Goal: Task Accomplishment & Management: Manage account settings

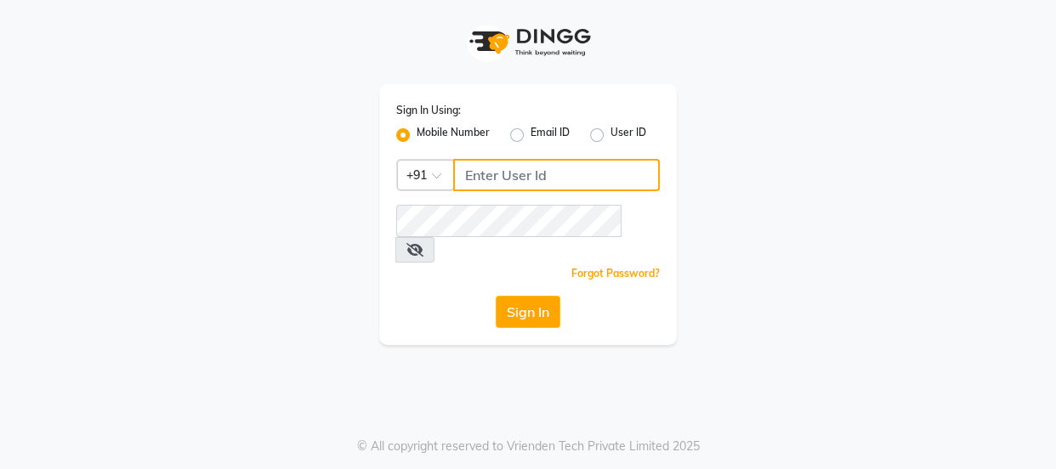
click at [544, 171] on input "Username" at bounding box center [556, 175] width 207 height 32
type input "7499539835"
click at [552, 264] on div "Forgot Password?" at bounding box center [528, 273] width 264 height 18
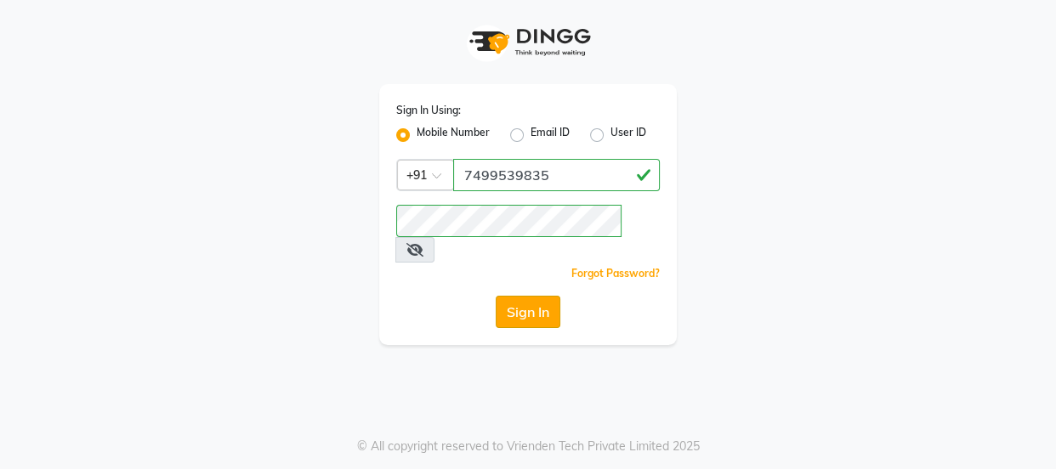
click at [541, 296] on button "Sign In" at bounding box center [528, 312] width 65 height 32
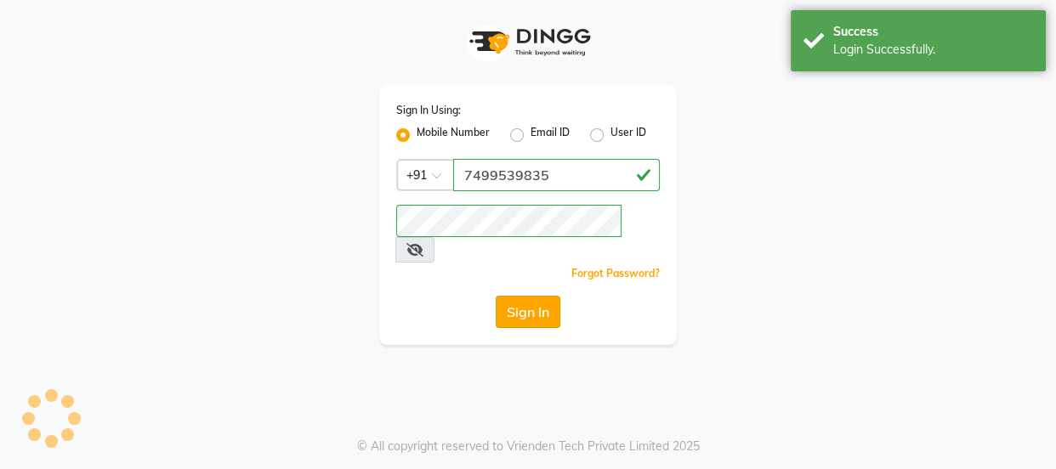
select select "3729"
select select "service"
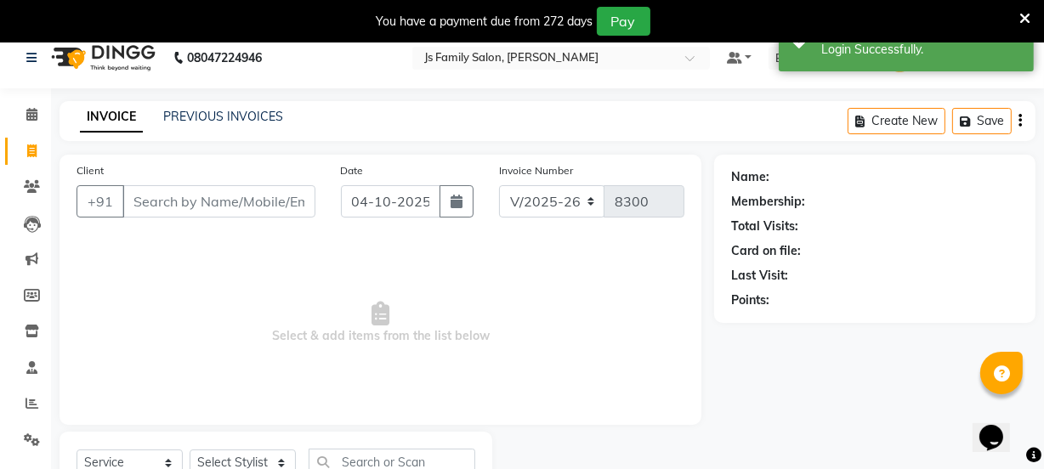
click at [1020, 19] on icon at bounding box center [1025, 18] width 11 height 15
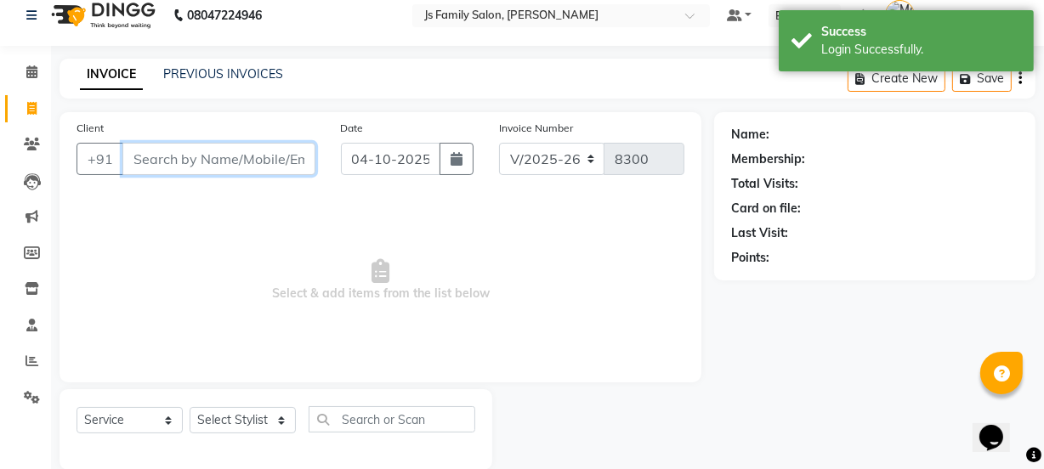
click at [264, 154] on input "Client" at bounding box center [218, 159] width 193 height 32
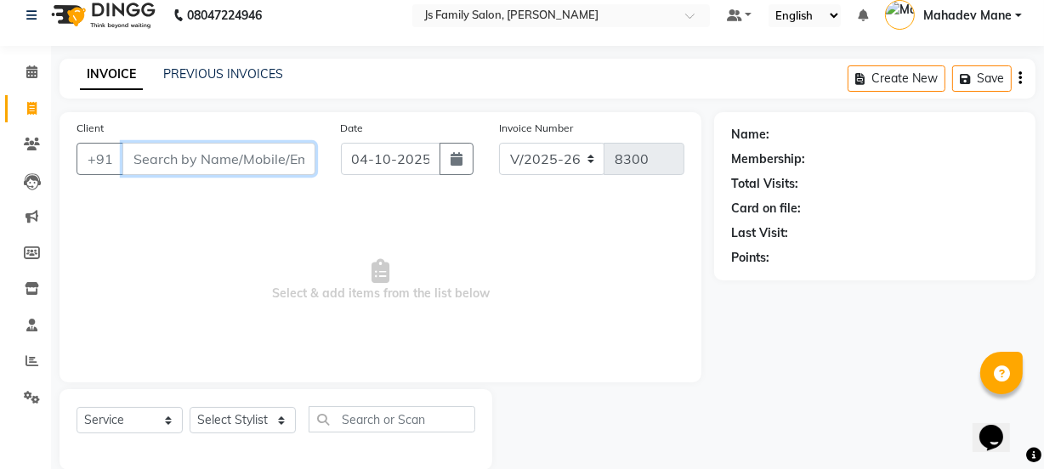
click at [253, 167] on input "Client" at bounding box center [218, 159] width 193 height 32
click at [252, 167] on input "Client" at bounding box center [218, 159] width 193 height 32
click at [225, 159] on input "Client" at bounding box center [218, 159] width 193 height 32
click at [247, 164] on input "Client" at bounding box center [218, 159] width 193 height 32
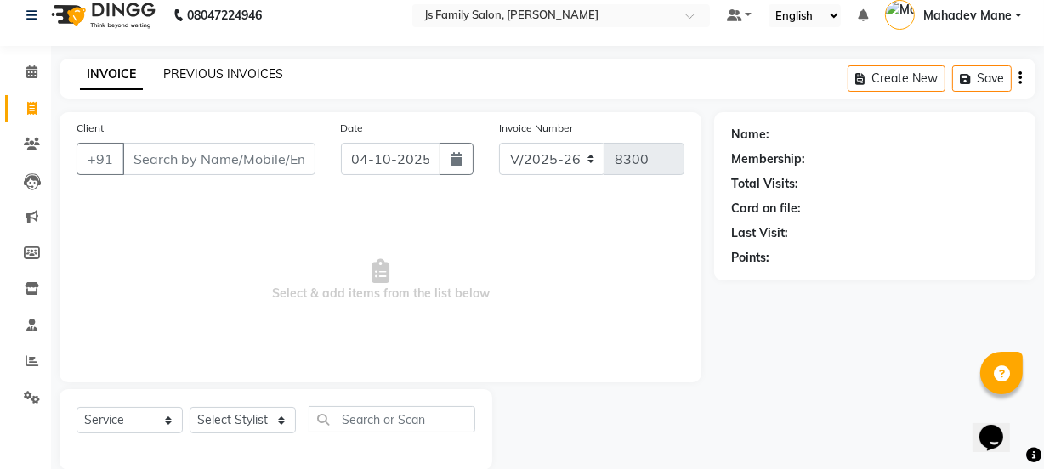
click at [203, 76] on link "PREVIOUS INVOICES" at bounding box center [223, 73] width 120 height 15
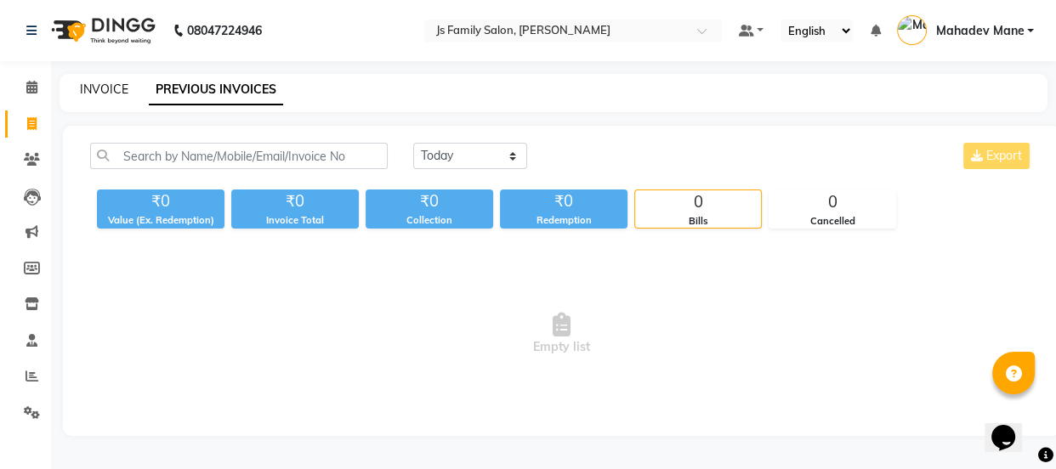
click at [113, 87] on link "INVOICE" at bounding box center [104, 89] width 48 height 15
select select "service"
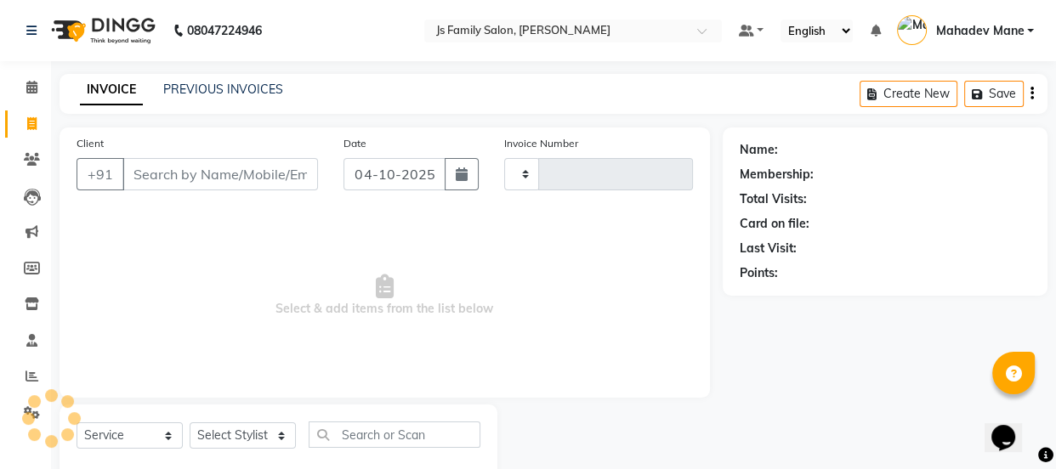
type input "8300"
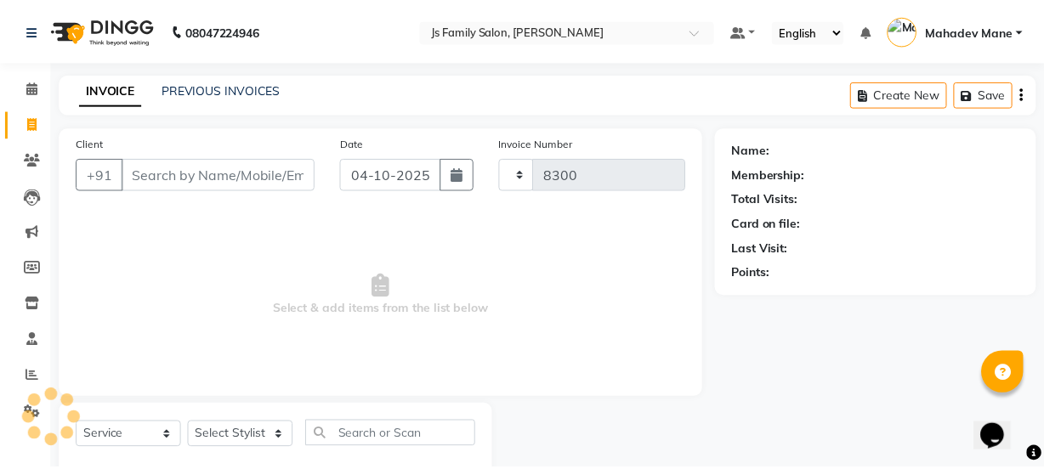
scroll to position [43, 0]
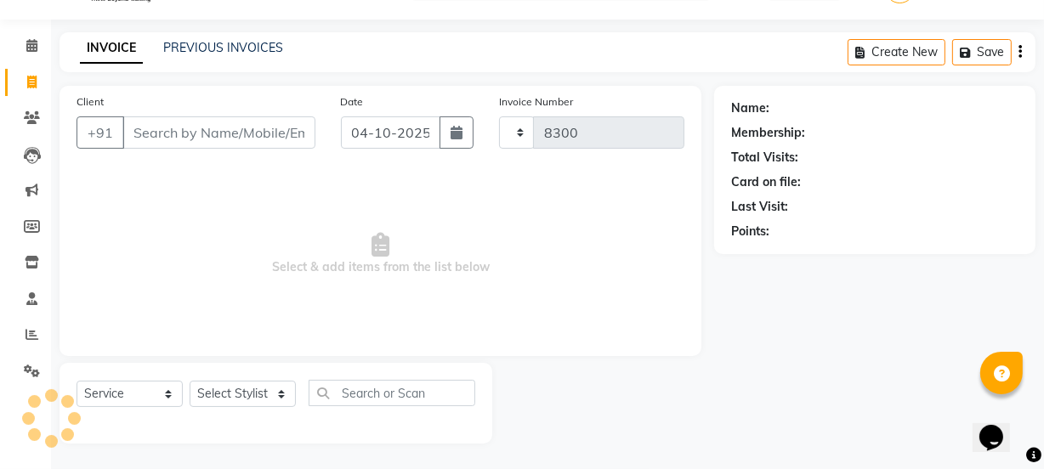
select select "3729"
click at [165, 139] on input "Client" at bounding box center [218, 133] width 193 height 32
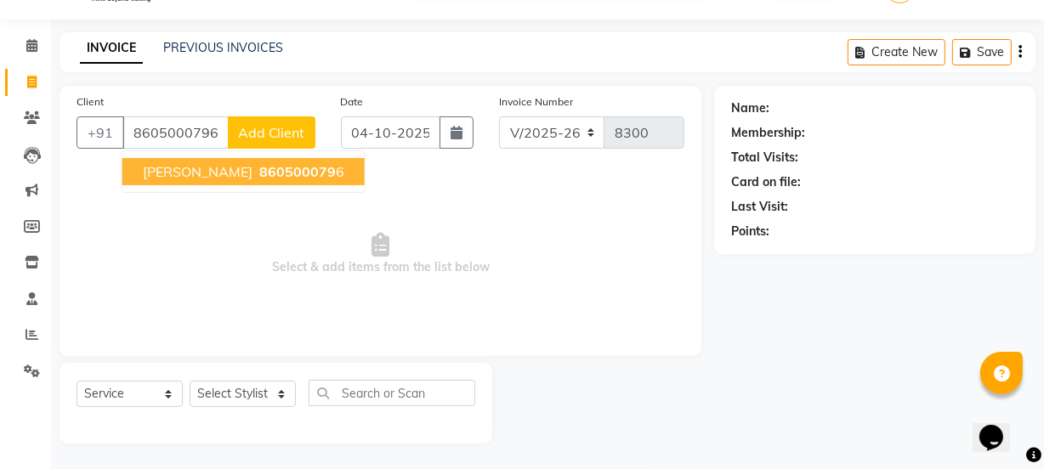
type input "8605000796"
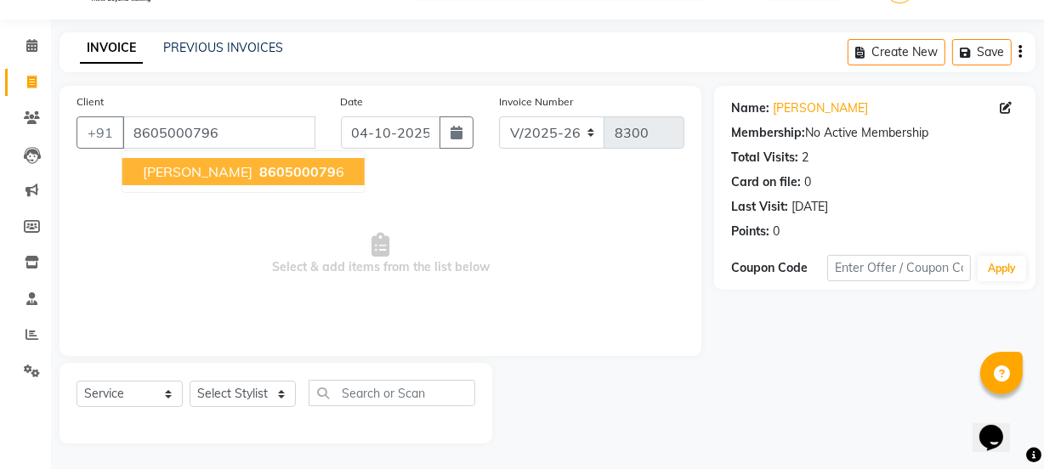
click at [183, 179] on button "[PERSON_NAME] 860500079 6" at bounding box center [243, 171] width 242 height 27
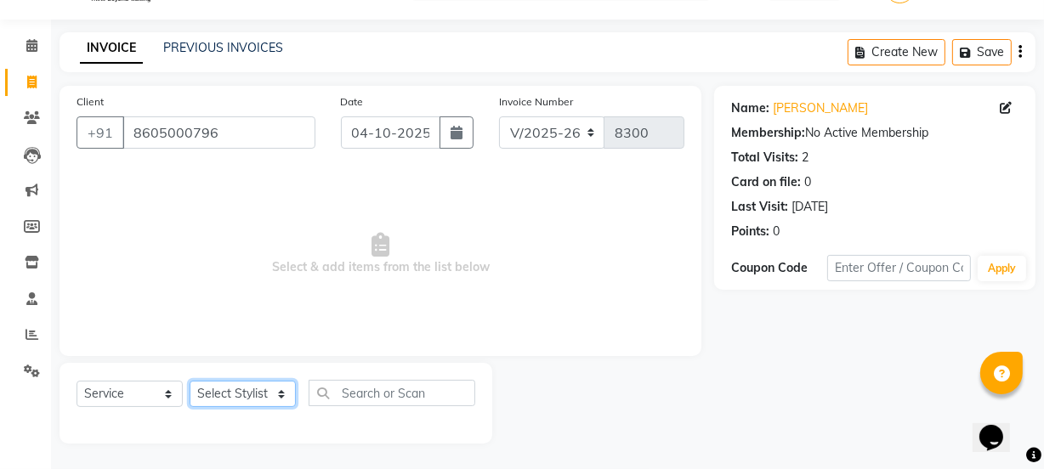
click at [241, 390] on select "Select Stylist arif [PERSON_NAME] Vaidyakar [PERSON_NAME] [PERSON_NAME] Mane Mo…" at bounding box center [243, 394] width 106 height 26
select select "20007"
click at [190, 381] on select "Select Stylist arif [PERSON_NAME] Vaidyakar [PERSON_NAME] [PERSON_NAME] Mane Mo…" at bounding box center [243, 394] width 106 height 26
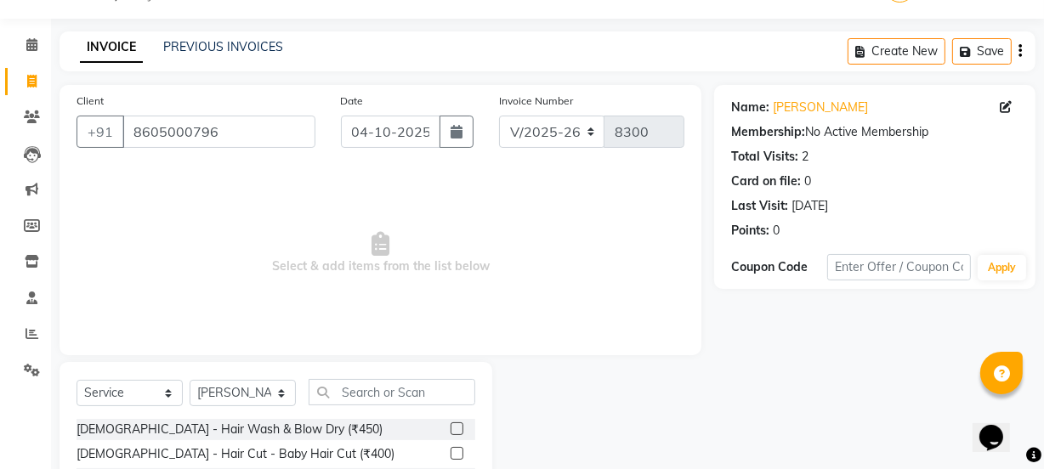
drag, startPoint x: 362, startPoint y: 395, endPoint x: 527, endPoint y: 341, distance: 173.7
click at [363, 396] on input "text" at bounding box center [392, 392] width 167 height 26
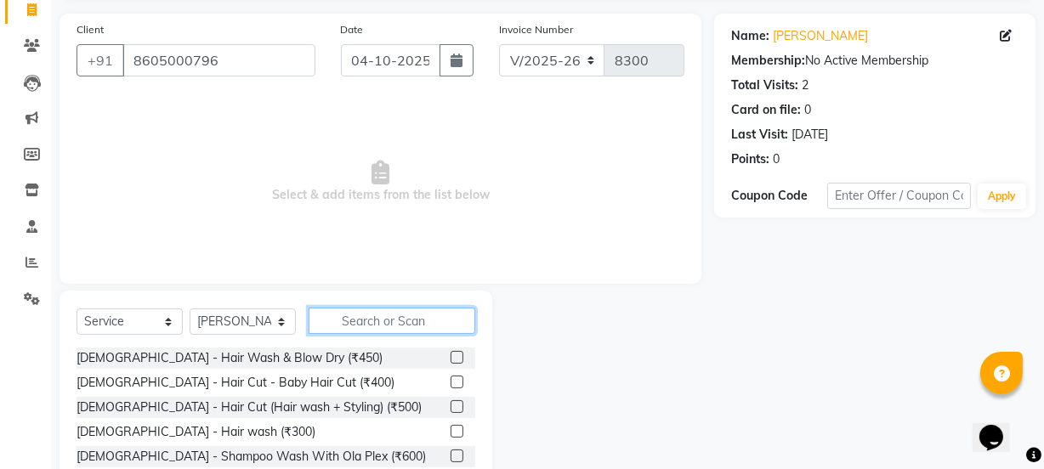
scroll to position [213, 0]
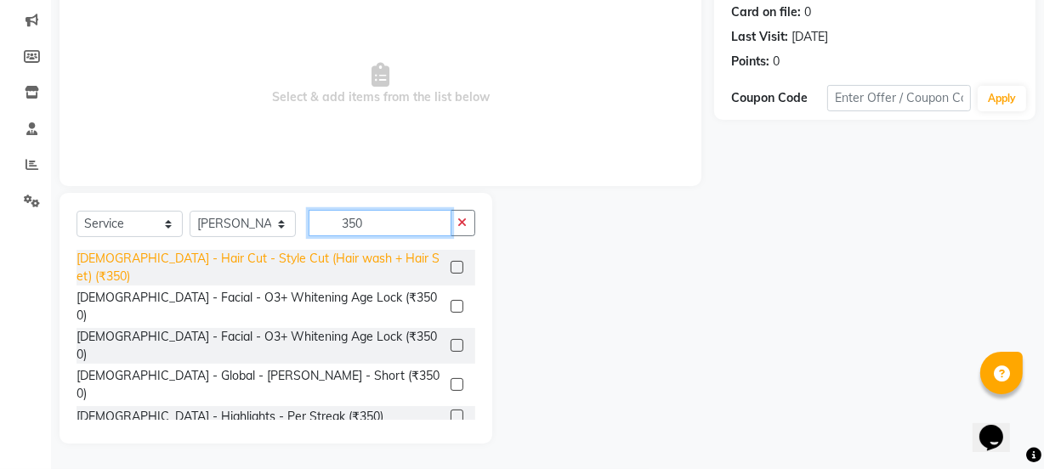
type input "350"
click at [365, 262] on div "[DEMOGRAPHIC_DATA] - Hair Cut - Style Cut (Hair wash + Hair Set) (₹350)" at bounding box center [260, 268] width 367 height 36
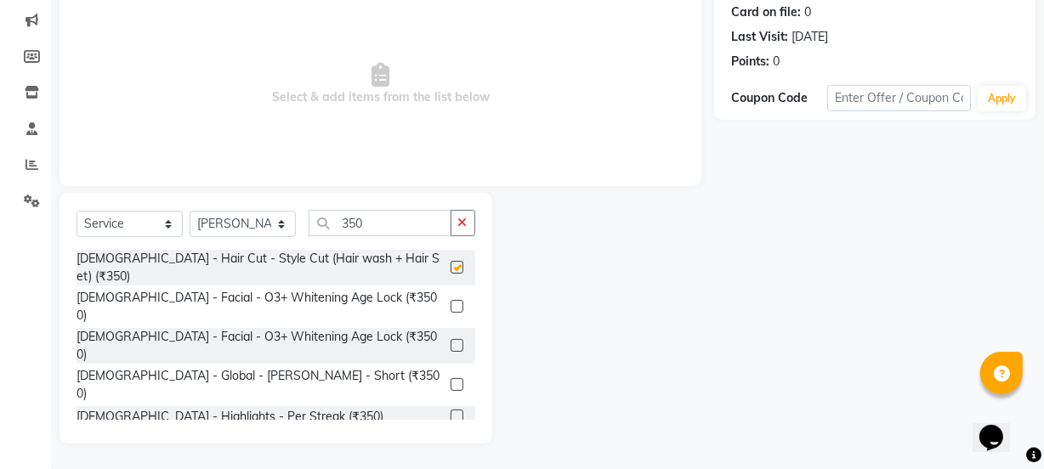
checkbox input "false"
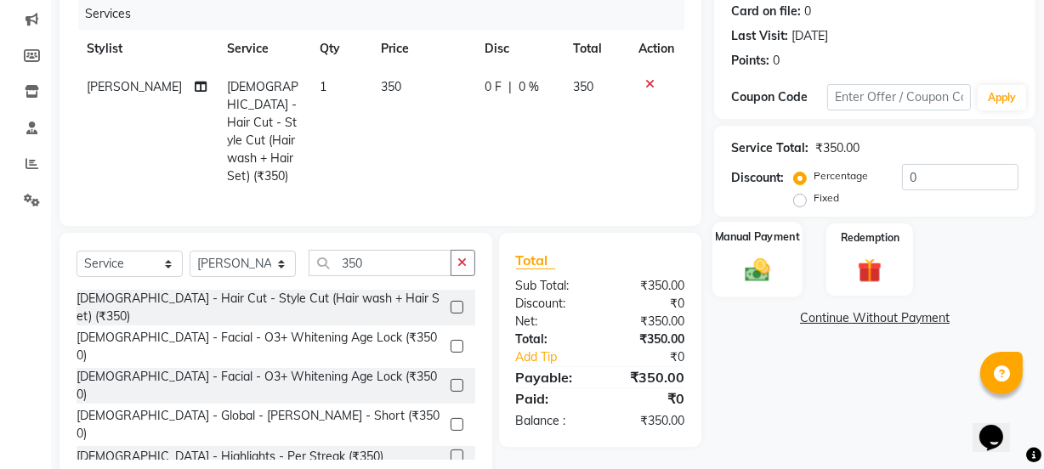
click at [758, 258] on img at bounding box center [757, 269] width 41 height 29
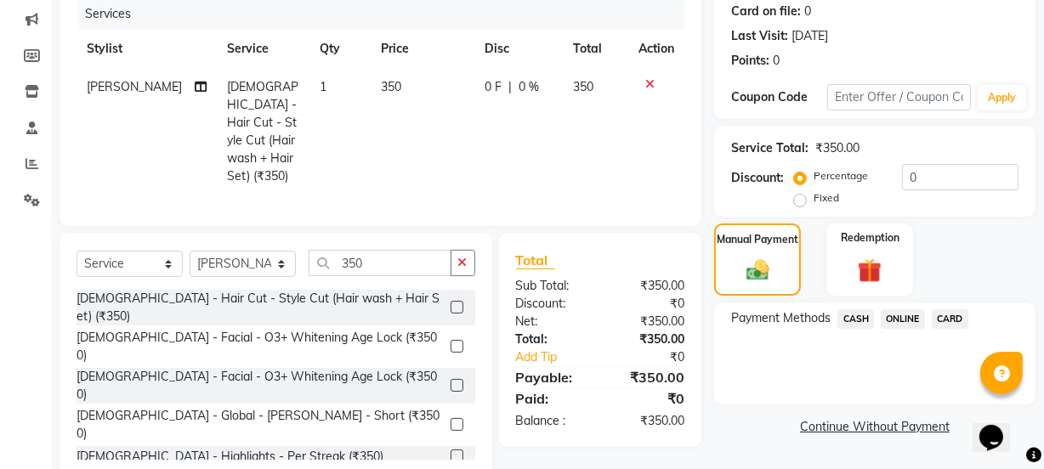
drag, startPoint x: 911, startPoint y: 312, endPoint x: 915, endPoint y: 333, distance: 20.8
click at [910, 312] on span "ONLINE" at bounding box center [903, 320] width 44 height 20
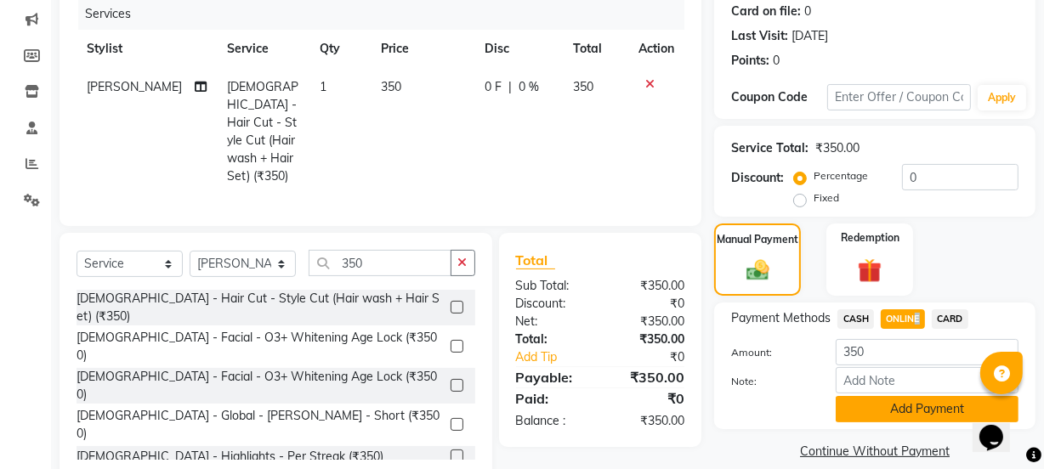
click at [935, 399] on button "Add Payment" at bounding box center [927, 409] width 183 height 26
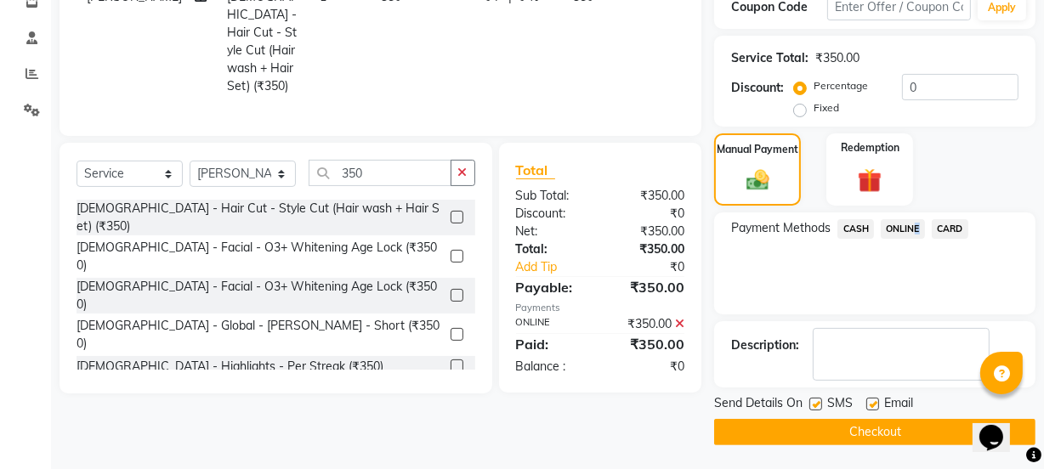
scroll to position [304, 0]
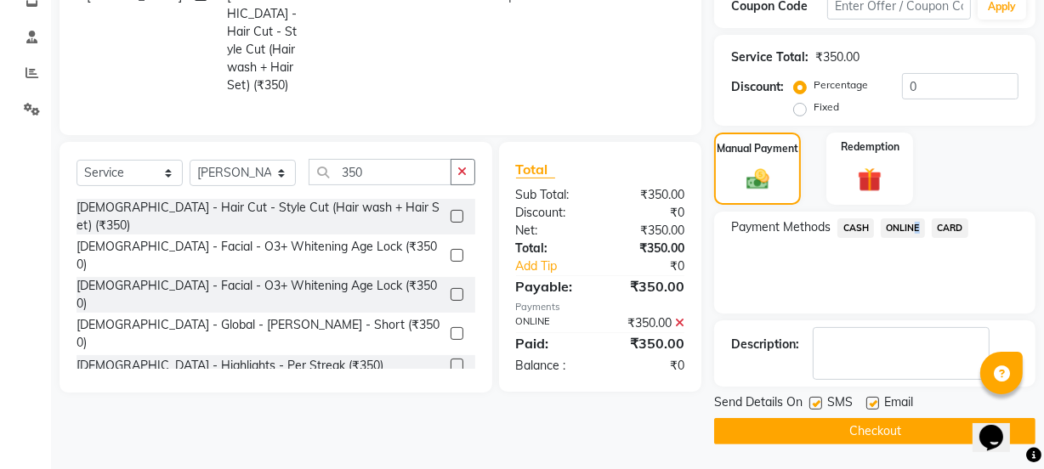
click at [935, 435] on button "Checkout" at bounding box center [874, 431] width 321 height 26
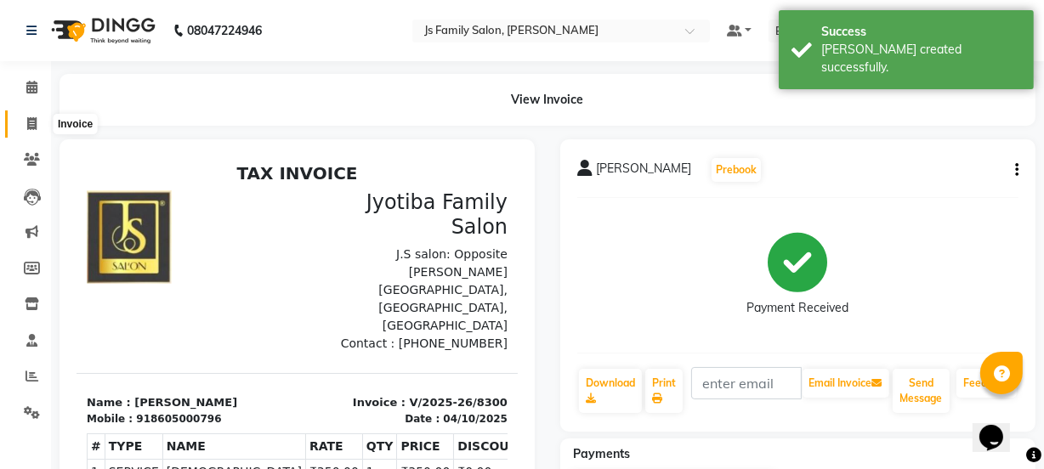
click at [43, 115] on span at bounding box center [32, 125] width 30 height 20
select select "3729"
select select "service"
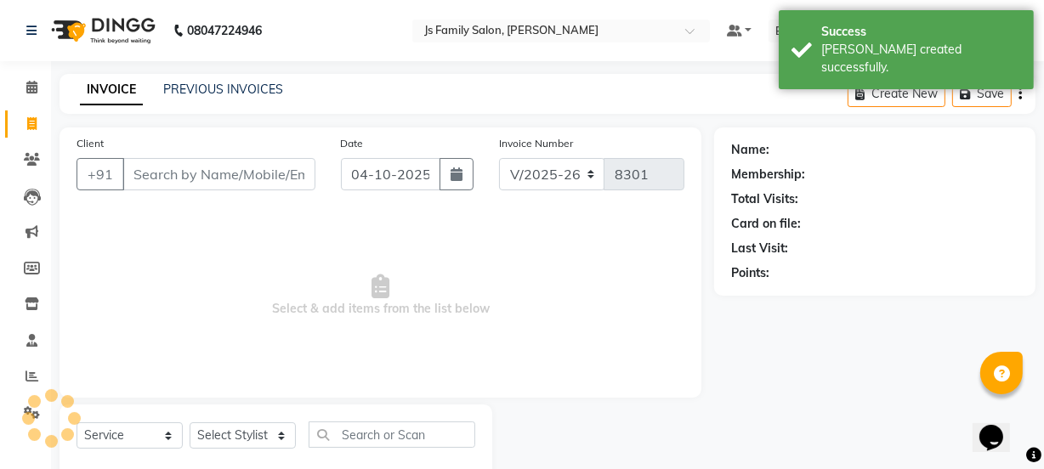
scroll to position [43, 0]
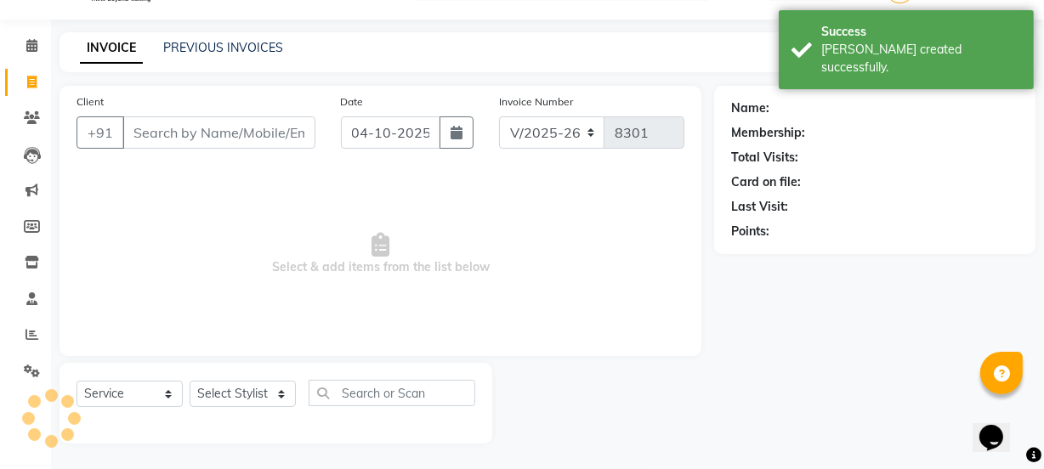
click at [154, 134] on input "Client" at bounding box center [218, 133] width 193 height 32
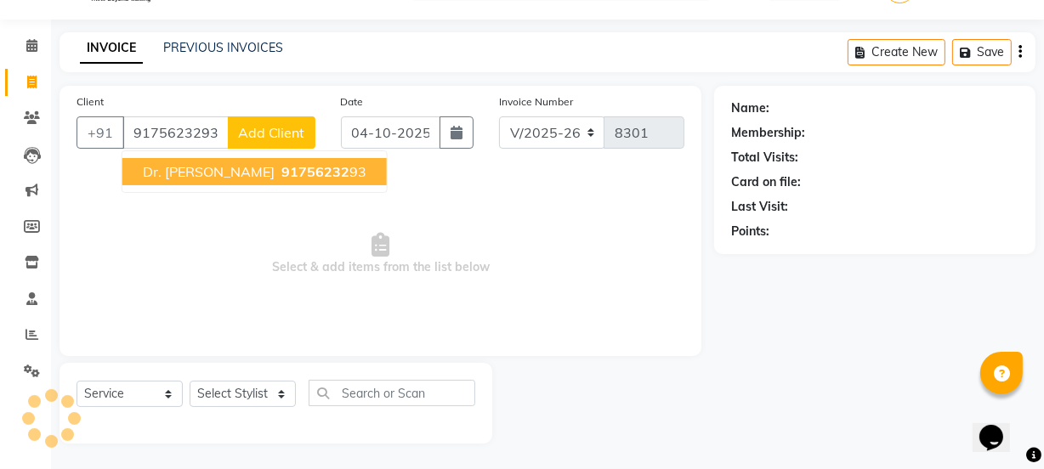
type input "9175623293"
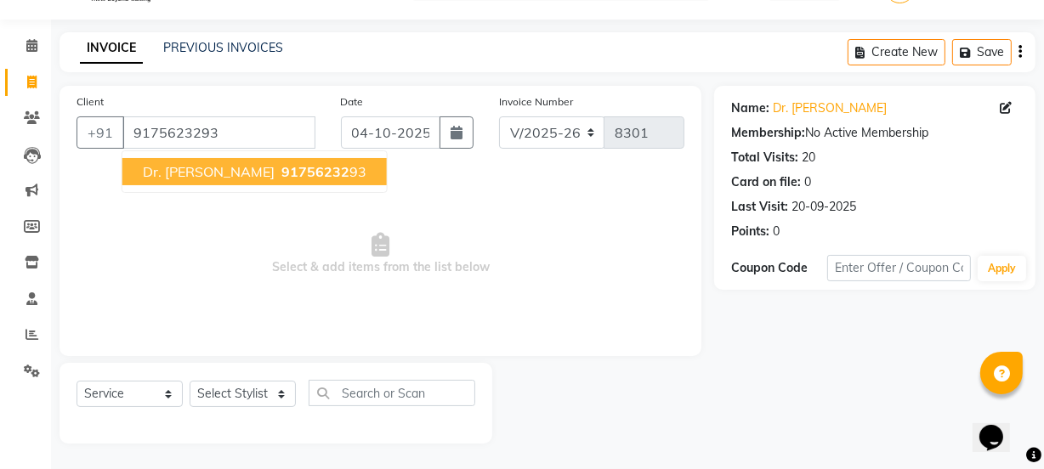
click at [152, 163] on span "Dr. [PERSON_NAME]" at bounding box center [209, 171] width 132 height 17
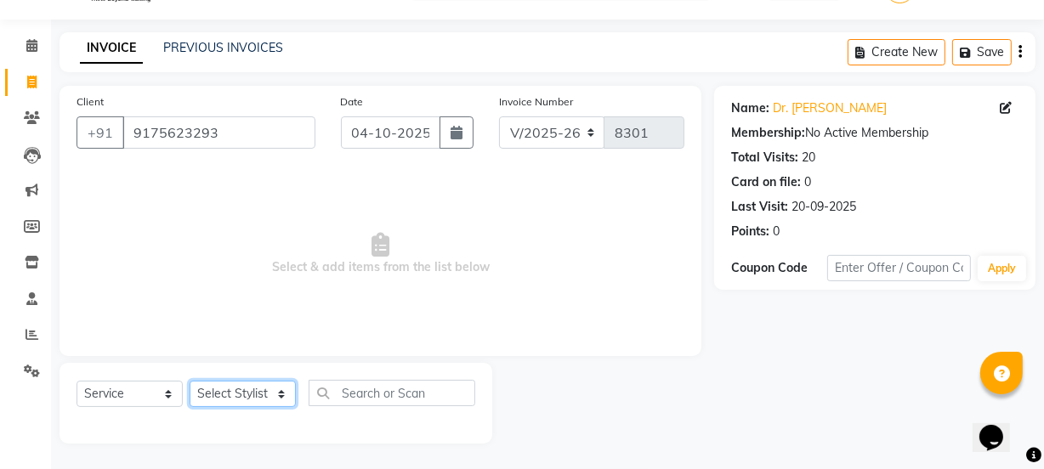
click at [233, 390] on select "Select Stylist arif [PERSON_NAME] Vaidyakar [PERSON_NAME] [PERSON_NAME] Mane Mo…" at bounding box center [243, 394] width 106 height 26
select select "43386"
click at [190, 381] on select "Select Stylist arif [PERSON_NAME] Vaidyakar [PERSON_NAME] [PERSON_NAME] Mane Mo…" at bounding box center [243, 394] width 106 height 26
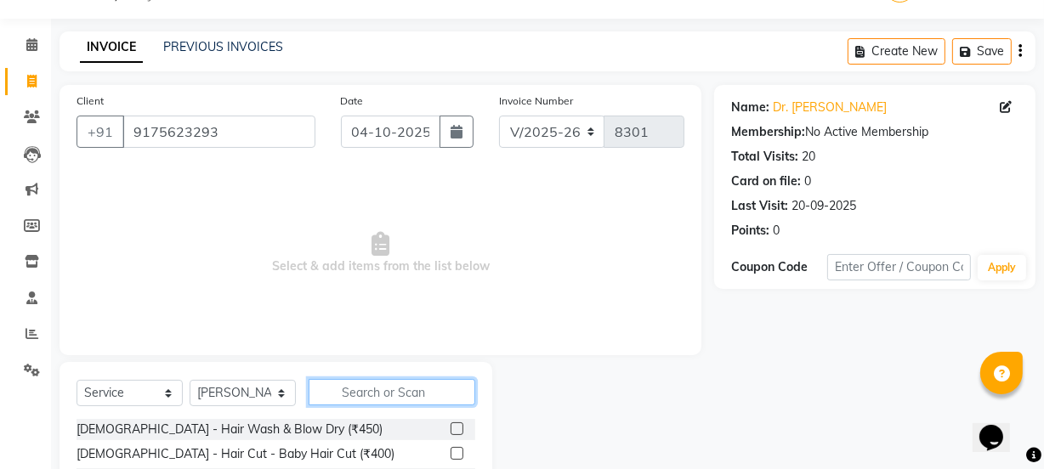
click at [407, 400] on input "text" at bounding box center [392, 392] width 167 height 26
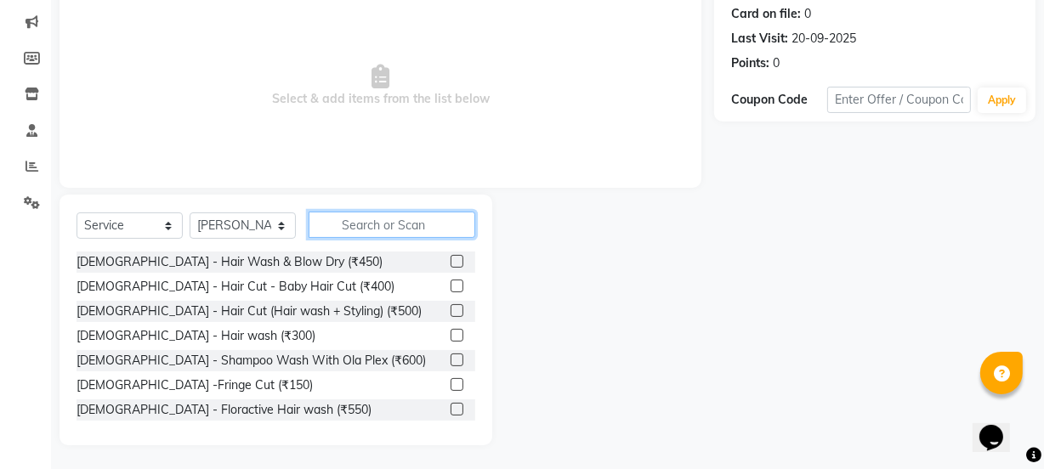
scroll to position [213, 0]
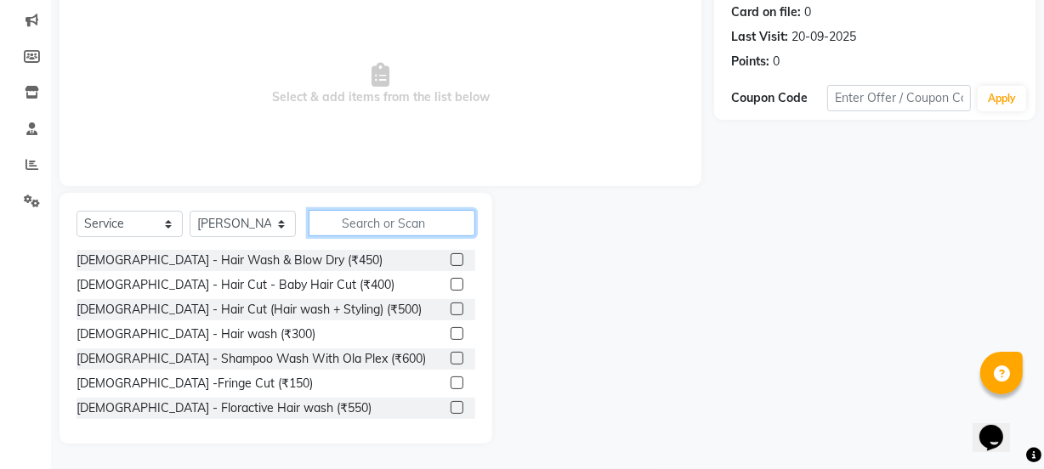
click at [395, 224] on input "text" at bounding box center [392, 223] width 167 height 26
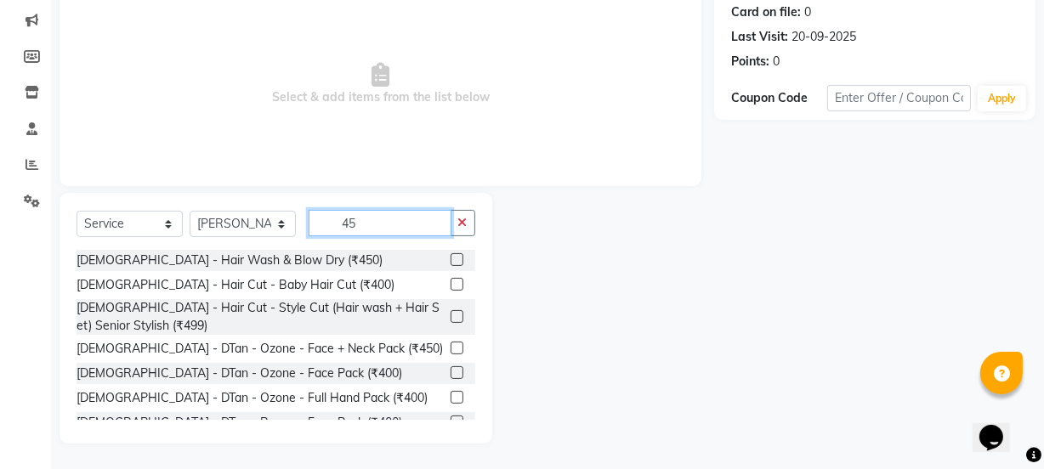
scroll to position [190, 0]
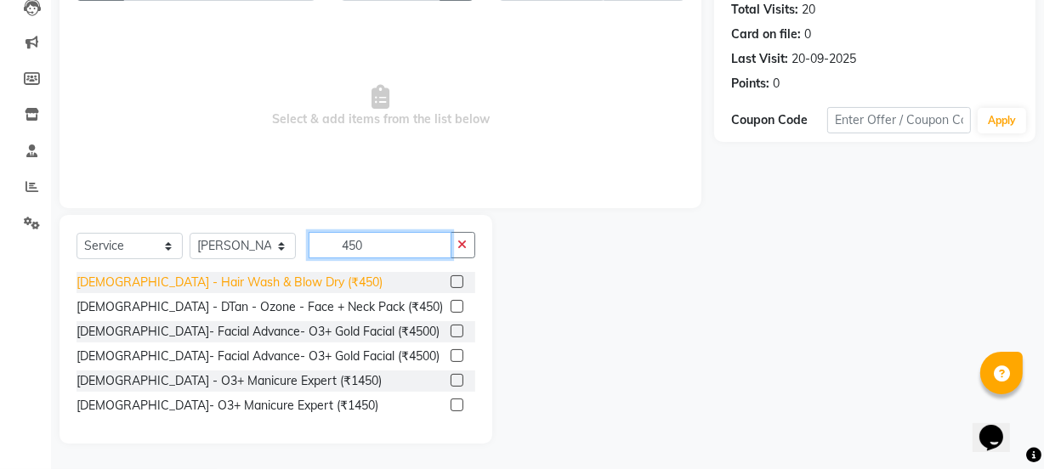
type input "450"
click at [262, 279] on div "[DEMOGRAPHIC_DATA] - Hair Wash & Blow Dry (₹450)" at bounding box center [230, 283] width 306 height 18
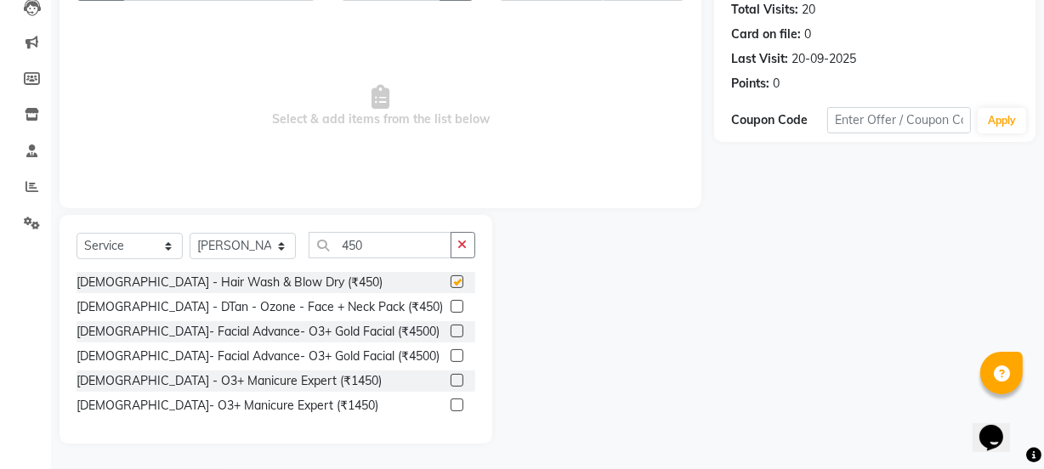
checkbox input "false"
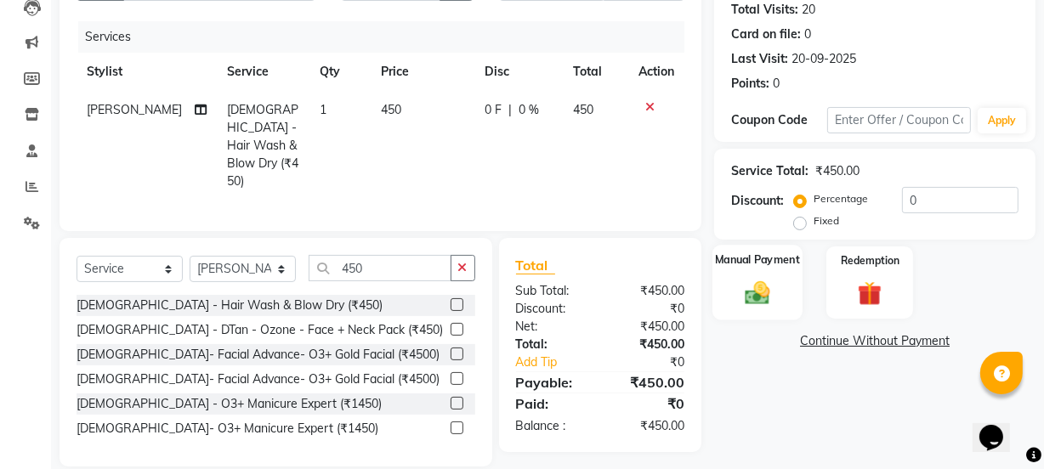
click at [743, 291] on img at bounding box center [757, 292] width 41 height 29
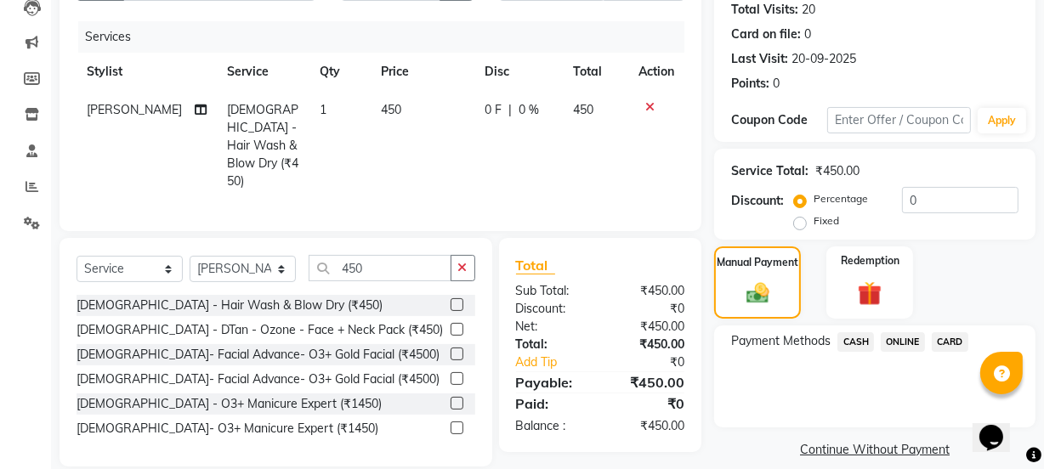
click at [907, 341] on span "ONLINE" at bounding box center [903, 343] width 44 height 20
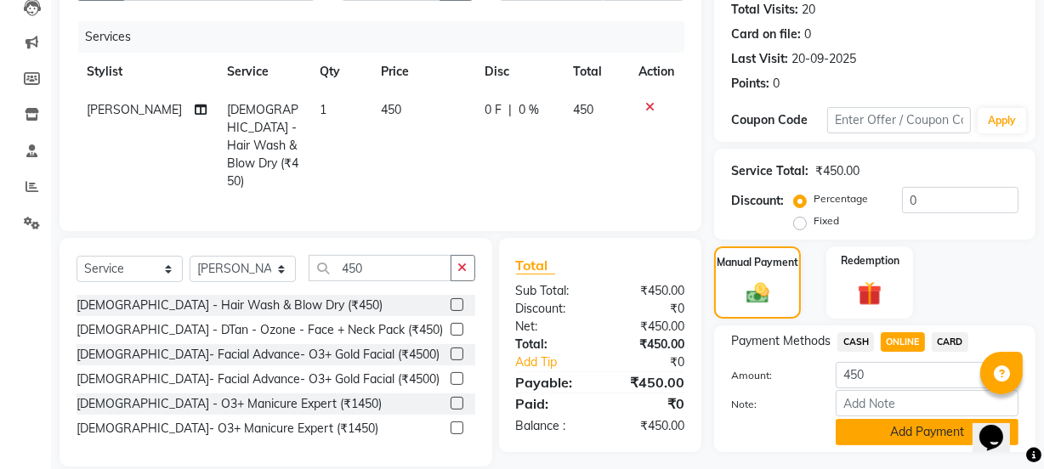
click at [928, 423] on button "Add Payment" at bounding box center [927, 432] width 183 height 26
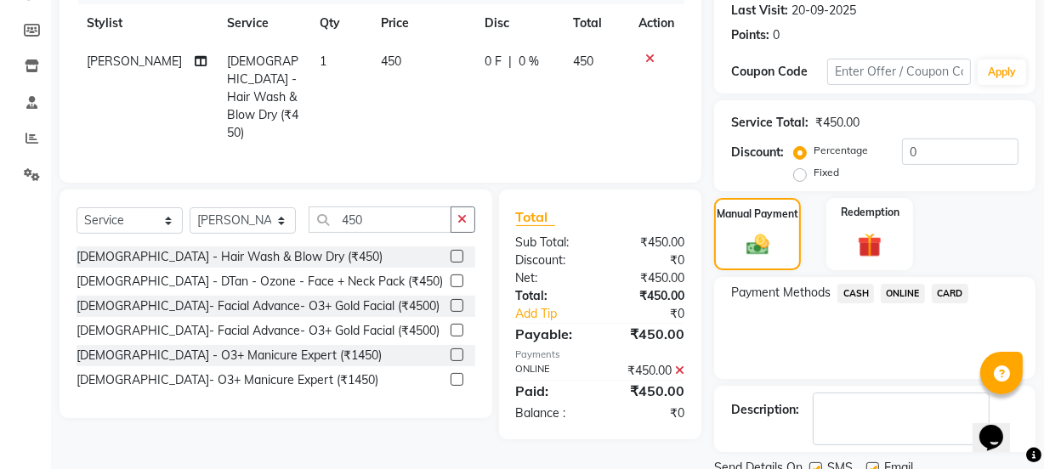
scroll to position [304, 0]
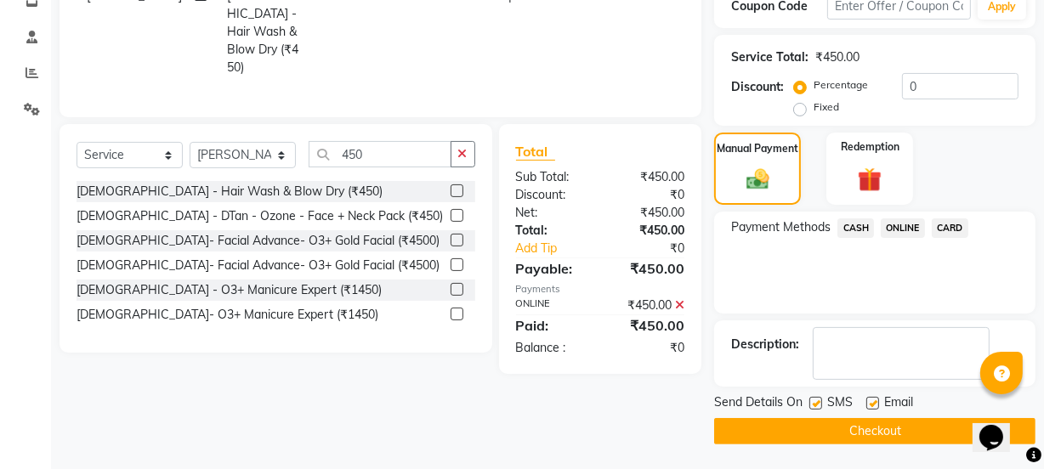
click at [911, 429] on button "Checkout" at bounding box center [874, 431] width 321 height 26
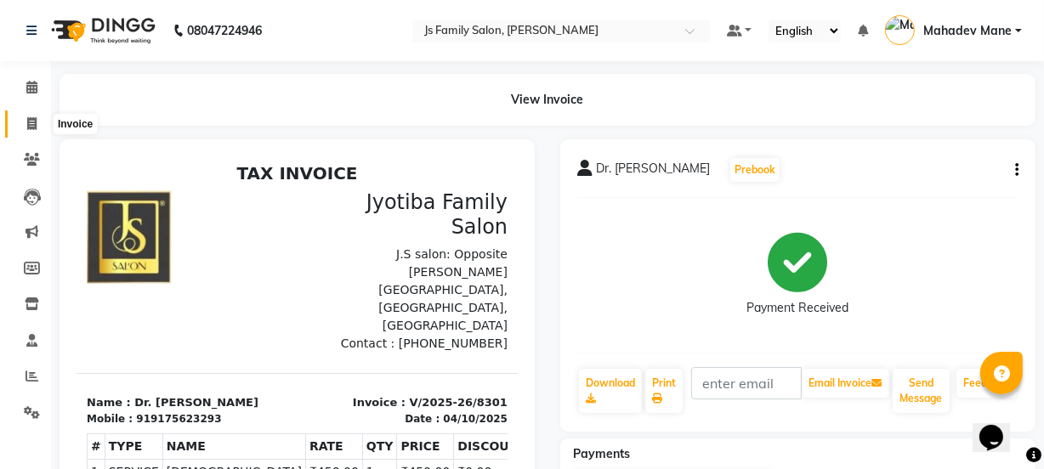
click at [32, 127] on icon at bounding box center [31, 123] width 9 height 13
select select "service"
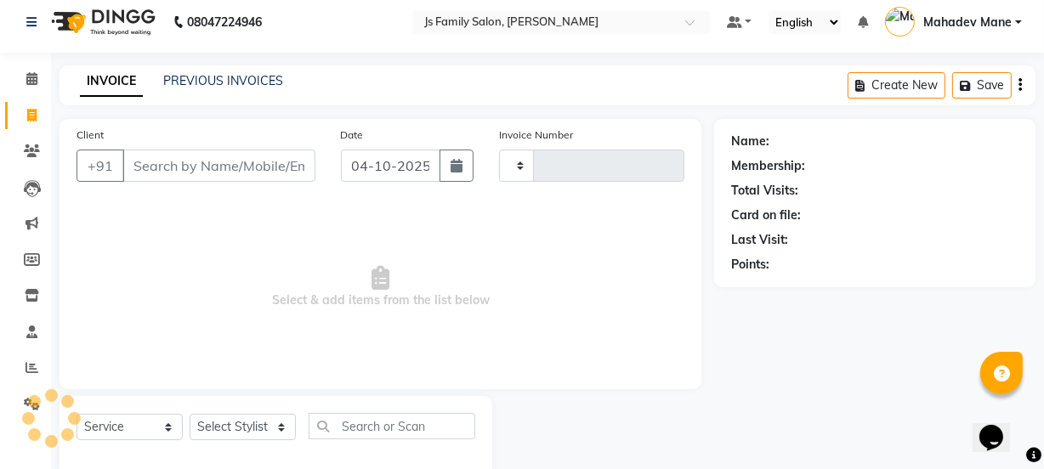
type input "8302"
select select "3729"
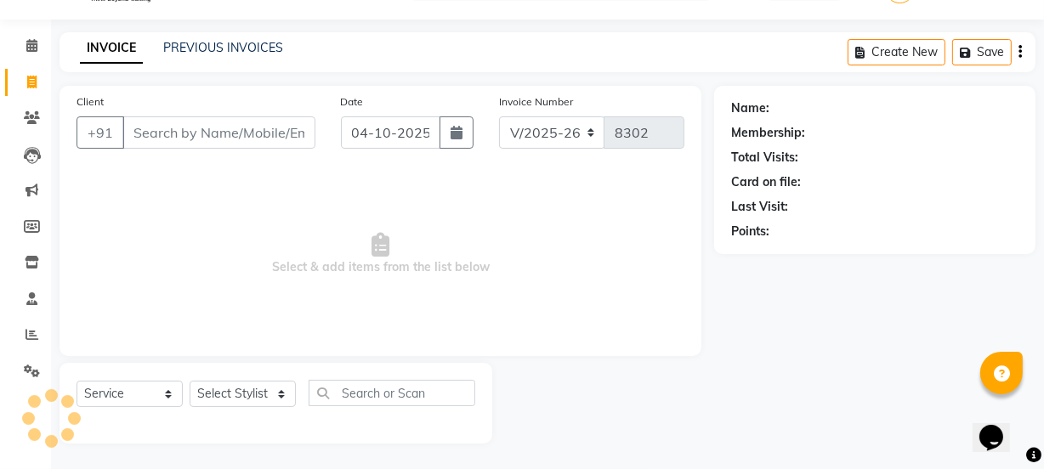
click at [165, 130] on input "Client" at bounding box center [218, 133] width 193 height 32
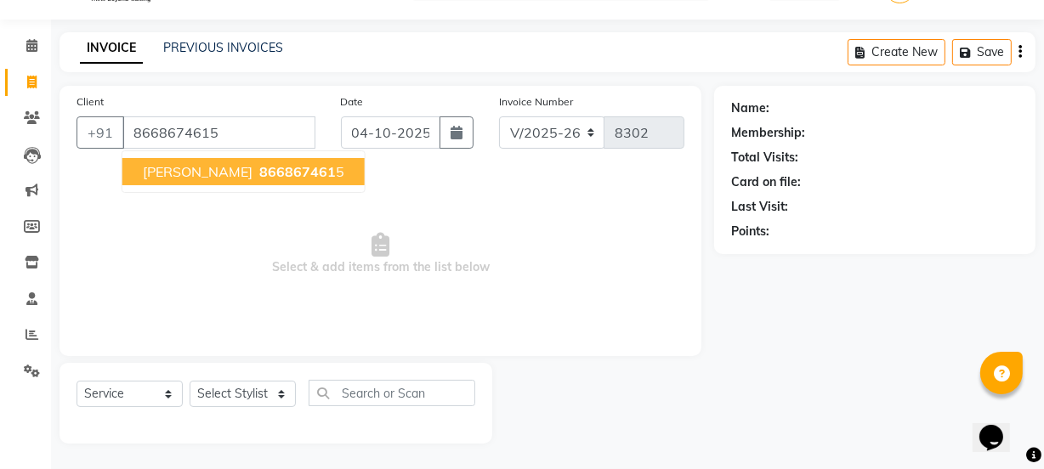
type input "8668674615"
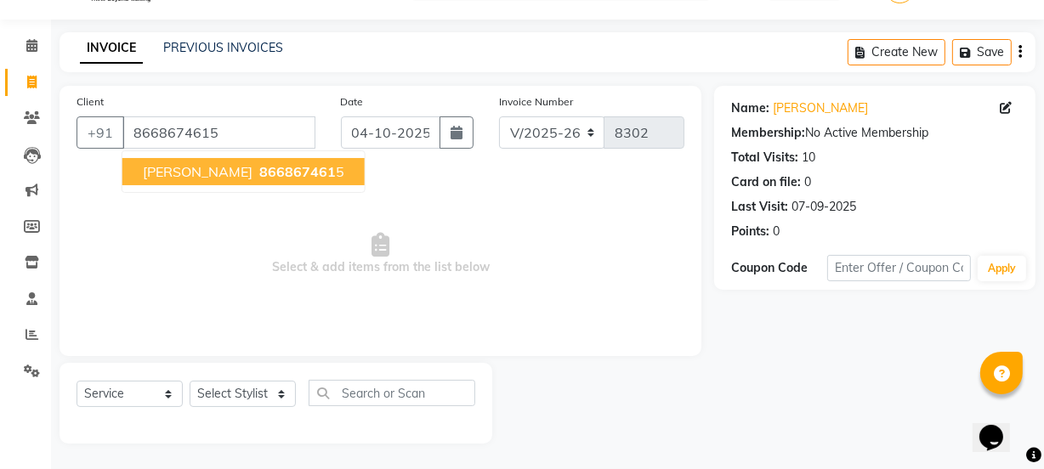
click at [259, 172] on span "866867461" at bounding box center [297, 171] width 77 height 17
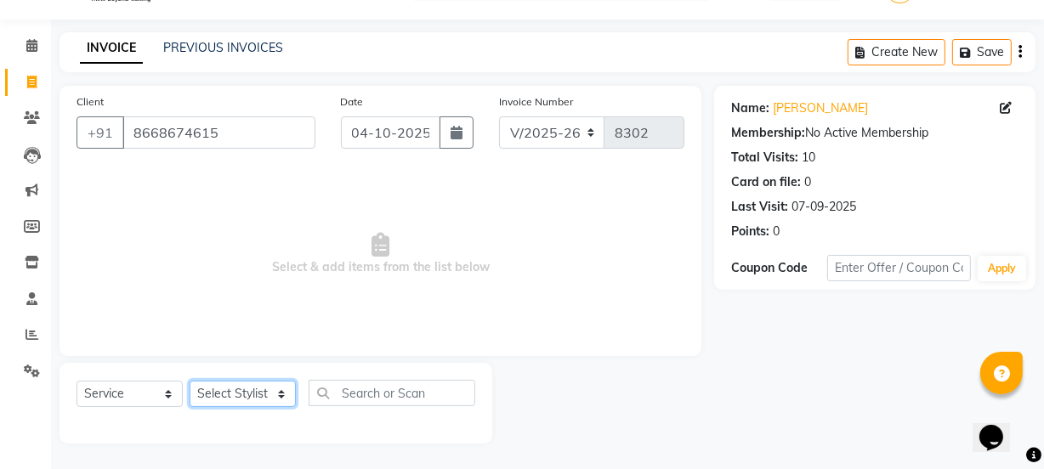
click at [272, 390] on select "Select Stylist arif [PERSON_NAME] Vaidyakar [PERSON_NAME] [PERSON_NAME] Mane Mo…" at bounding box center [243, 394] width 106 height 26
select select "58002"
click at [190, 381] on select "Select Stylist arif [PERSON_NAME] Vaidyakar [PERSON_NAME] [PERSON_NAME] Mane Mo…" at bounding box center [243, 394] width 106 height 26
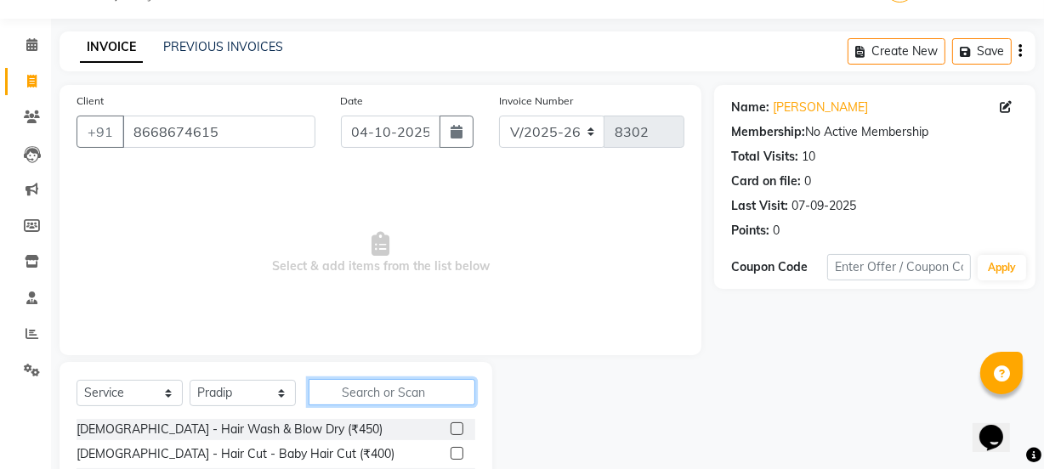
click at [344, 392] on input "text" at bounding box center [392, 392] width 167 height 26
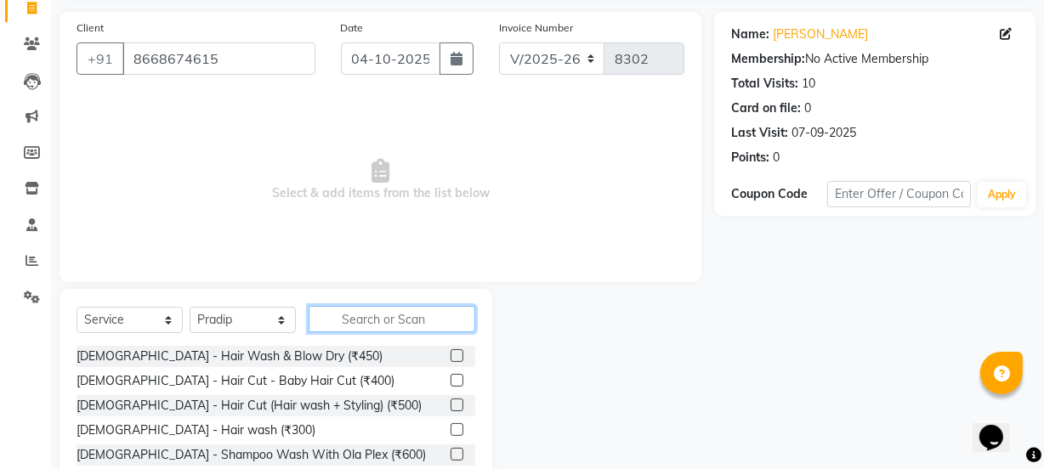
scroll to position [119, 0]
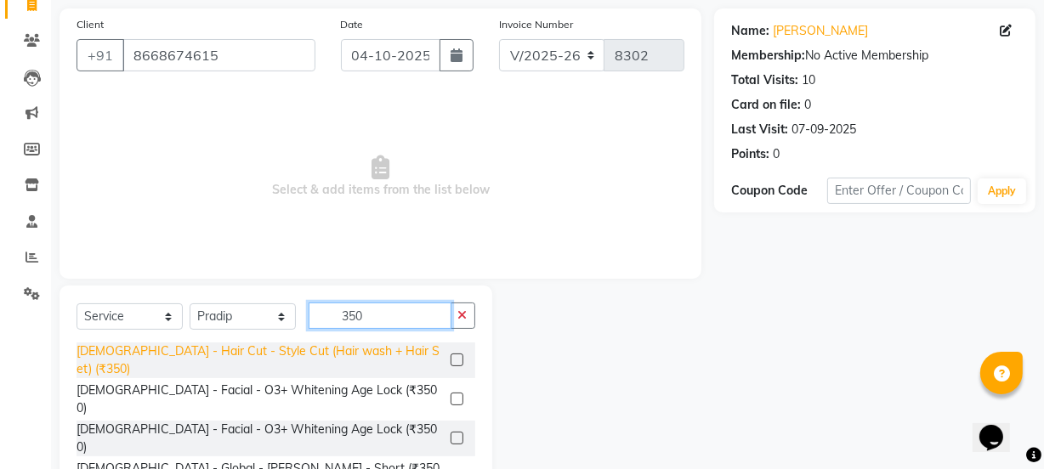
type input "350"
click at [361, 355] on div "[DEMOGRAPHIC_DATA] - Hair Cut - Style Cut (Hair wash + Hair Set) (₹350)" at bounding box center [260, 361] width 367 height 36
checkbox input "false"
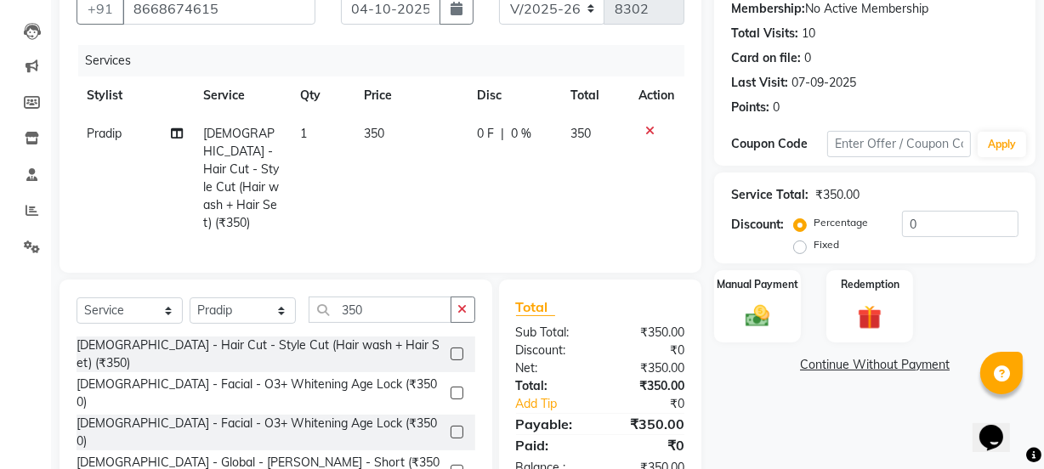
scroll to position [247, 0]
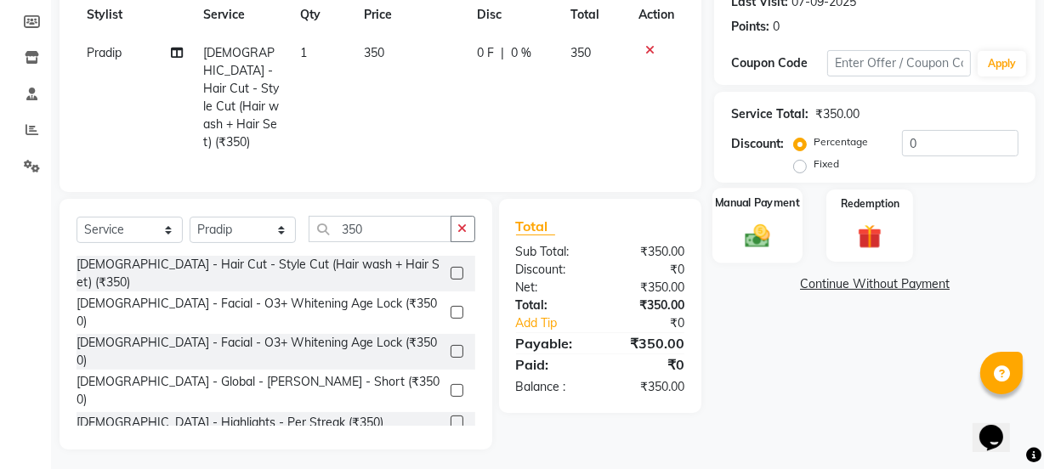
click at [769, 243] on img at bounding box center [757, 235] width 41 height 29
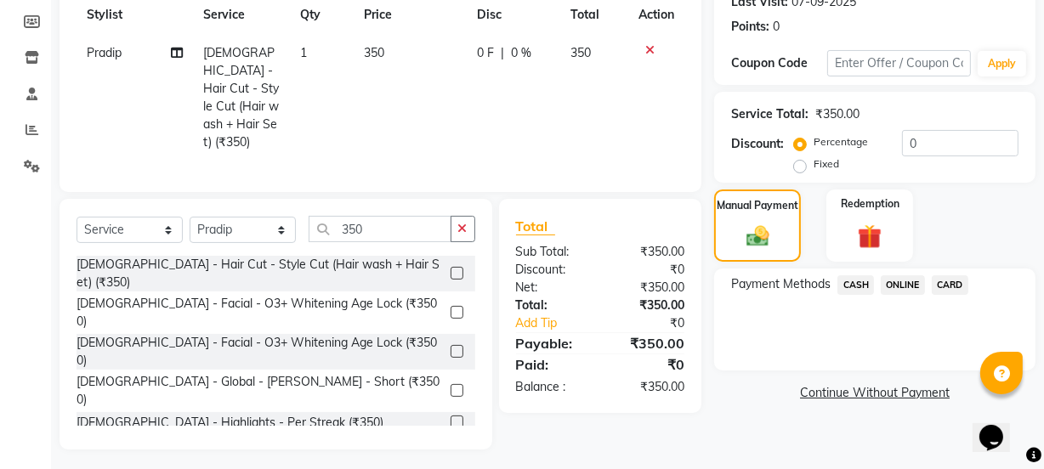
drag, startPoint x: 916, startPoint y: 285, endPoint x: 918, endPoint y: 302, distance: 17.1
click at [916, 287] on span "ONLINE" at bounding box center [903, 286] width 44 height 20
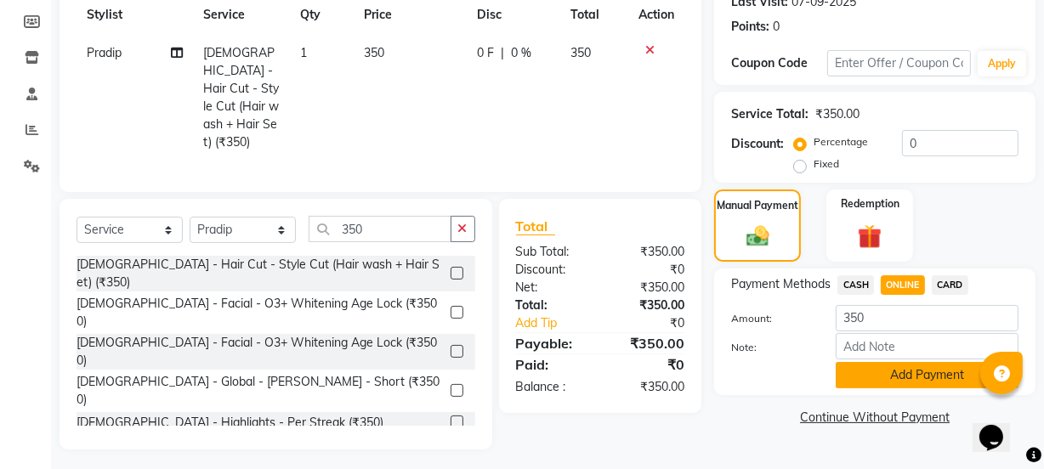
click at [930, 379] on button "Add Payment" at bounding box center [927, 375] width 183 height 26
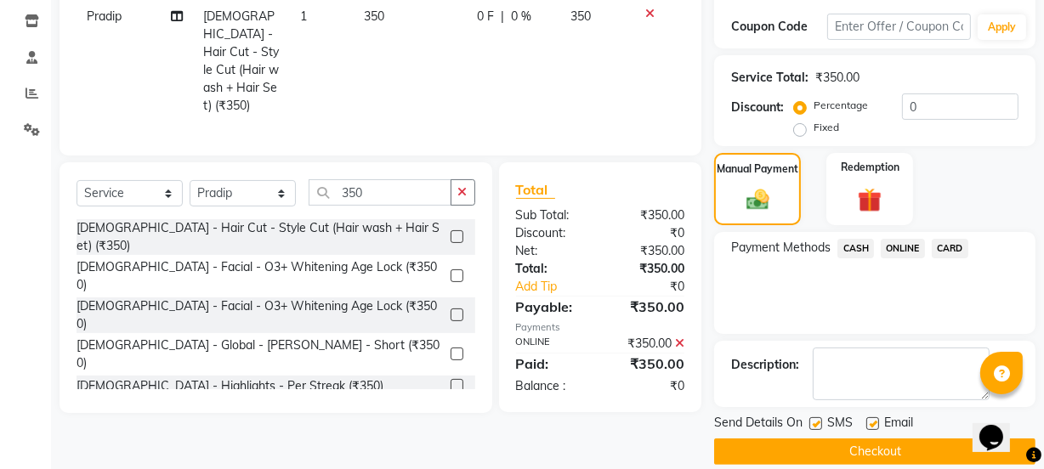
scroll to position [304, 0]
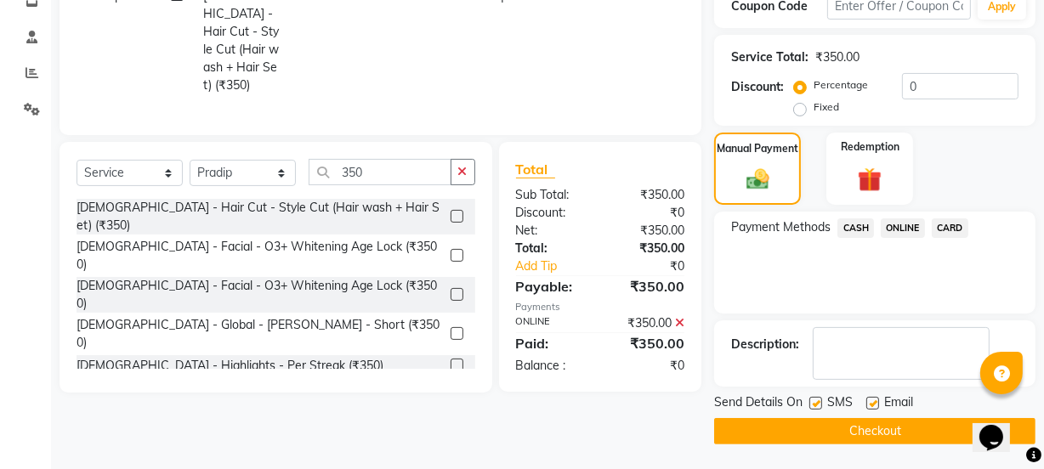
click at [920, 441] on button "Checkout" at bounding box center [874, 431] width 321 height 26
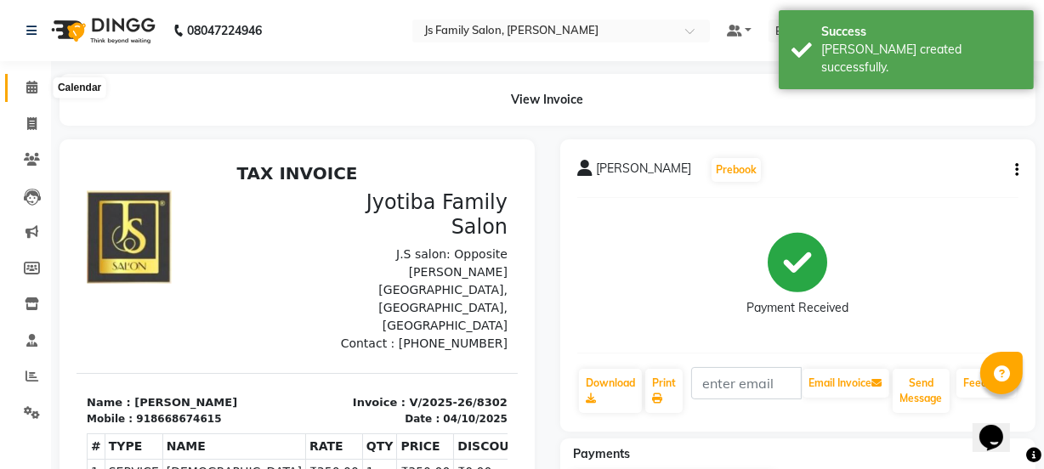
click at [33, 88] on icon at bounding box center [31, 87] width 11 height 13
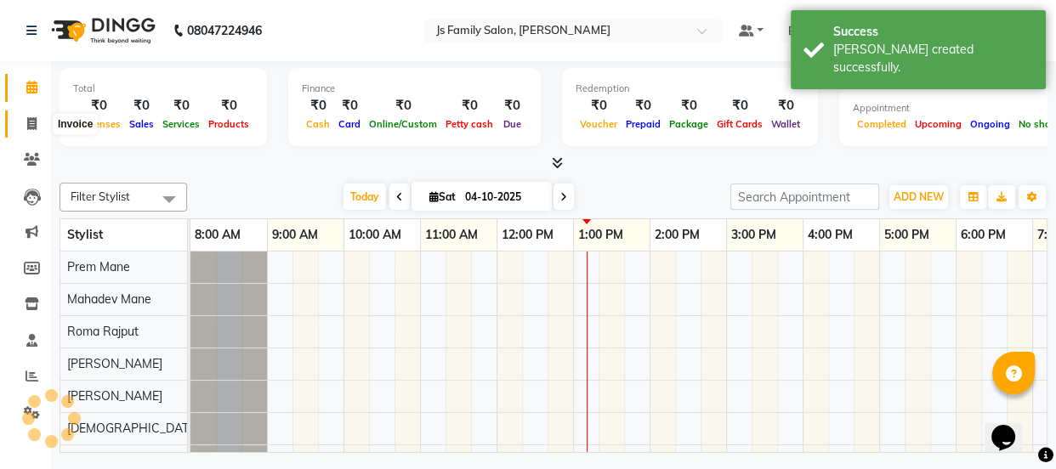
click at [29, 123] on icon at bounding box center [31, 123] width 9 height 13
select select "service"
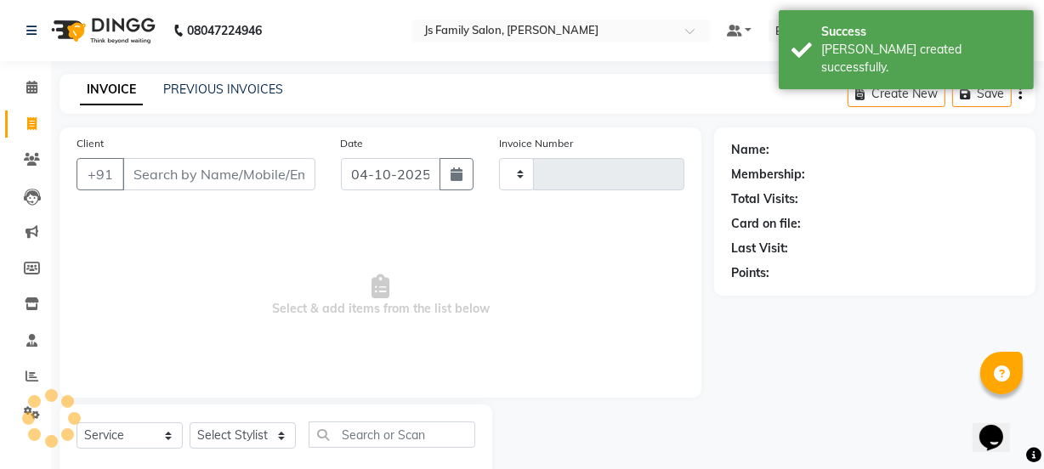
type input "8303"
select select "3729"
click at [160, 175] on input "Client" at bounding box center [218, 174] width 193 height 32
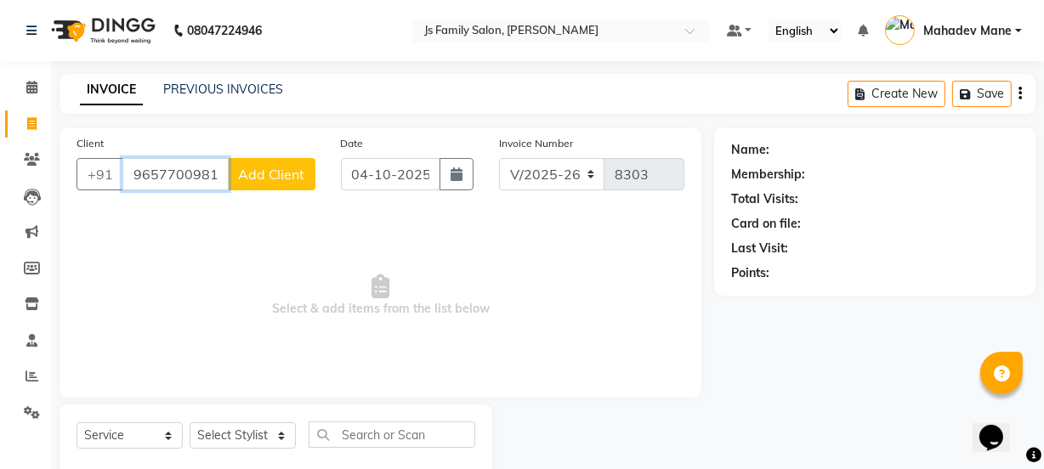
type input "9657700981"
click at [253, 185] on button "Add Client" at bounding box center [272, 174] width 88 height 32
select select "22"
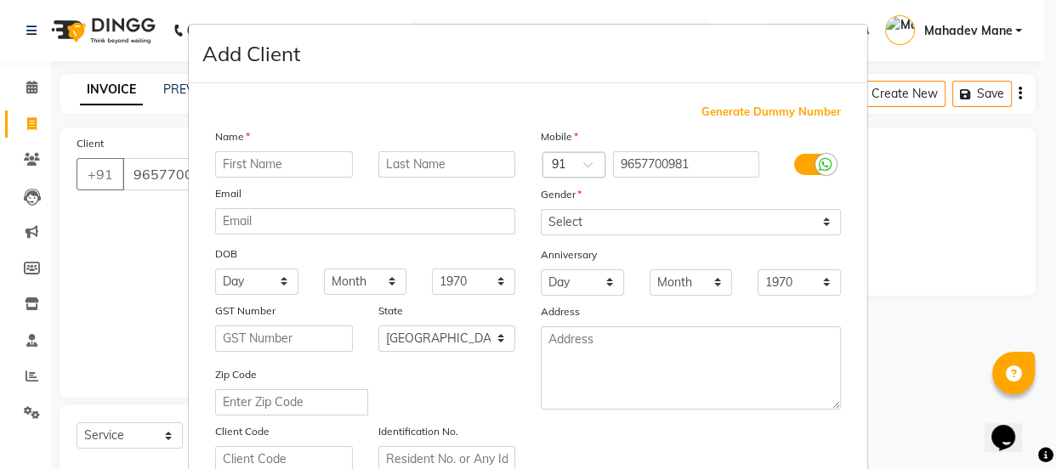
click at [264, 169] on input "text" at bounding box center [284, 164] width 138 height 26
type input "Prakash"
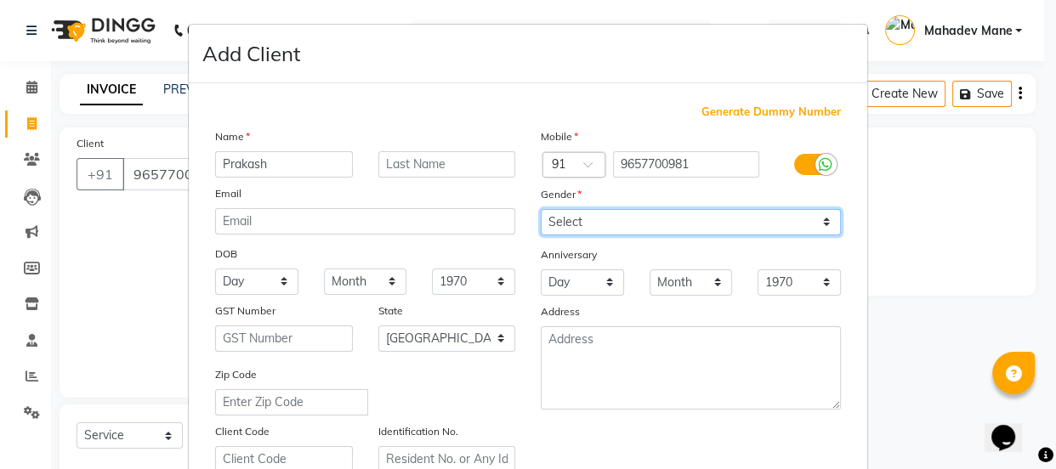
click at [574, 223] on select "Select [DEMOGRAPHIC_DATA] [DEMOGRAPHIC_DATA] Other Prefer Not To Say" at bounding box center [691, 222] width 300 height 26
select select "[DEMOGRAPHIC_DATA]"
click at [541, 209] on select "Select [DEMOGRAPHIC_DATA] [DEMOGRAPHIC_DATA] Other Prefer Not To Say" at bounding box center [691, 222] width 300 height 26
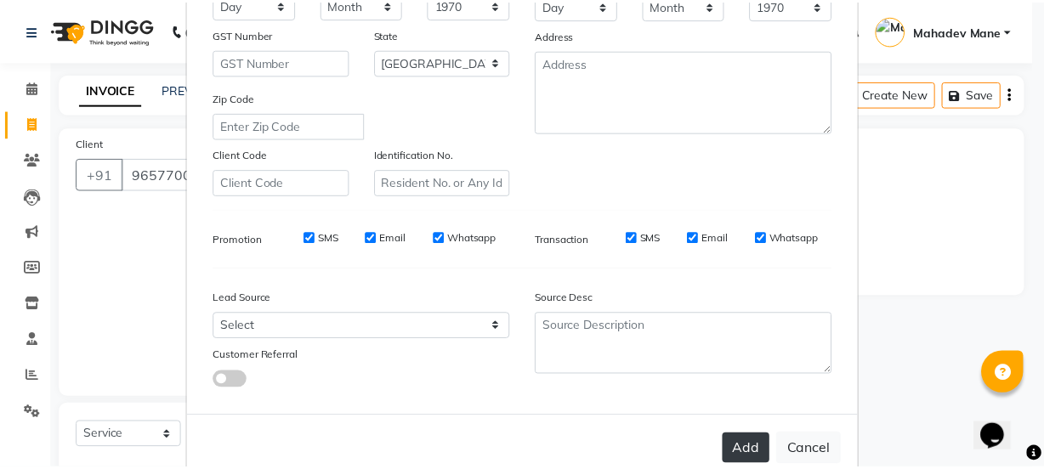
scroll to position [321, 0]
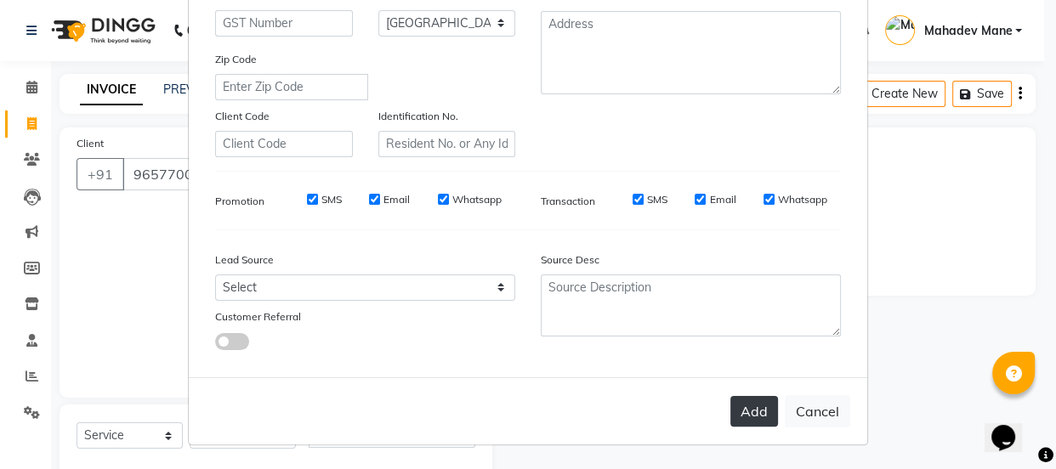
click at [744, 407] on button "Add" at bounding box center [755, 411] width 48 height 31
select select
select select "null"
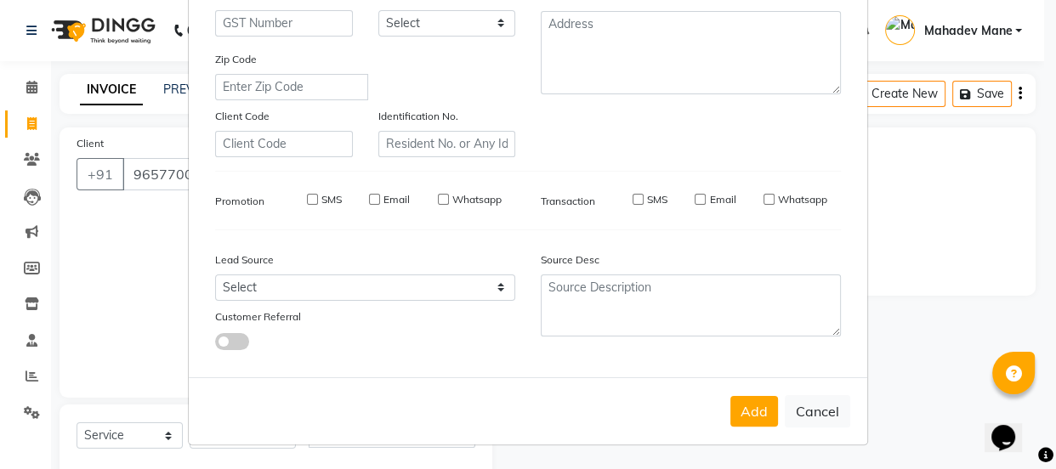
select select
checkbox input "false"
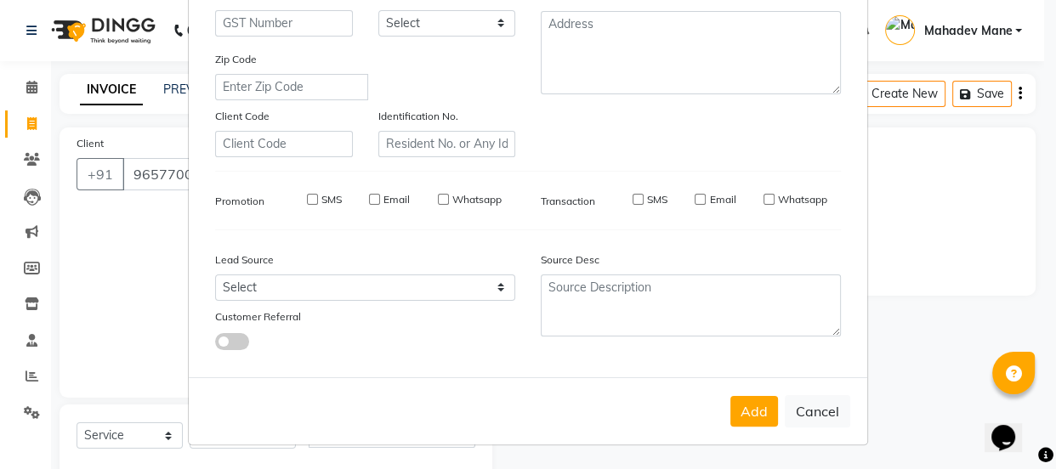
checkbox input "false"
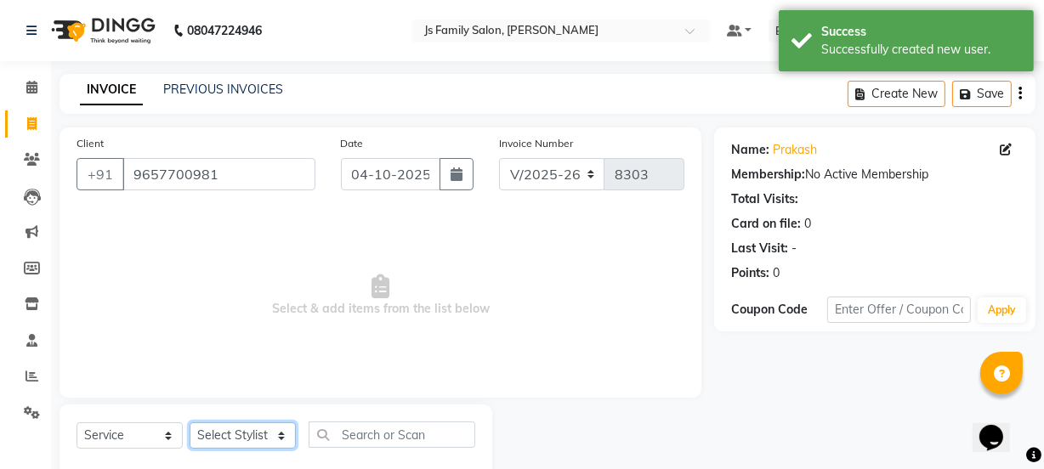
click at [237, 443] on select "Select Stylist arif [PERSON_NAME] Vaidyakar [PERSON_NAME] [PERSON_NAME] Mane Mo…" at bounding box center [243, 436] width 106 height 26
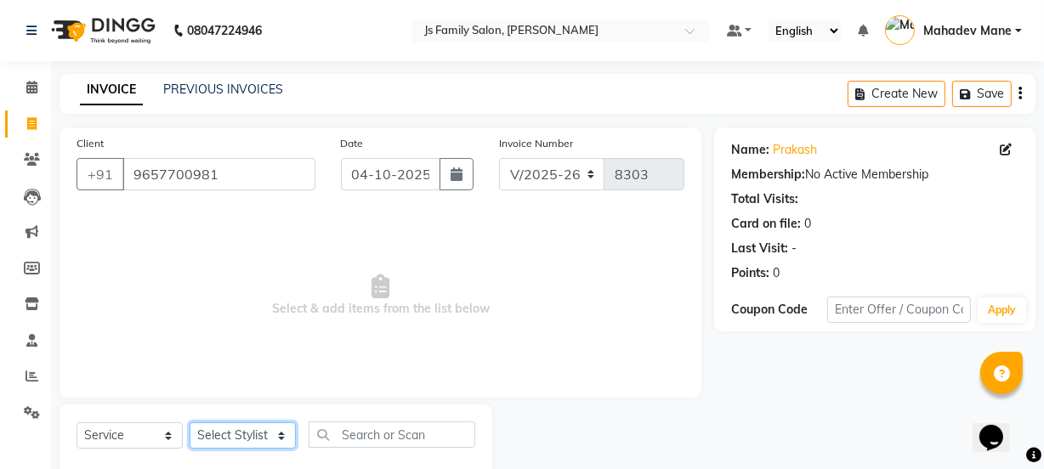
select select "93587"
click at [190, 423] on select "Select Stylist arif [PERSON_NAME] Vaidyakar [PERSON_NAME] [PERSON_NAME] Mane Mo…" at bounding box center [243, 436] width 106 height 26
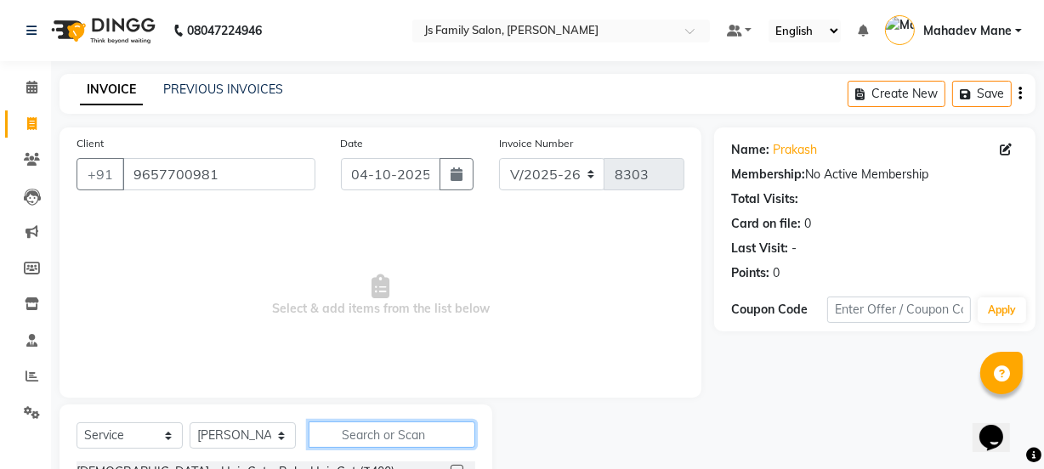
click at [382, 435] on input "text" at bounding box center [392, 435] width 167 height 26
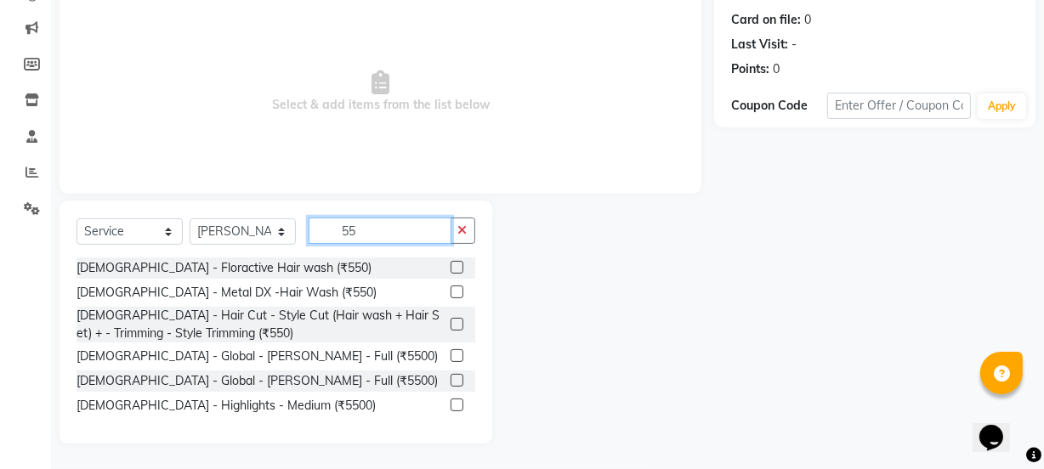
scroll to position [204, 0]
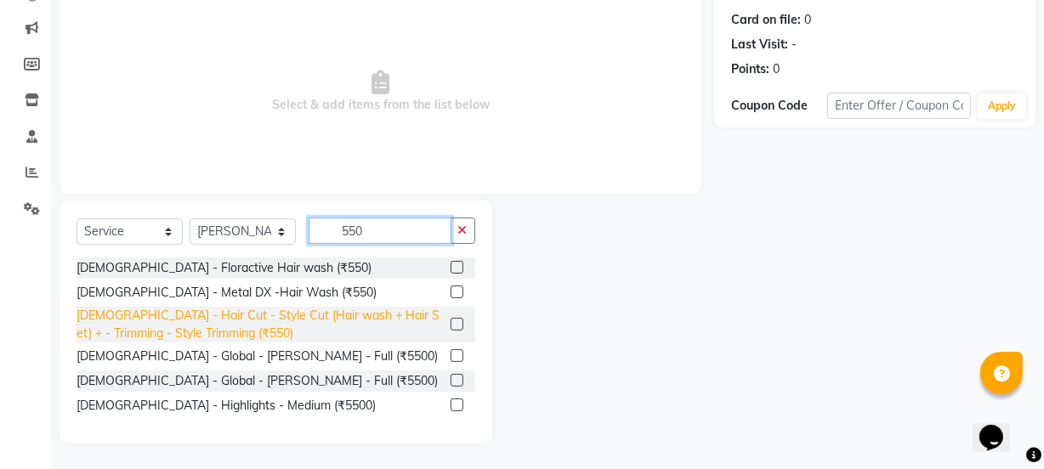
type input "550"
click at [442, 321] on div "[DEMOGRAPHIC_DATA] - Hair Cut - Style Cut (Hair wash + Hair Set) + - Trimming -…" at bounding box center [260, 325] width 367 height 36
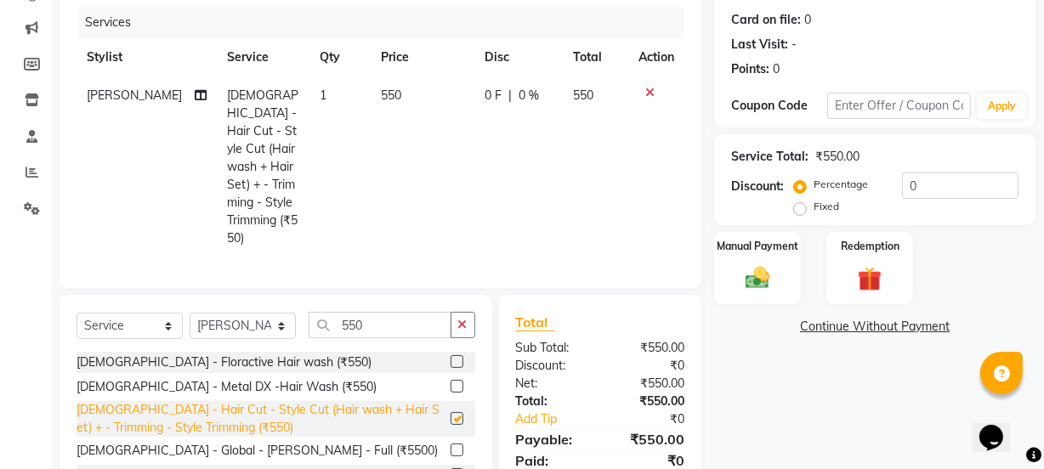
checkbox input "false"
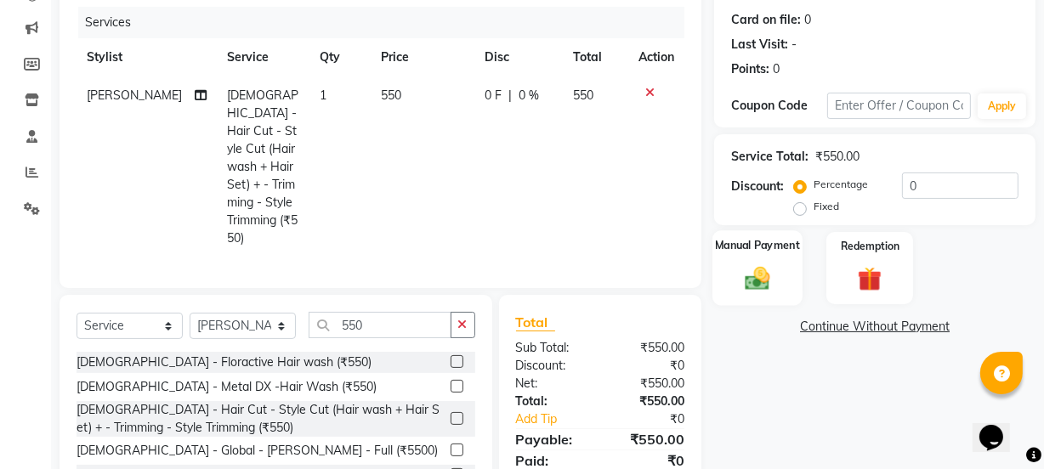
click at [772, 267] on img at bounding box center [757, 278] width 41 height 29
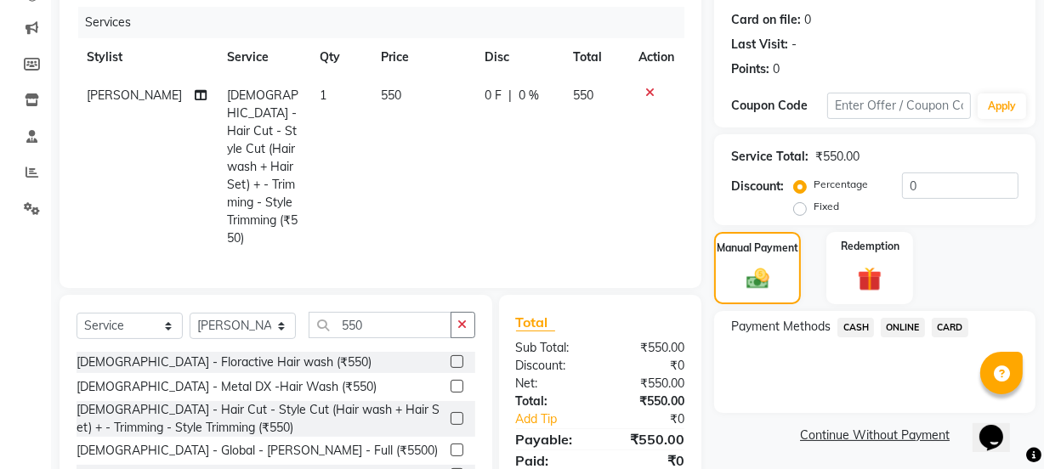
drag, startPoint x: 902, startPoint y: 327, endPoint x: 909, endPoint y: 451, distance: 123.5
click at [904, 334] on span "ONLINE" at bounding box center [903, 328] width 44 height 20
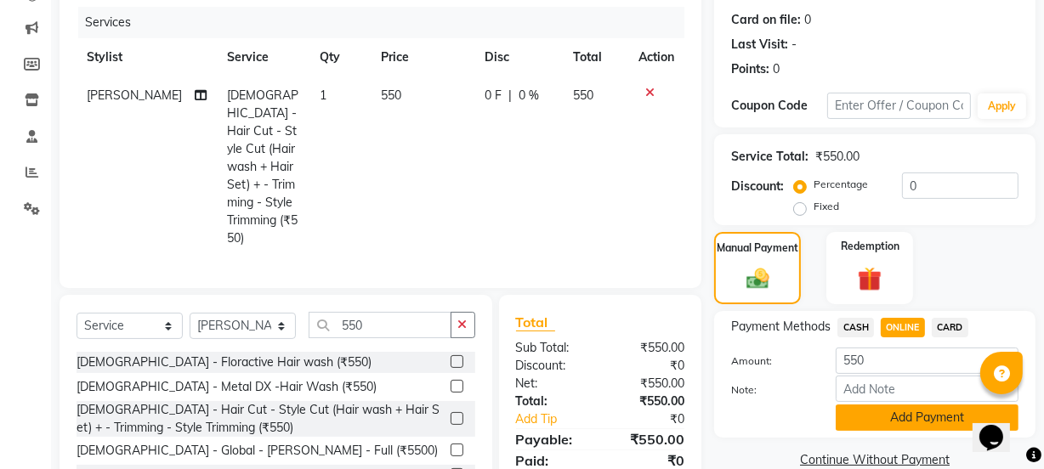
click at [904, 428] on button "Add Payment" at bounding box center [927, 418] width 183 height 26
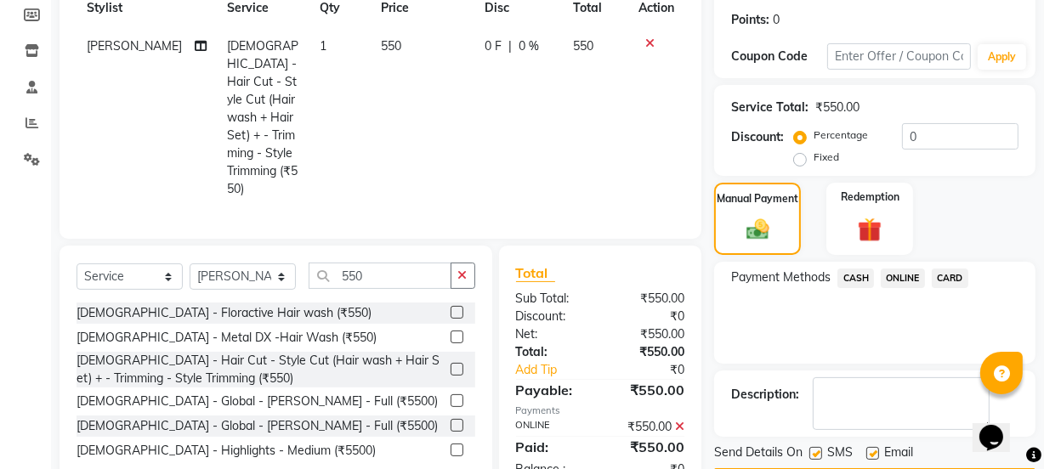
scroll to position [304, 0]
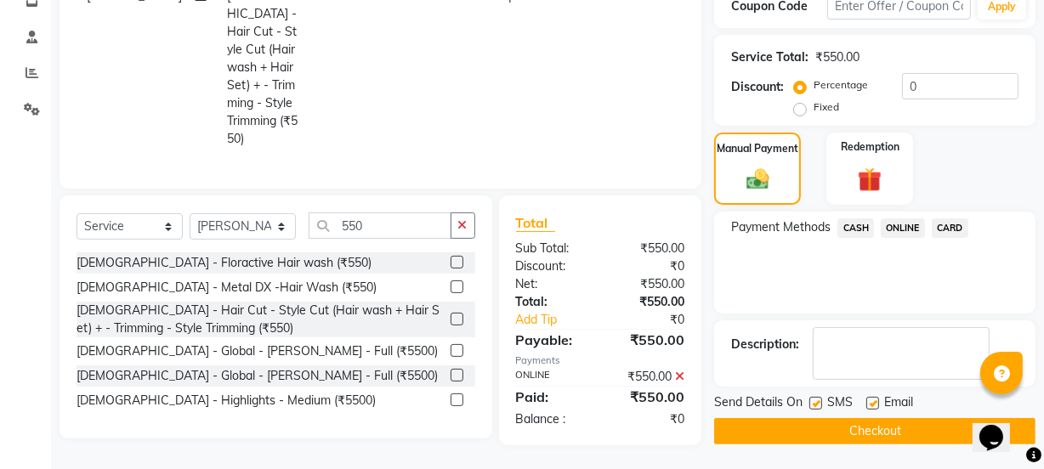
click at [901, 432] on button "Checkout" at bounding box center [874, 431] width 321 height 26
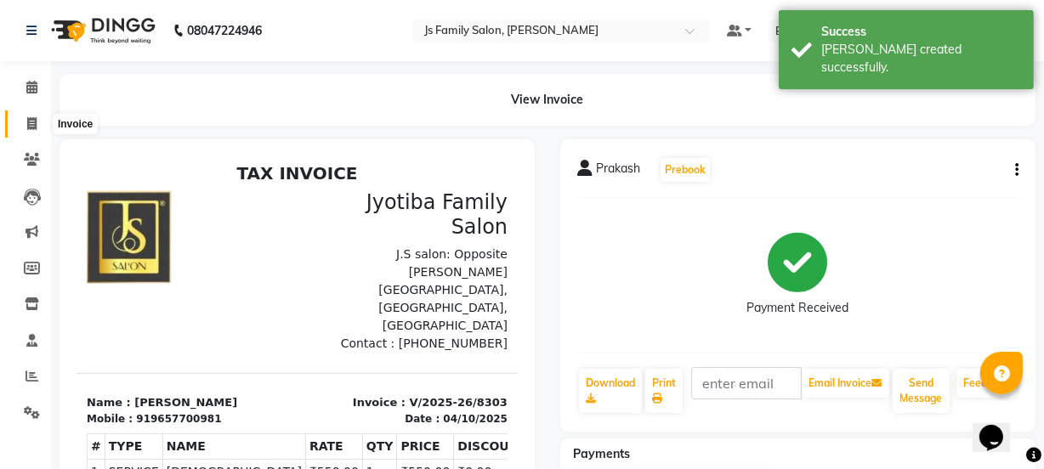
click at [34, 122] on icon at bounding box center [31, 123] width 9 height 13
select select "3729"
select select "service"
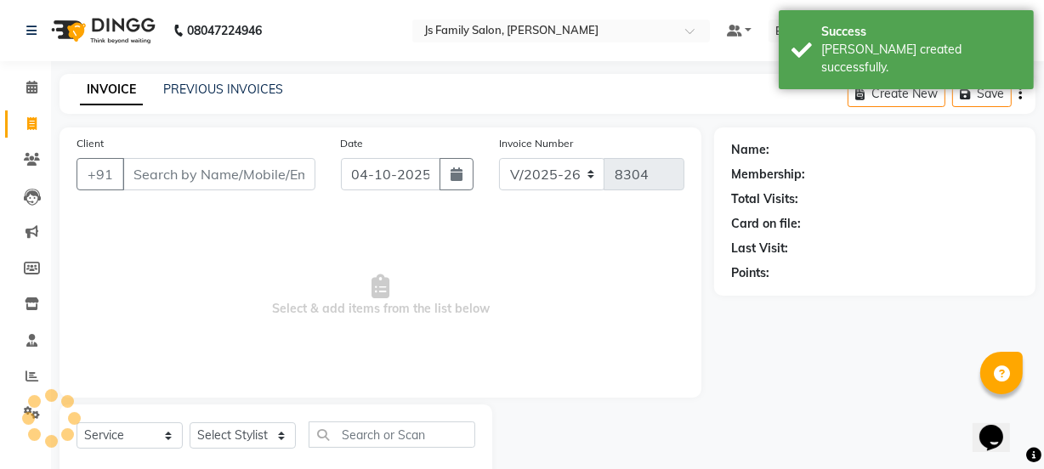
scroll to position [43, 0]
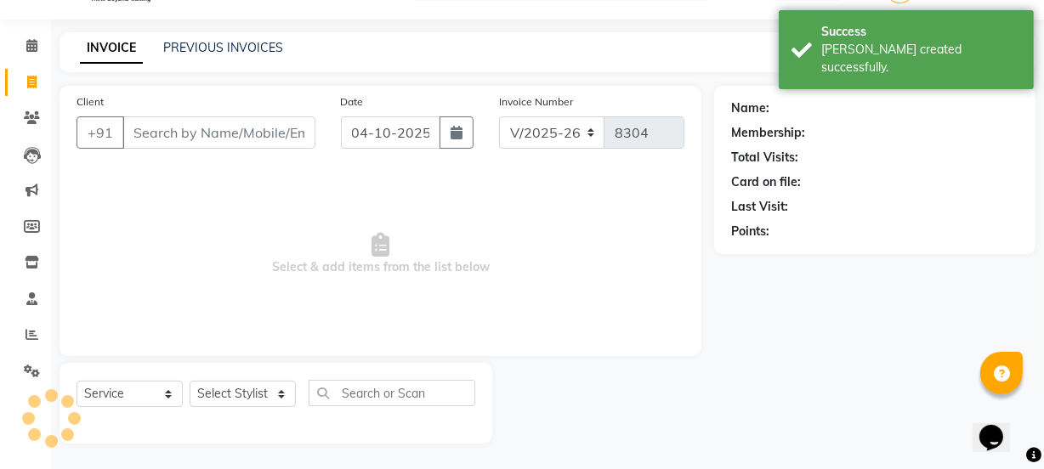
click at [208, 135] on input "Client" at bounding box center [218, 133] width 193 height 32
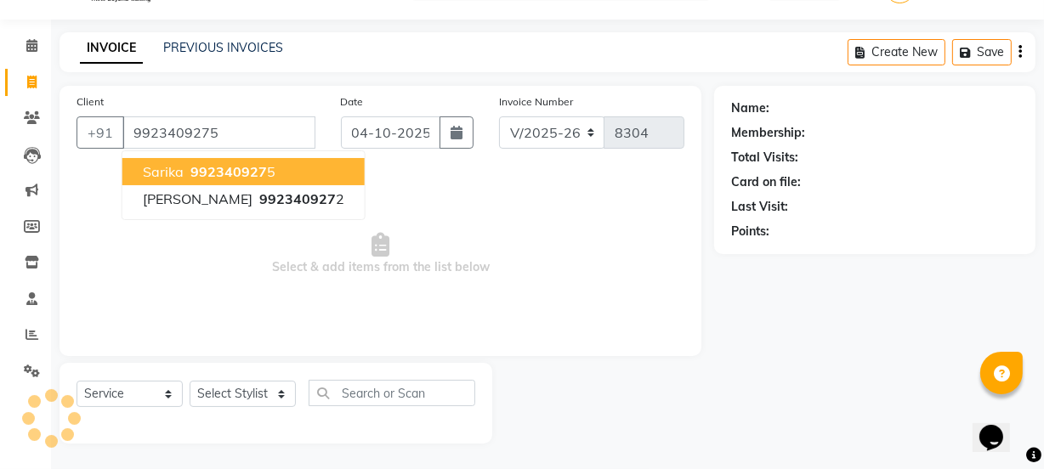
type input "9923409275"
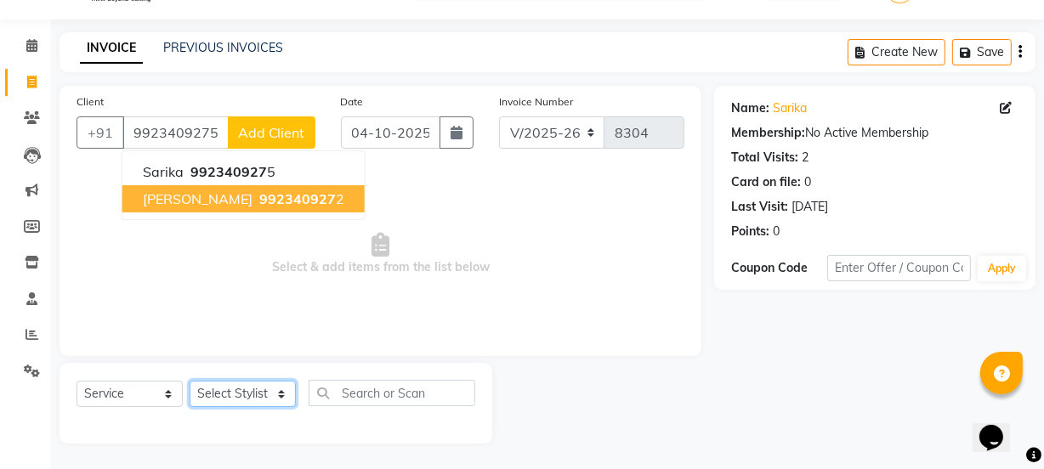
click at [248, 395] on select "Select Stylist arif [PERSON_NAME] Vaidyakar [PERSON_NAME] [PERSON_NAME] Mane Mo…" at bounding box center [243, 394] width 106 height 26
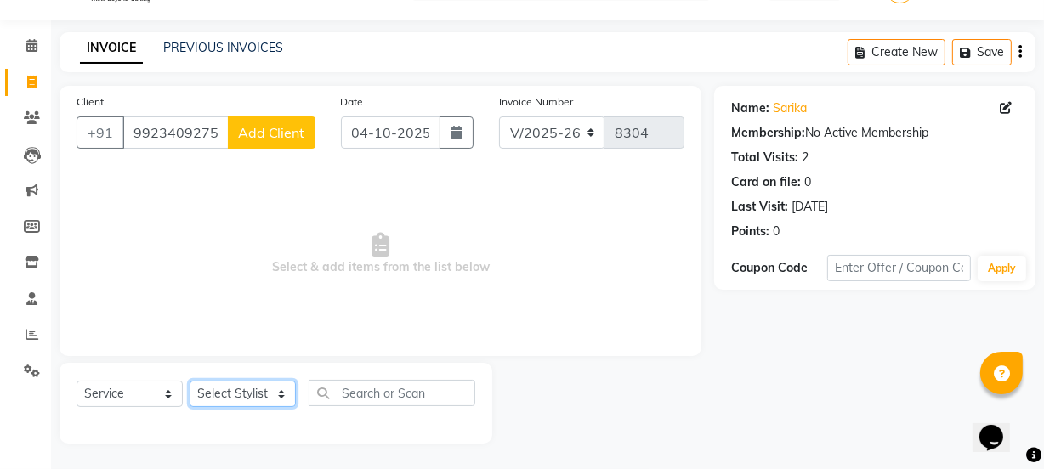
select select "22902"
click at [190, 381] on select "Select Stylist arif [PERSON_NAME] Vaidyakar [PERSON_NAME] [PERSON_NAME] Mane Mo…" at bounding box center [243, 394] width 106 height 26
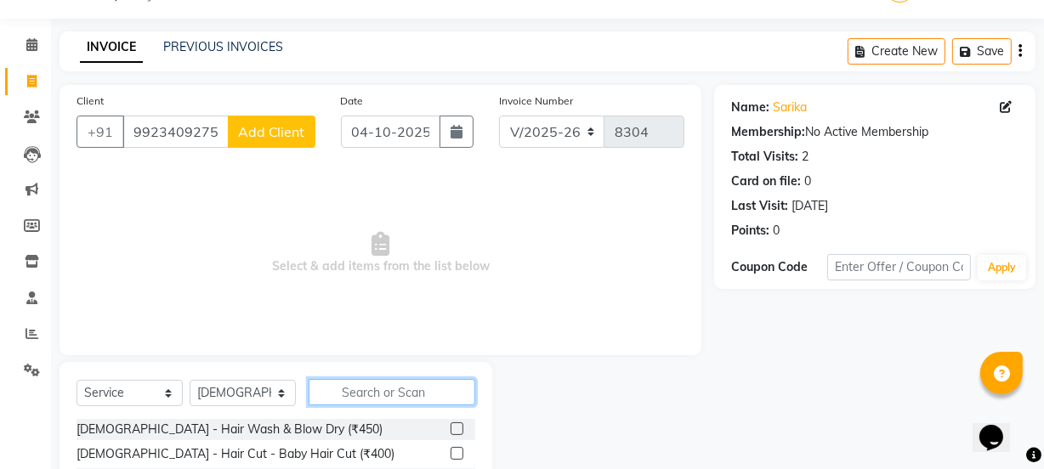
click at [340, 402] on input "text" at bounding box center [392, 392] width 167 height 26
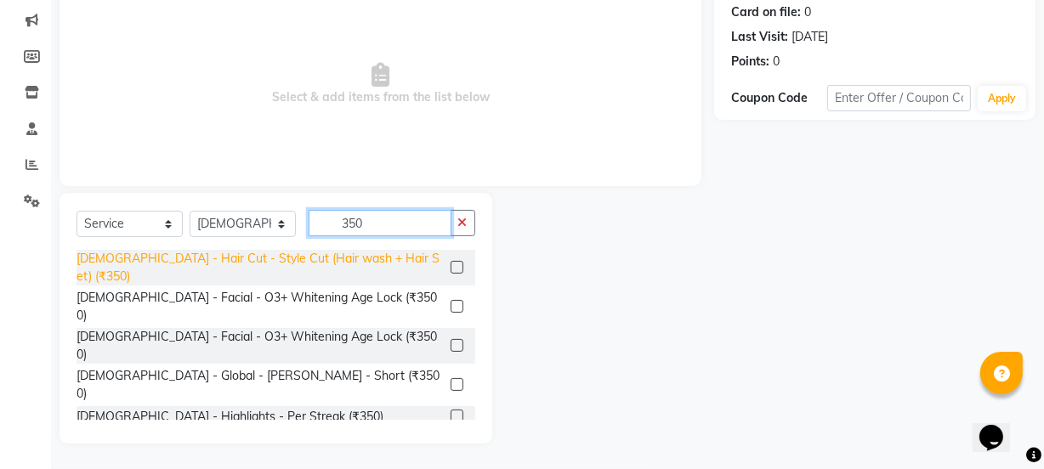
type input "350"
click at [364, 262] on div "[DEMOGRAPHIC_DATA] - Hair Cut - Style Cut (Hair wash + Hair Set) (₹350)" at bounding box center [260, 268] width 367 height 36
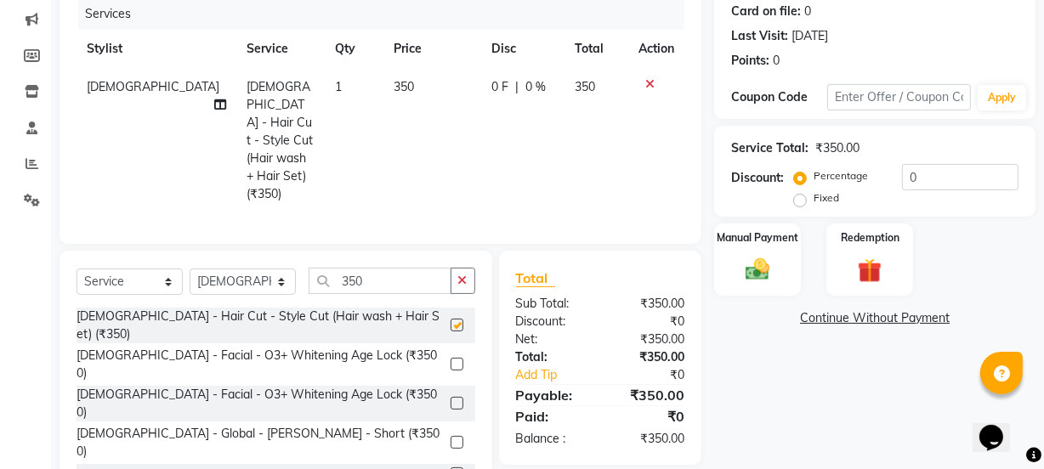
checkbox input "false"
click at [773, 264] on img at bounding box center [757, 269] width 41 height 29
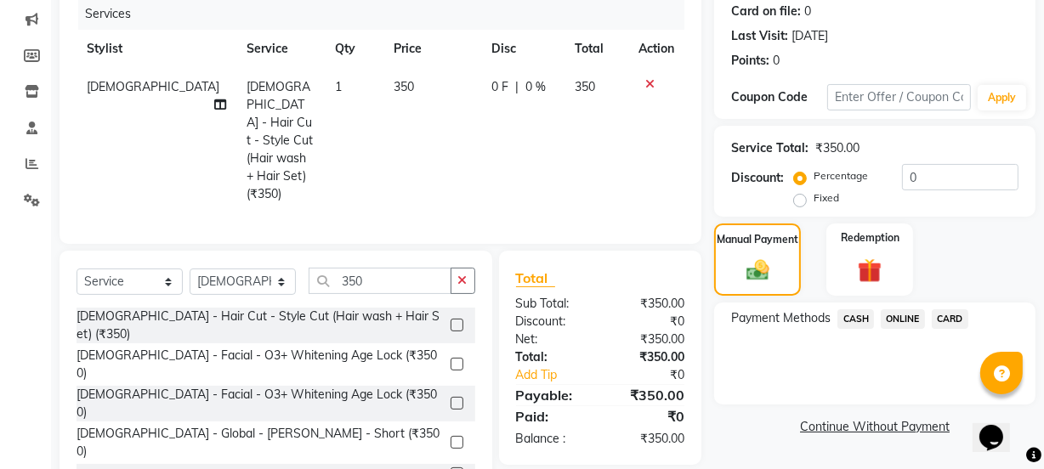
click at [891, 315] on span "ONLINE" at bounding box center [903, 320] width 44 height 20
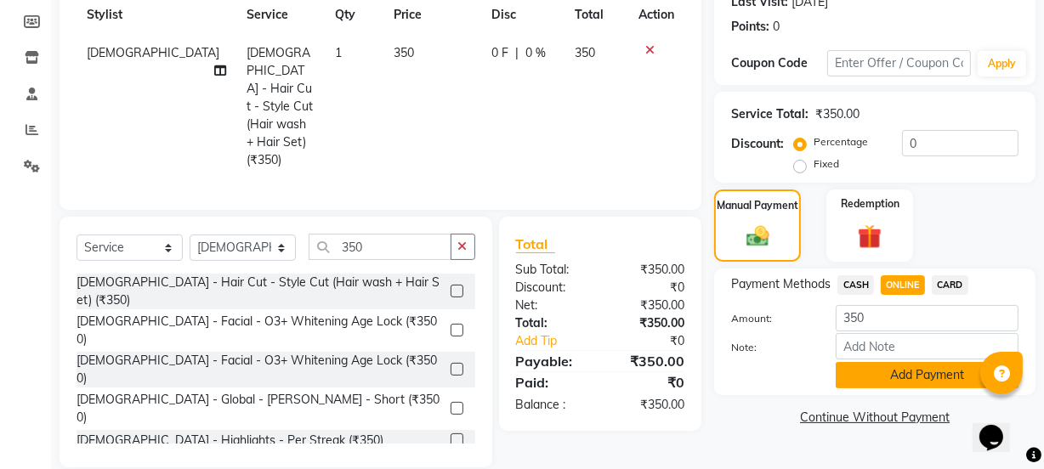
click at [907, 367] on button "Add Payment" at bounding box center [927, 375] width 183 height 26
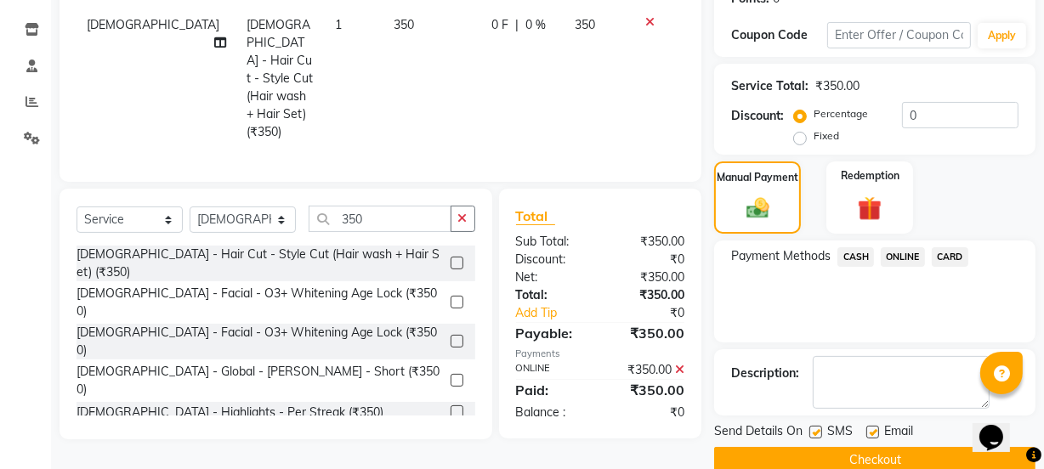
scroll to position [304, 0]
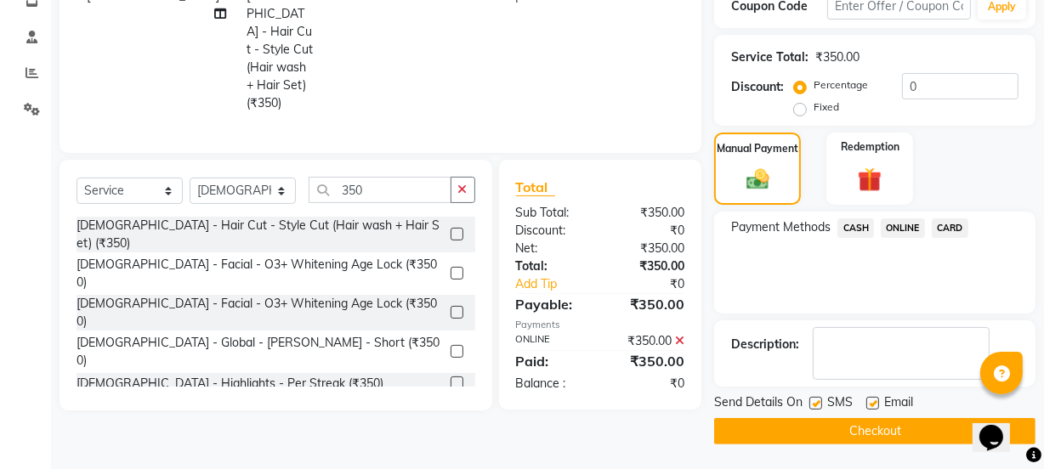
click at [903, 426] on button "Checkout" at bounding box center [874, 431] width 321 height 26
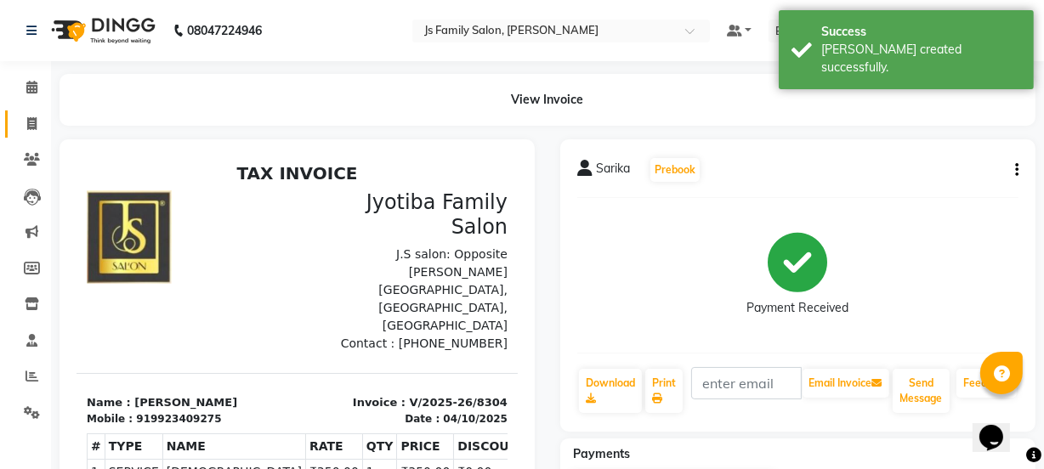
click at [35, 134] on link "Invoice" at bounding box center [25, 125] width 41 height 28
select select "3729"
select select "service"
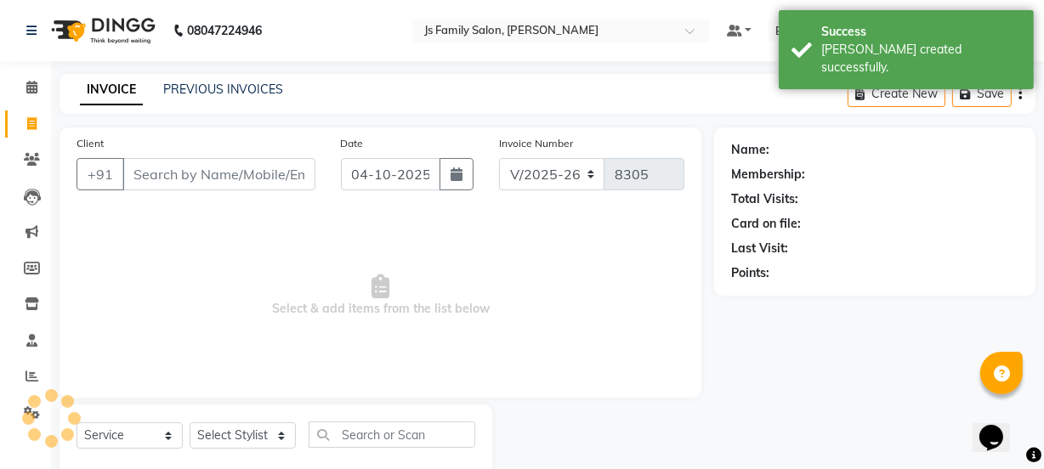
scroll to position [43, 0]
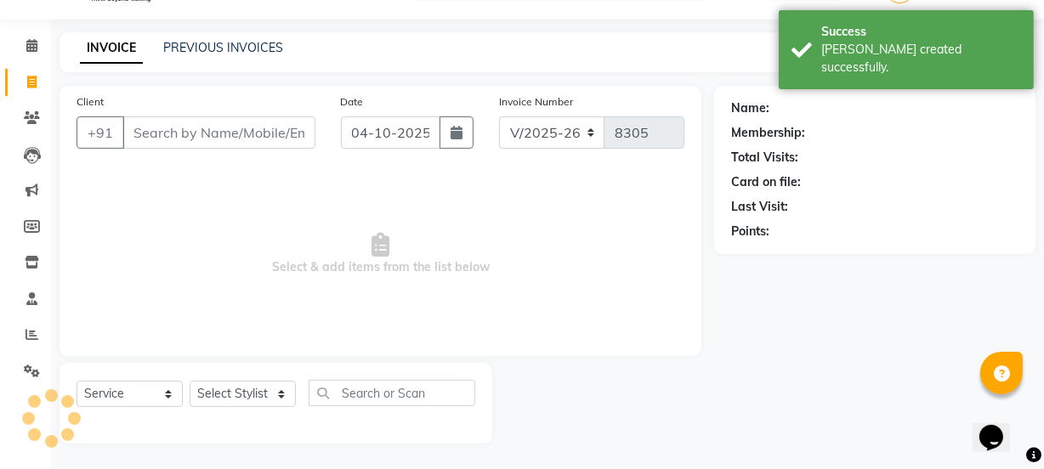
click at [156, 141] on input "Client" at bounding box center [218, 133] width 193 height 32
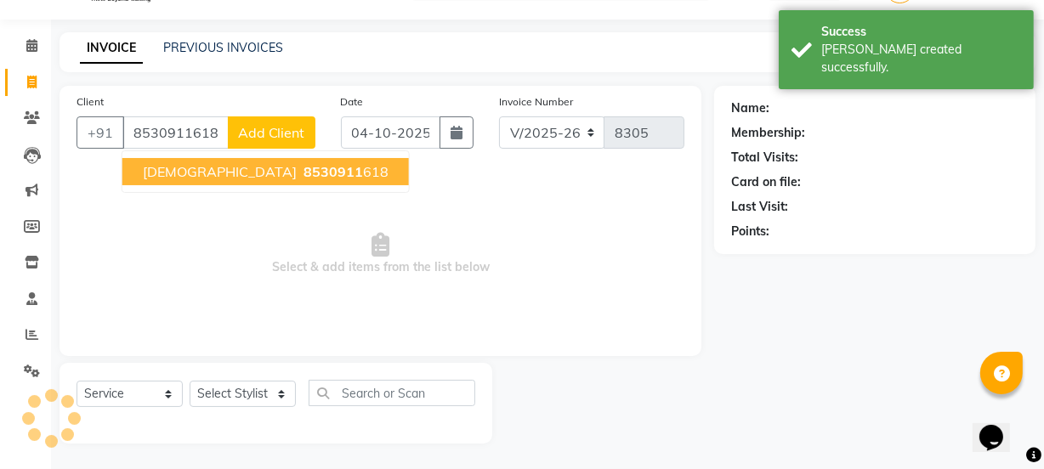
type input "8530911618"
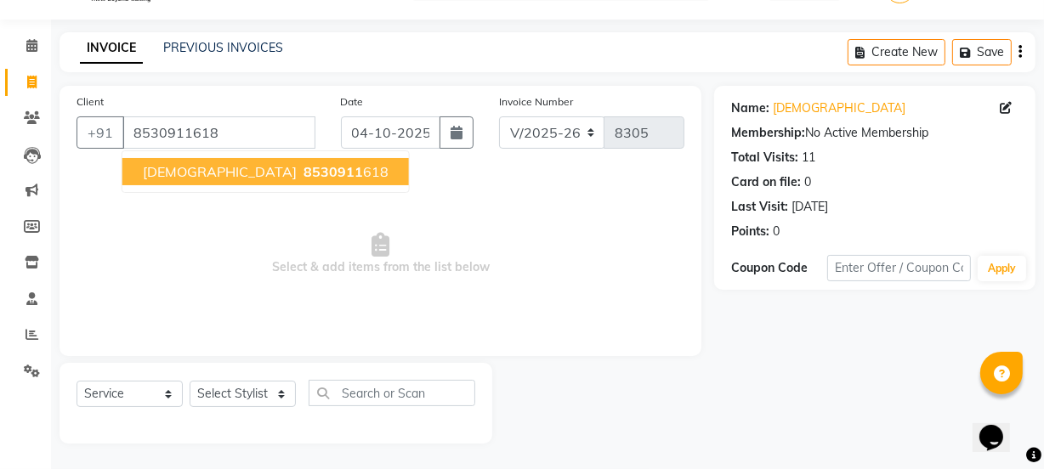
click at [170, 161] on button "Vedanth 8530911 618" at bounding box center [265, 171] width 287 height 27
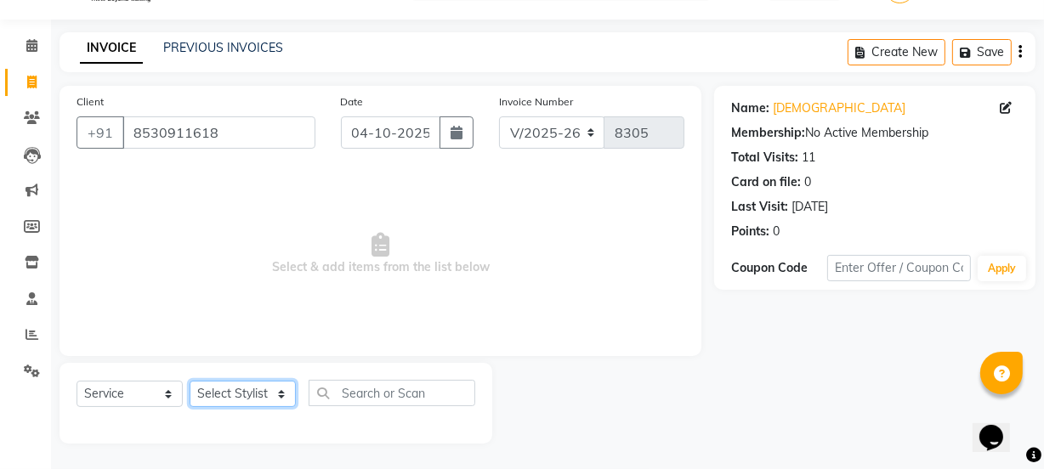
click at [204, 398] on select "Select Stylist arif [PERSON_NAME] Vaidyakar [PERSON_NAME] [PERSON_NAME] Mane Mo…" at bounding box center [243, 394] width 106 height 26
drag, startPoint x: 236, startPoint y: 393, endPoint x: 236, endPoint y: 381, distance: 11.9
click at [236, 393] on select "Select Stylist arif [PERSON_NAME] Vaidyakar [PERSON_NAME] [PERSON_NAME] Mane Mo…" at bounding box center [243, 394] width 106 height 26
select select "33251"
click at [190, 381] on select "Select Stylist arif [PERSON_NAME] Vaidyakar [PERSON_NAME] [PERSON_NAME] Mane Mo…" at bounding box center [243, 394] width 106 height 26
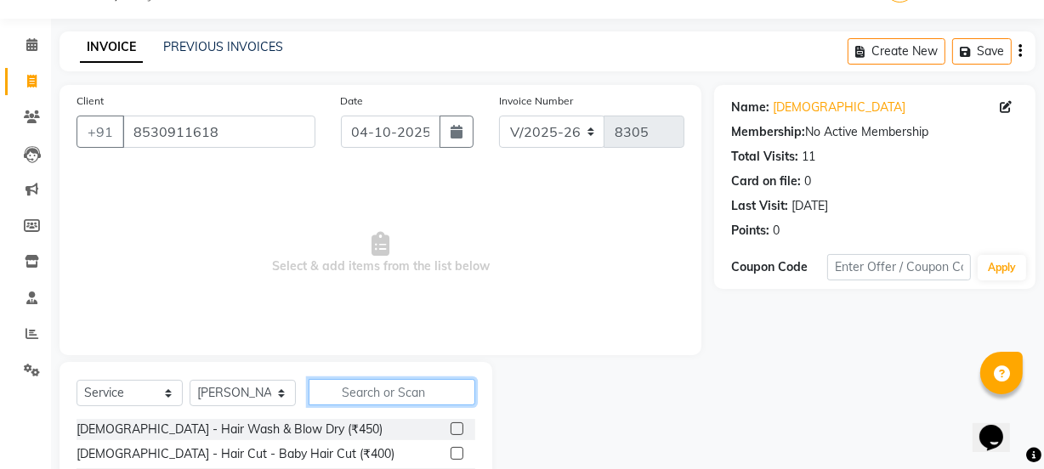
click at [351, 399] on input "text" at bounding box center [392, 392] width 167 height 26
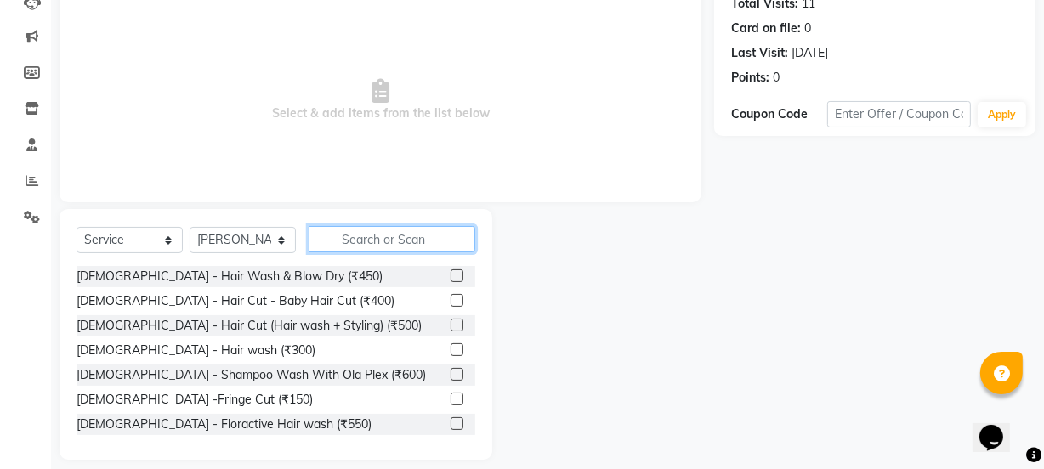
scroll to position [196, 0]
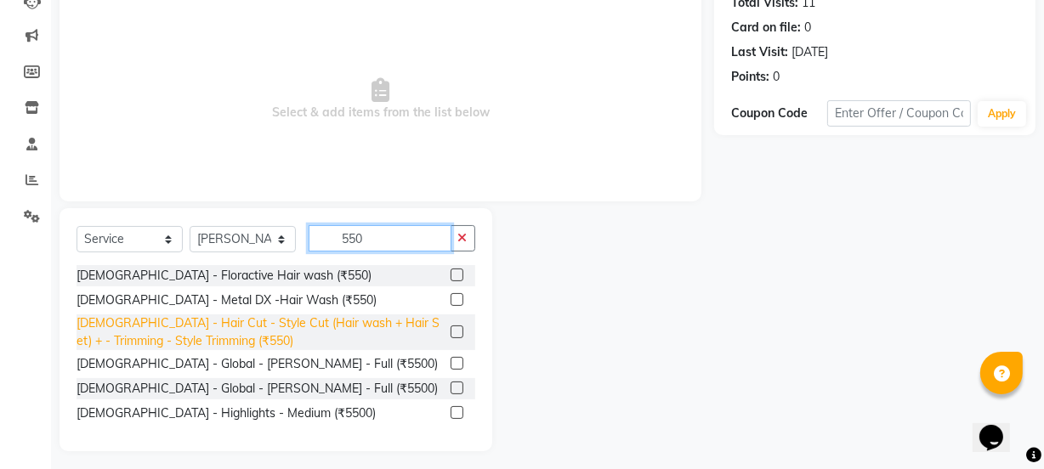
type input "550"
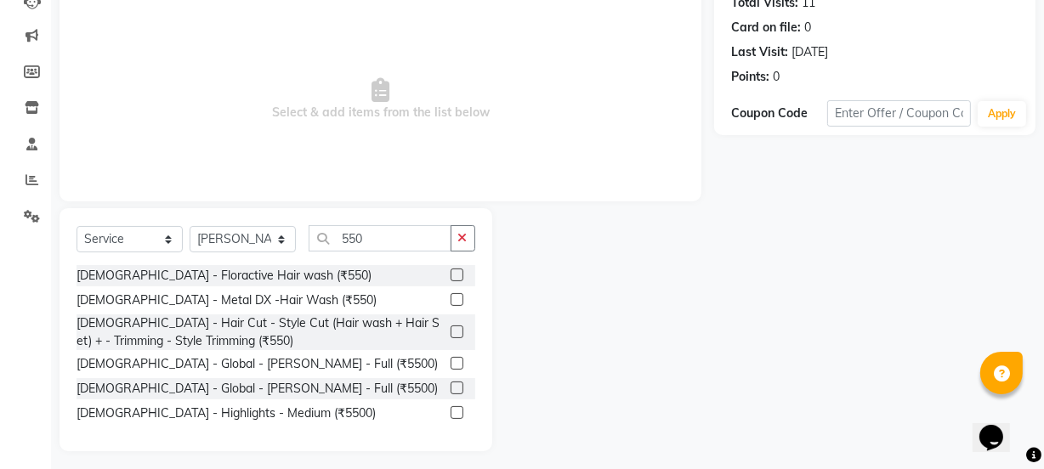
drag, startPoint x: 386, startPoint y: 336, endPoint x: 712, endPoint y: 314, distance: 326.5
click at [417, 336] on div "[DEMOGRAPHIC_DATA] - Hair Cut - Style Cut (Hair wash + Hair Set) + - Trimming -…" at bounding box center [260, 333] width 367 height 36
checkbox input "false"
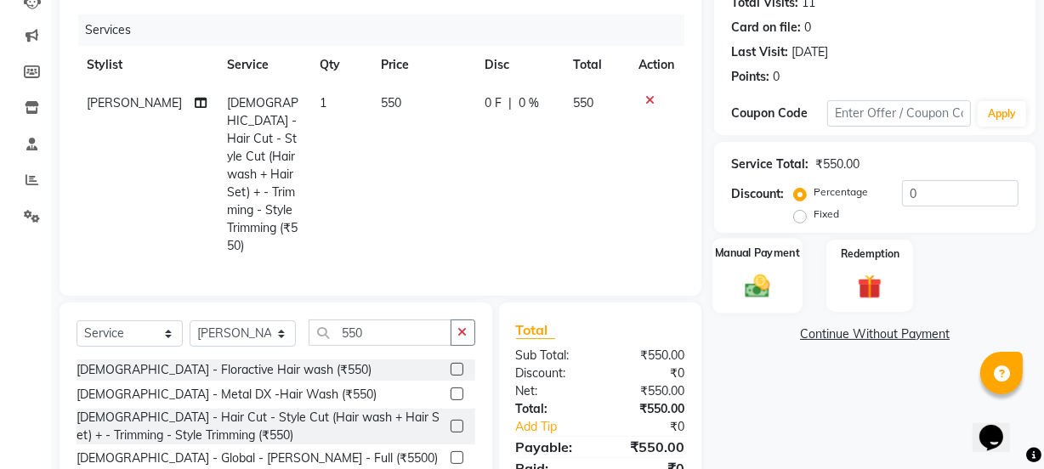
click at [771, 294] on img at bounding box center [757, 285] width 41 height 29
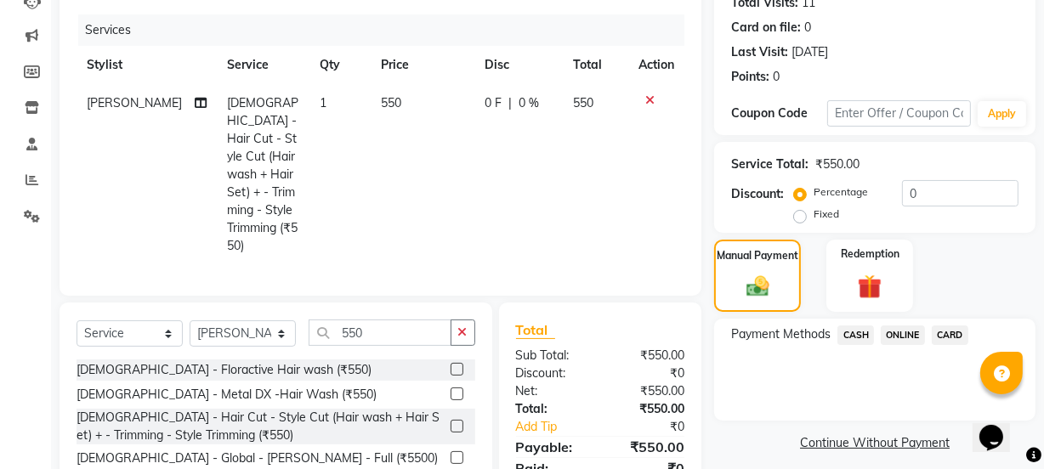
drag, startPoint x: 909, startPoint y: 340, endPoint x: 924, endPoint y: 456, distance: 116.7
click at [908, 340] on span "ONLINE" at bounding box center [903, 336] width 44 height 20
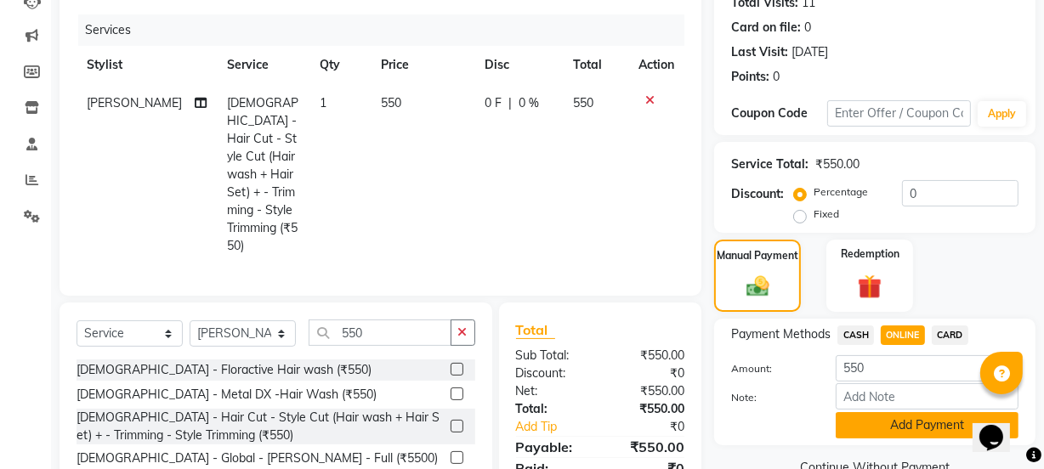
click at [907, 432] on button "Add Payment" at bounding box center [927, 425] width 183 height 26
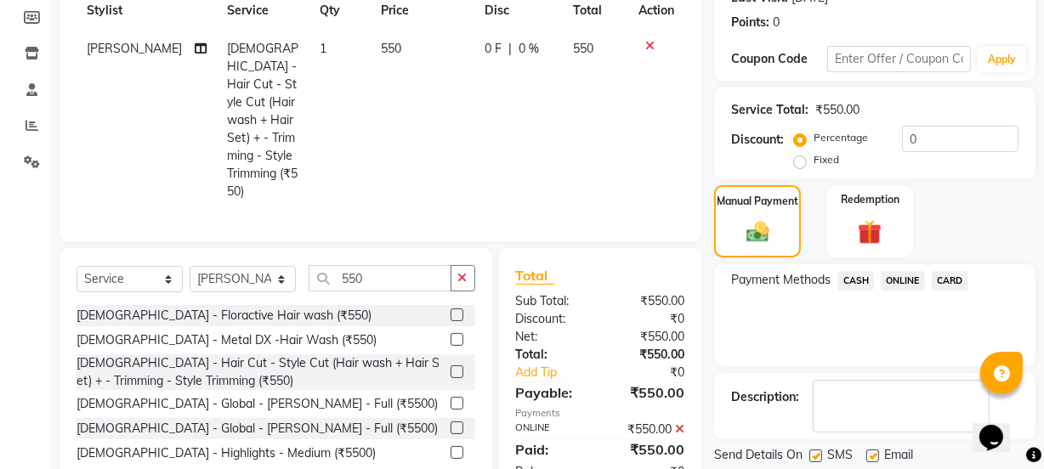
scroll to position [304, 0]
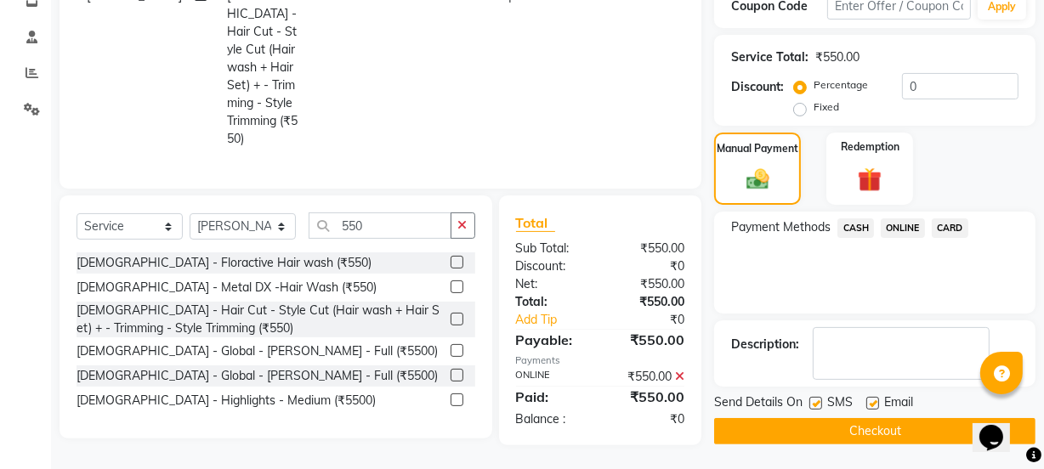
click at [920, 448] on main "INVOICE PREVIOUS INVOICES Create New Save Client [PHONE_NUMBER] Date [DATE] Inv…" at bounding box center [547, 120] width 993 height 701
click at [915, 433] on button "Checkout" at bounding box center [874, 431] width 321 height 26
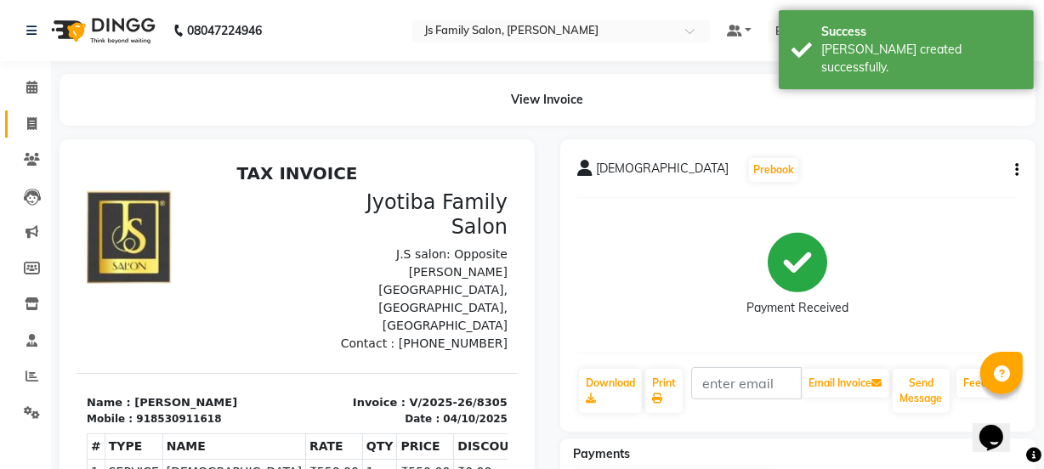
click at [25, 115] on span at bounding box center [32, 125] width 30 height 20
select select "service"
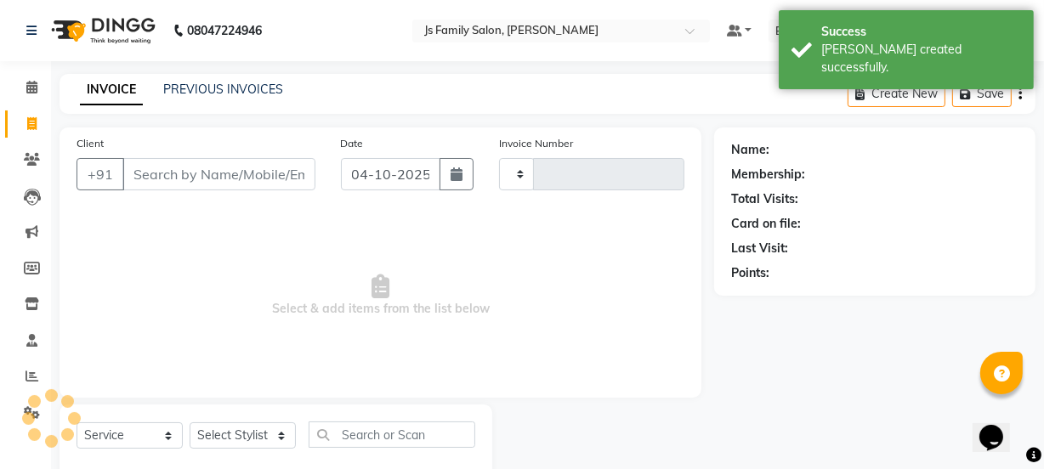
scroll to position [43, 0]
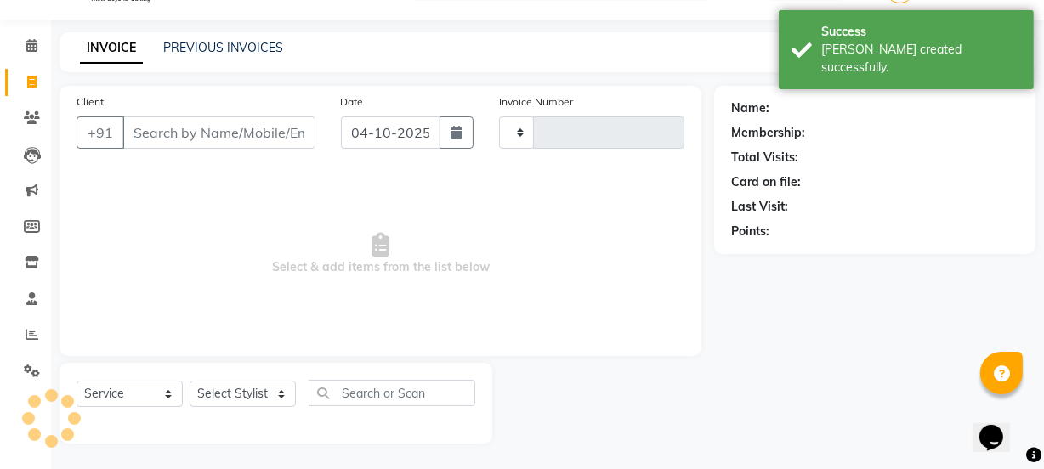
type input "8306"
select select "3729"
click at [226, 137] on input "Client" at bounding box center [218, 133] width 193 height 32
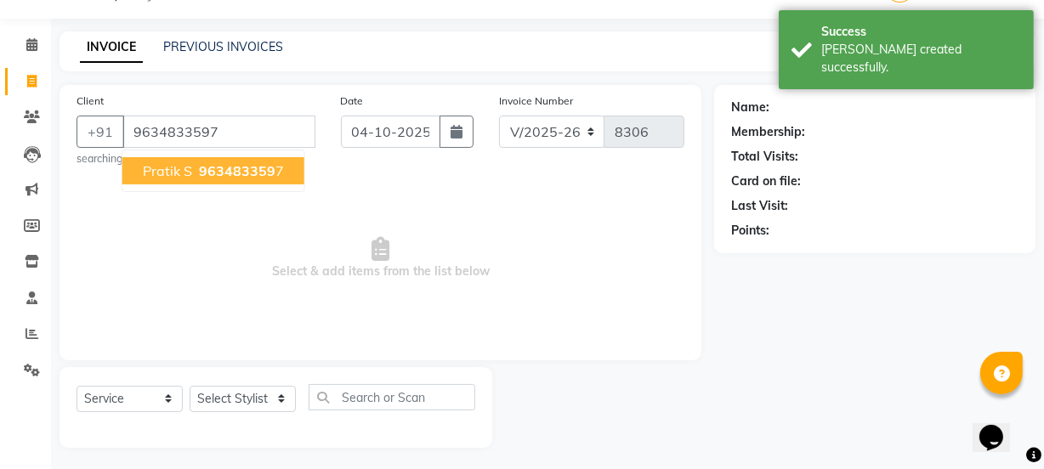
type input "9634833597"
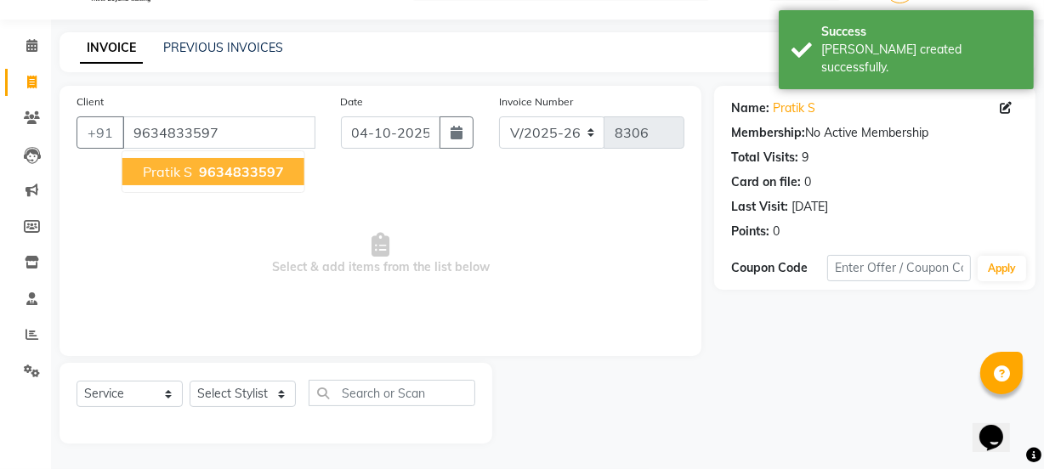
click at [226, 178] on span "9634833597" at bounding box center [241, 171] width 85 height 17
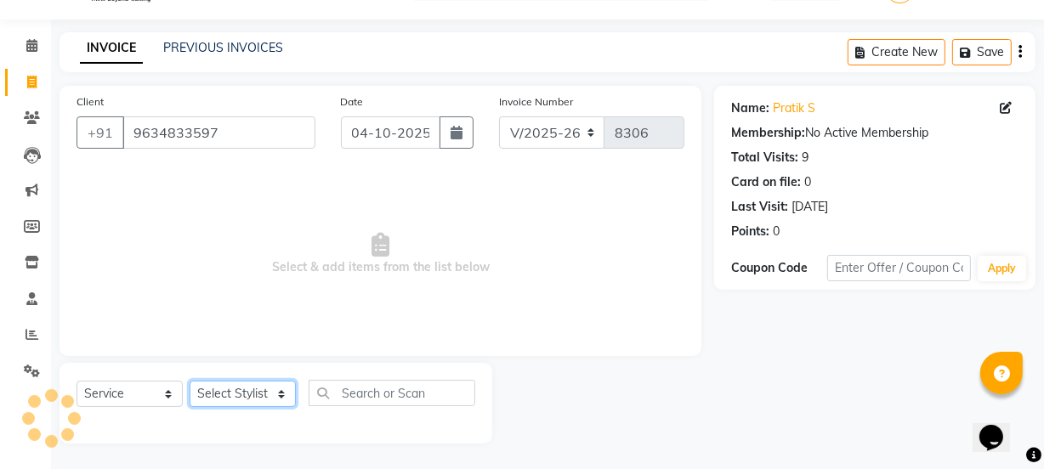
click at [263, 400] on select "Select Stylist arif [PERSON_NAME] Vaidyakar [PERSON_NAME] [PERSON_NAME] Mane Mo…" at bounding box center [243, 394] width 106 height 26
select select "84579"
click at [190, 381] on select "Select Stylist arif [PERSON_NAME] Vaidyakar [PERSON_NAME] [PERSON_NAME] Mane Mo…" at bounding box center [243, 394] width 106 height 26
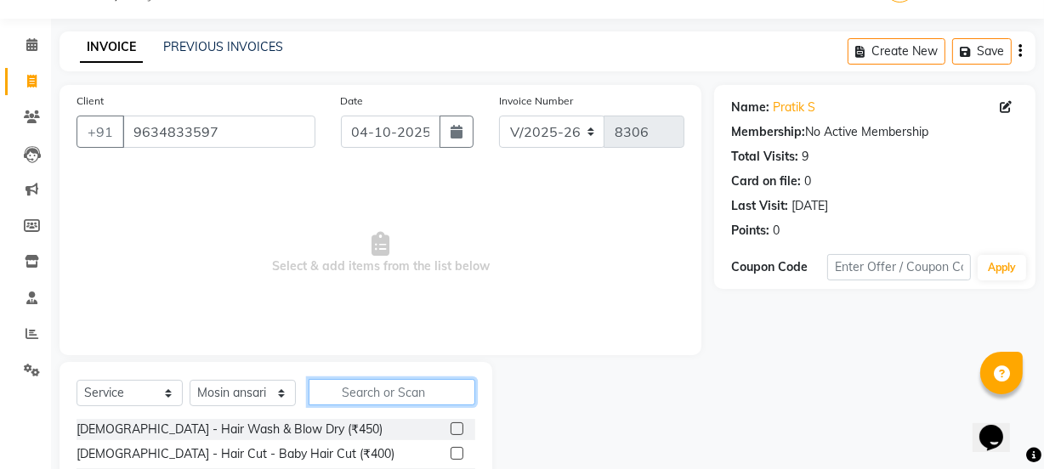
click at [362, 394] on input "text" at bounding box center [392, 392] width 167 height 26
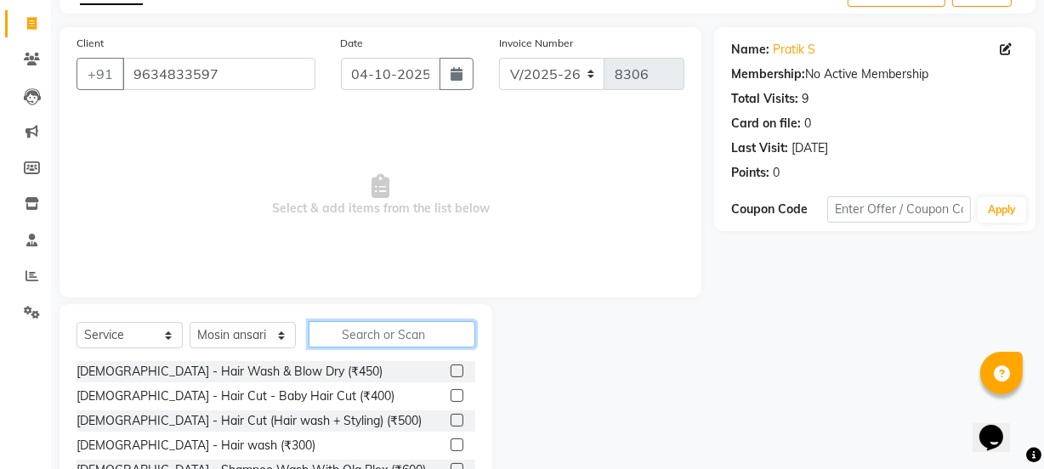
scroll to position [213, 0]
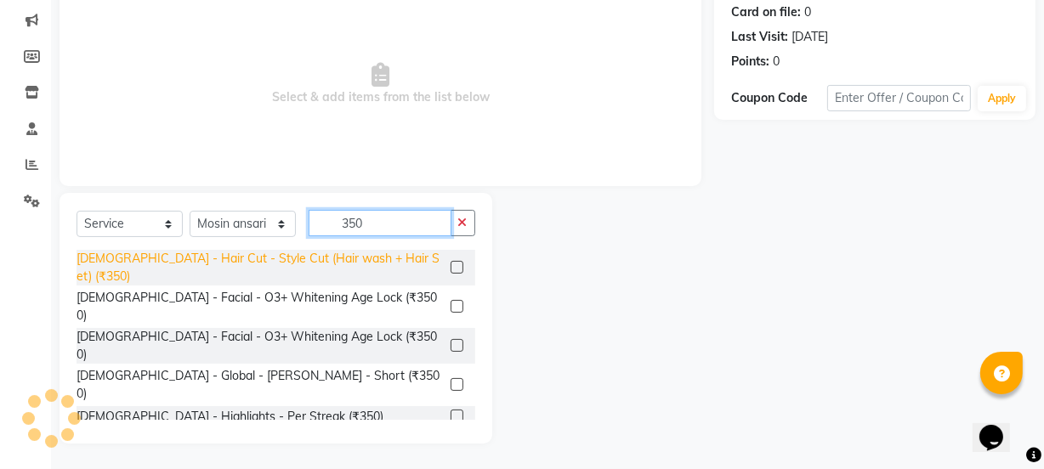
type input "350"
click at [354, 264] on div "[DEMOGRAPHIC_DATA] - Hair Cut - Style Cut (Hair wash + Hair Set) (₹350)" at bounding box center [260, 268] width 367 height 36
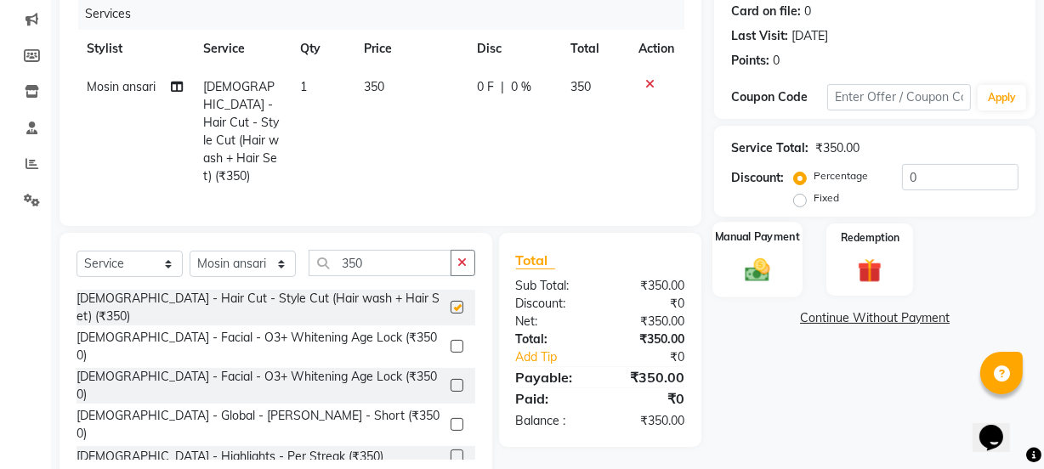
checkbox input "false"
click at [744, 281] on img at bounding box center [757, 269] width 41 height 29
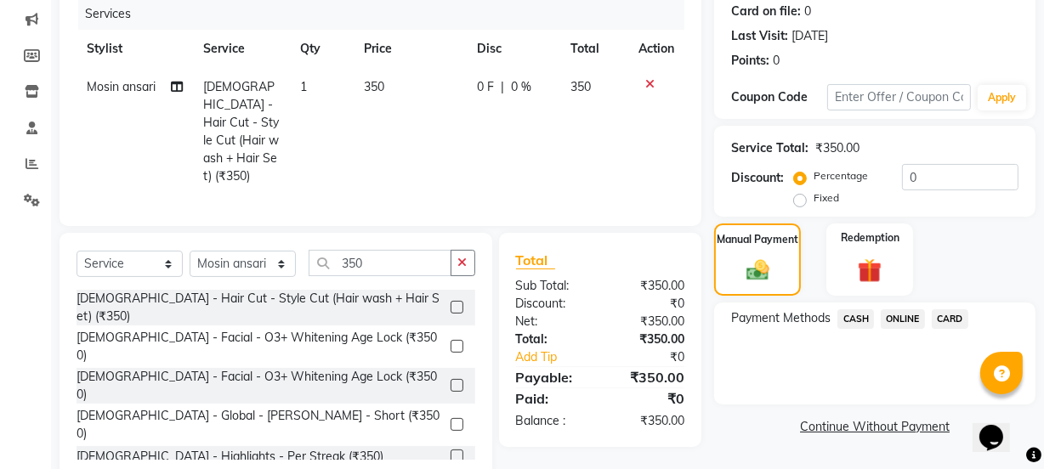
click at [888, 313] on span "ONLINE" at bounding box center [903, 320] width 44 height 20
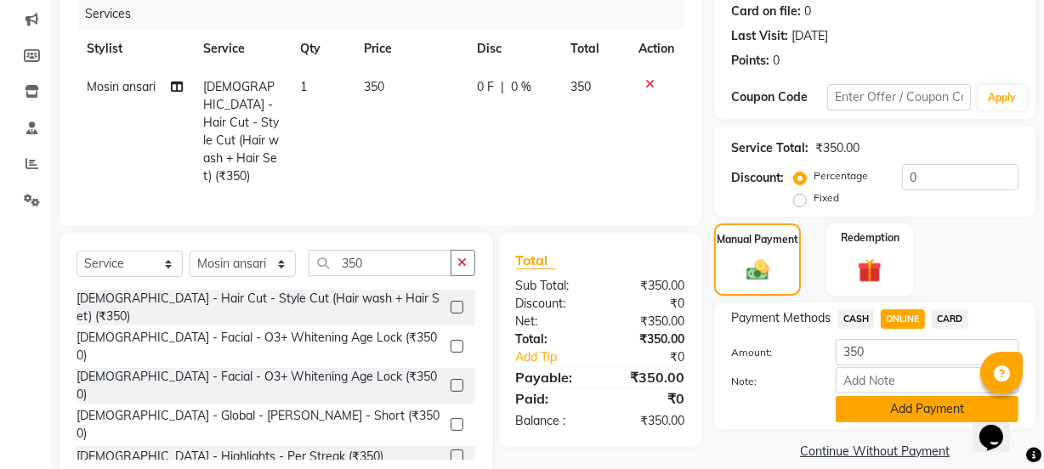
click at [907, 418] on button "Add Payment" at bounding box center [927, 409] width 183 height 26
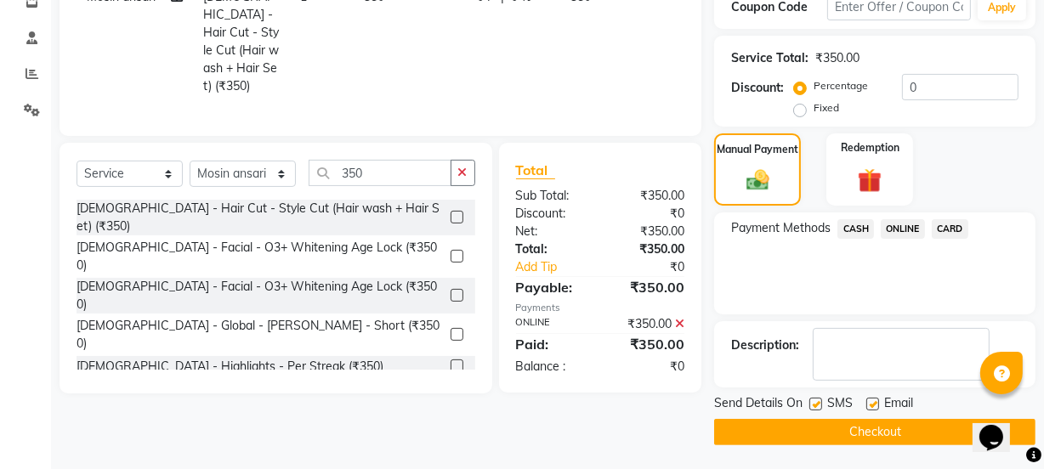
scroll to position [304, 0]
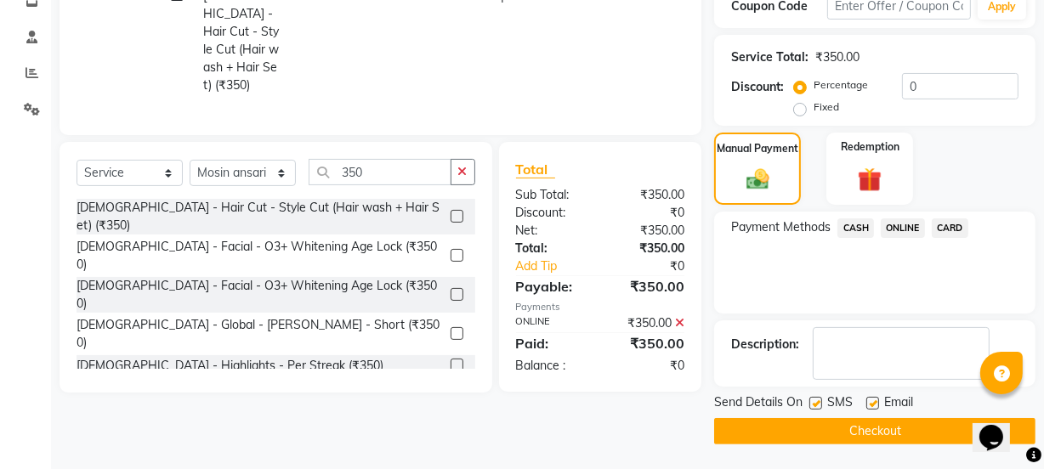
click at [905, 432] on button "Checkout" at bounding box center [874, 431] width 321 height 26
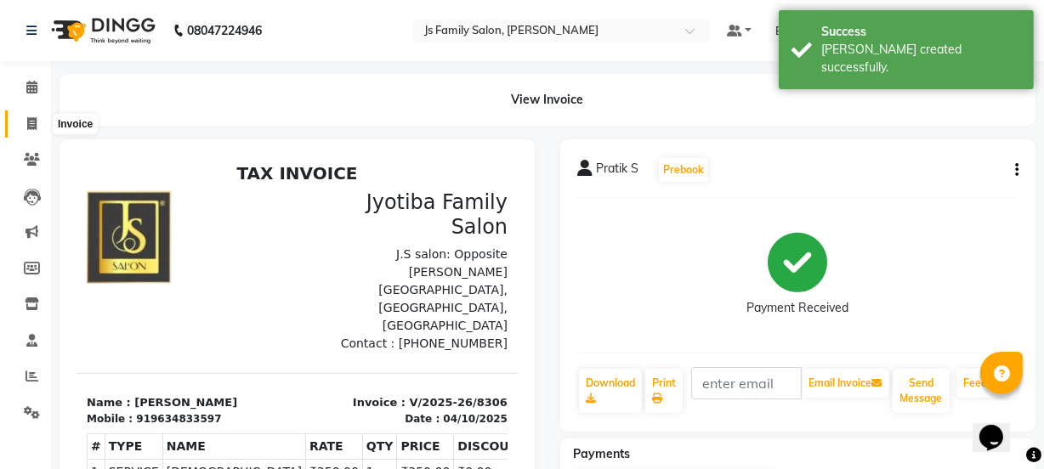
click at [35, 118] on icon at bounding box center [31, 123] width 9 height 13
select select "3729"
select select "service"
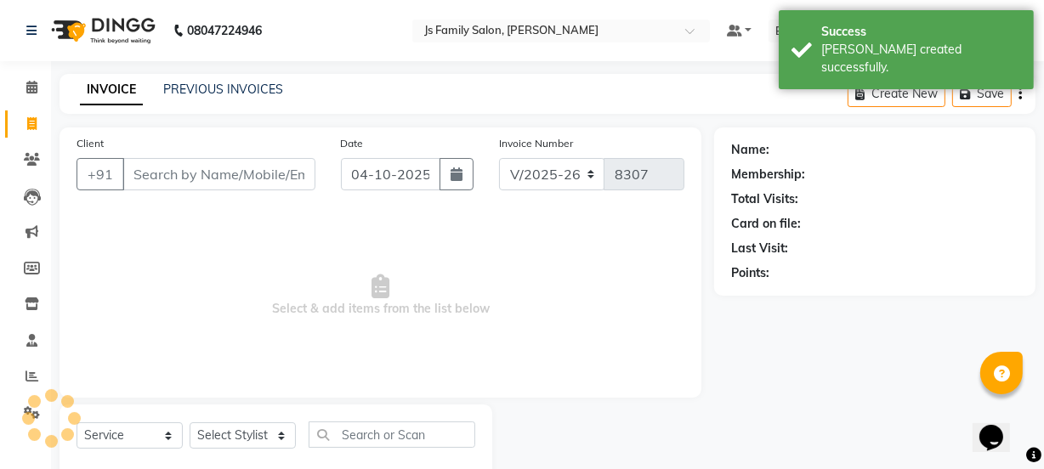
scroll to position [43, 0]
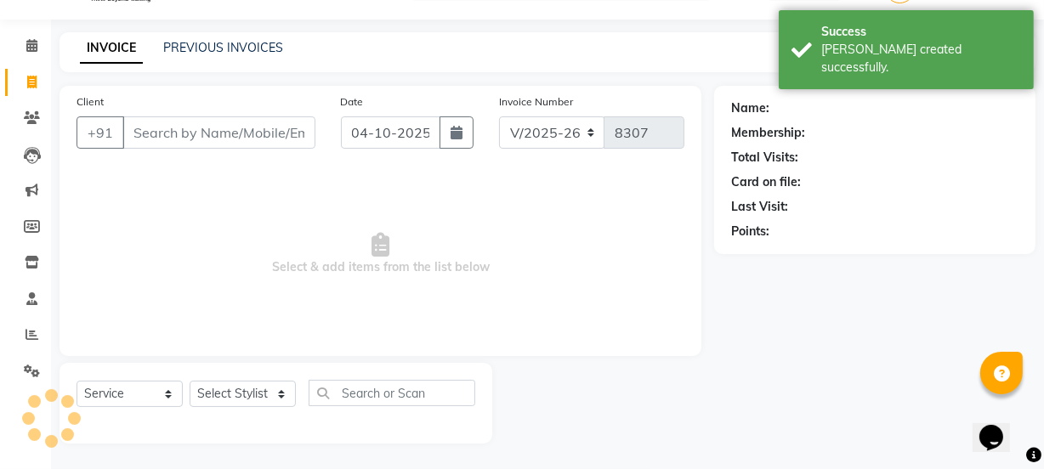
click at [188, 144] on input "Client" at bounding box center [218, 133] width 193 height 32
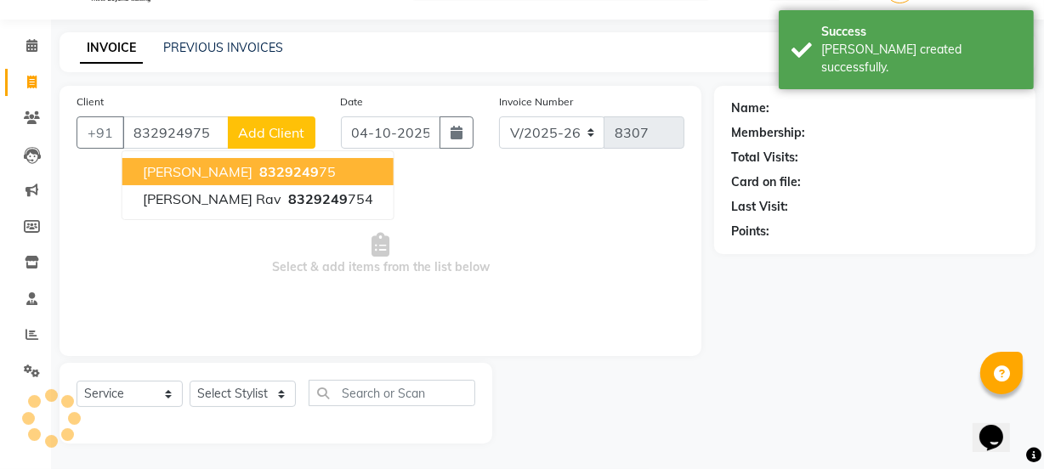
type input "832924975"
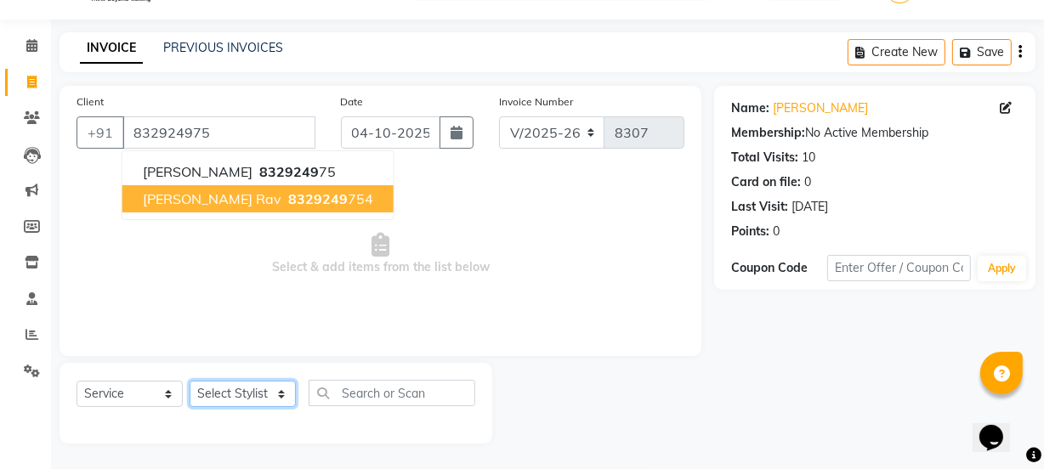
click at [251, 391] on select "Select Stylist arif [PERSON_NAME] Vaidyakar [PERSON_NAME] [PERSON_NAME] Mane Mo…" at bounding box center [243, 394] width 106 height 26
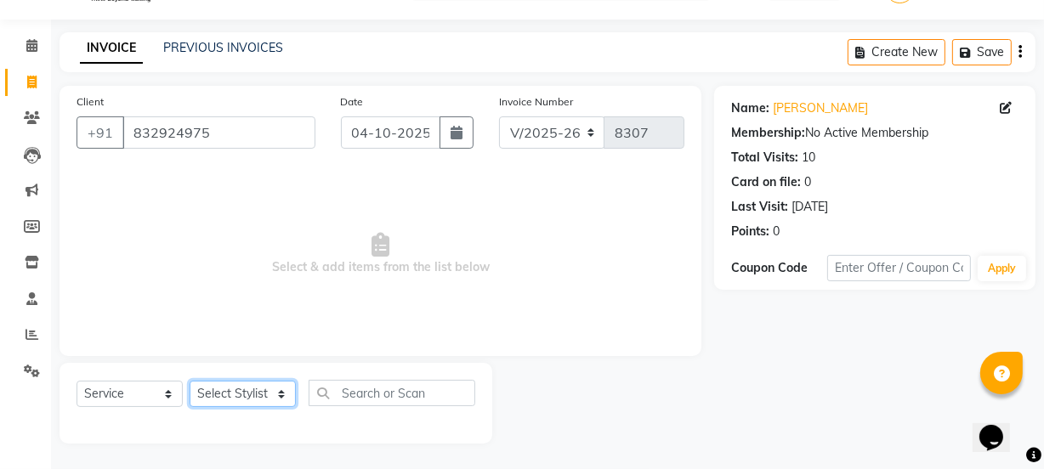
select select "20007"
click at [190, 381] on select "Select Stylist arif [PERSON_NAME] Vaidyakar [PERSON_NAME] [PERSON_NAME] Mane Mo…" at bounding box center [243, 394] width 106 height 26
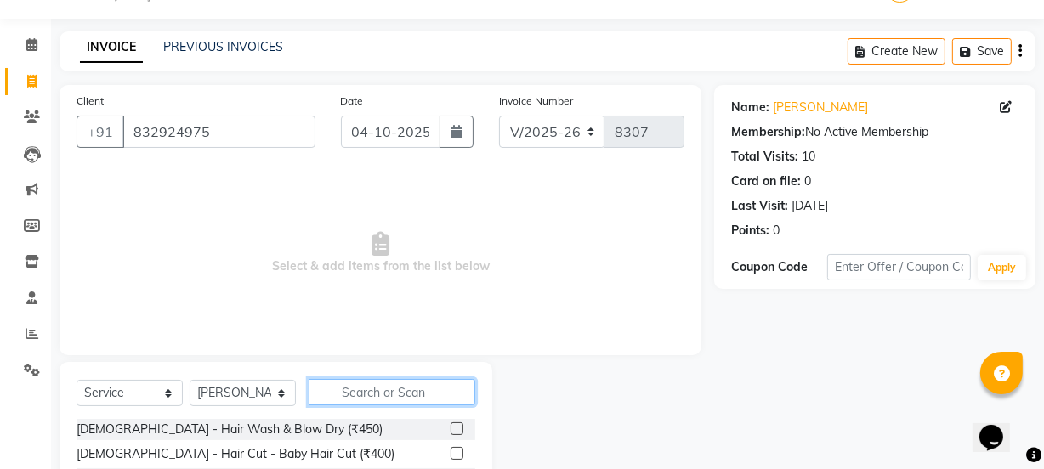
click at [362, 398] on input "text" at bounding box center [392, 392] width 167 height 26
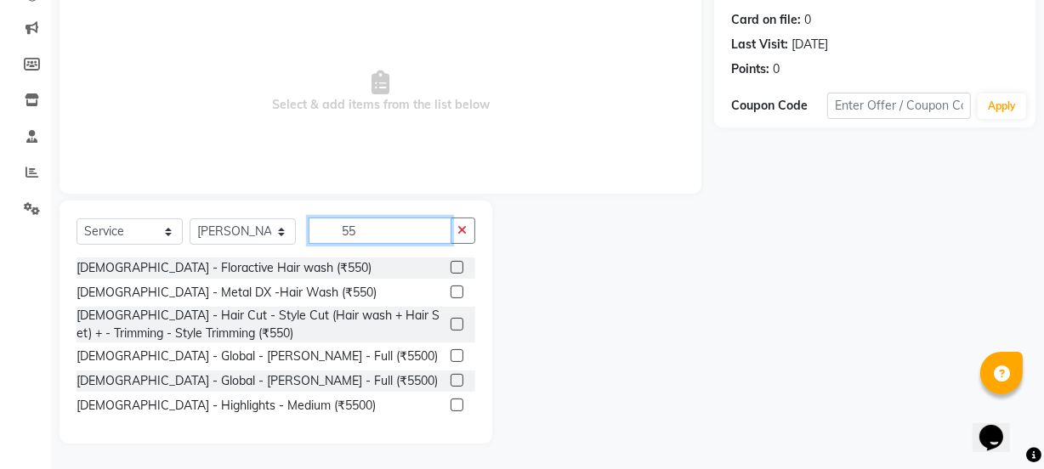
scroll to position [204, 0]
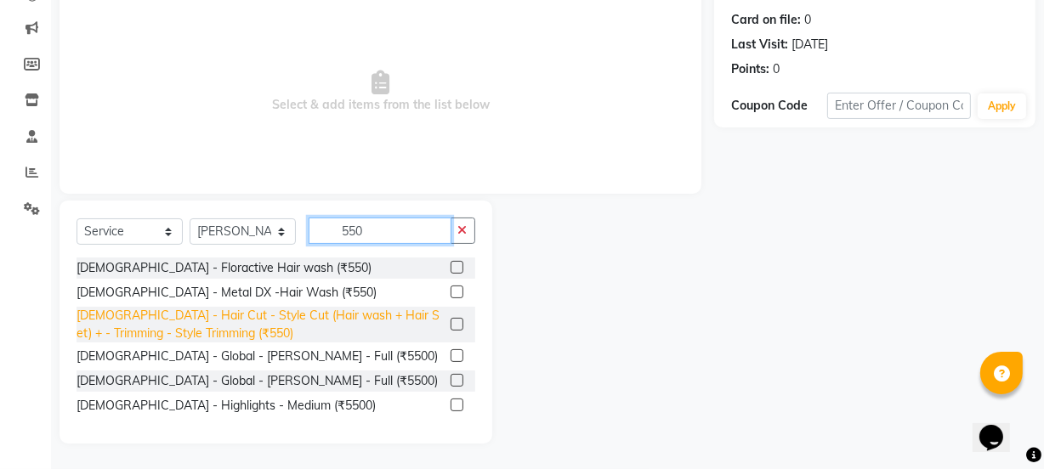
type input "550"
click at [416, 326] on div "[DEMOGRAPHIC_DATA] - Hair Cut - Style Cut (Hair wash + Hair Set) + - Trimming -…" at bounding box center [260, 325] width 367 height 36
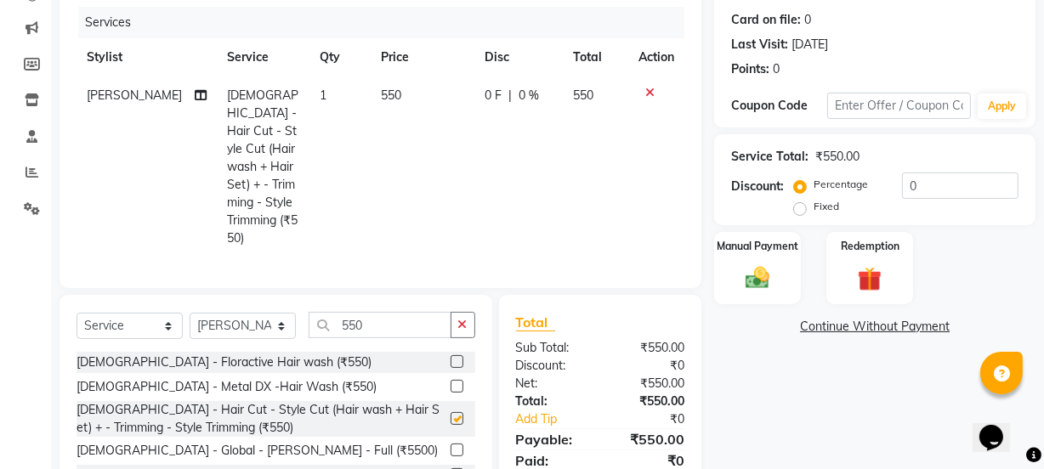
checkbox input "false"
click at [763, 274] on img at bounding box center [757, 278] width 41 height 29
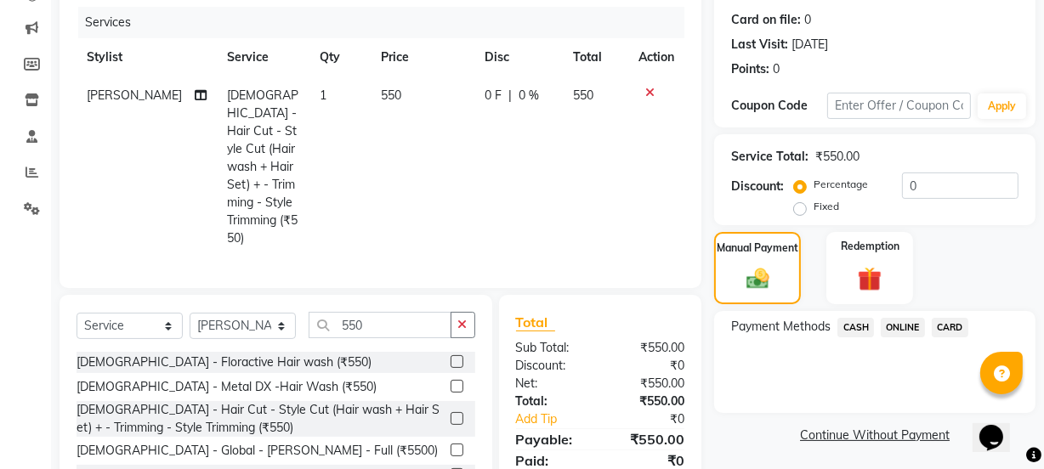
drag, startPoint x: 884, startPoint y: 327, endPoint x: 890, endPoint y: 335, distance: 10.2
click at [886, 329] on span "ONLINE" at bounding box center [903, 328] width 44 height 20
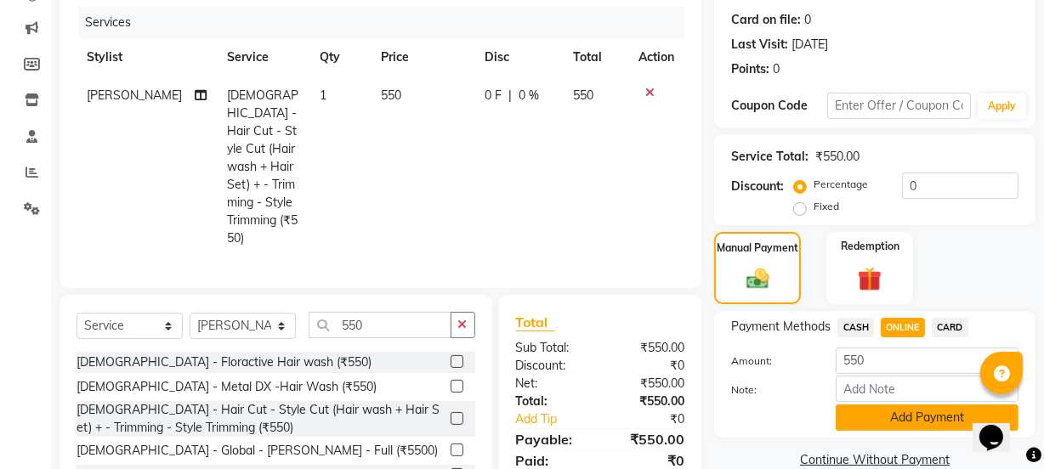
click at [918, 411] on button "Add Payment" at bounding box center [927, 418] width 183 height 26
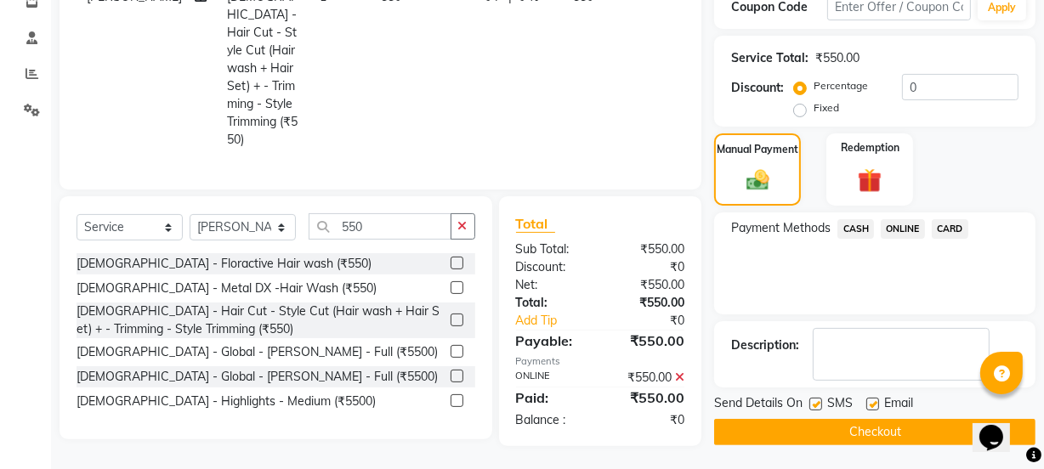
scroll to position [304, 0]
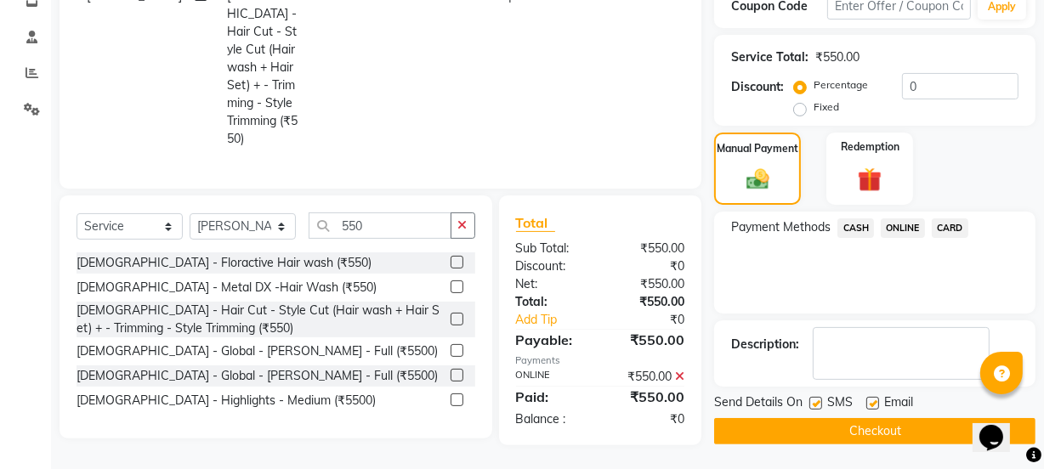
click at [901, 441] on button "Checkout" at bounding box center [874, 431] width 321 height 26
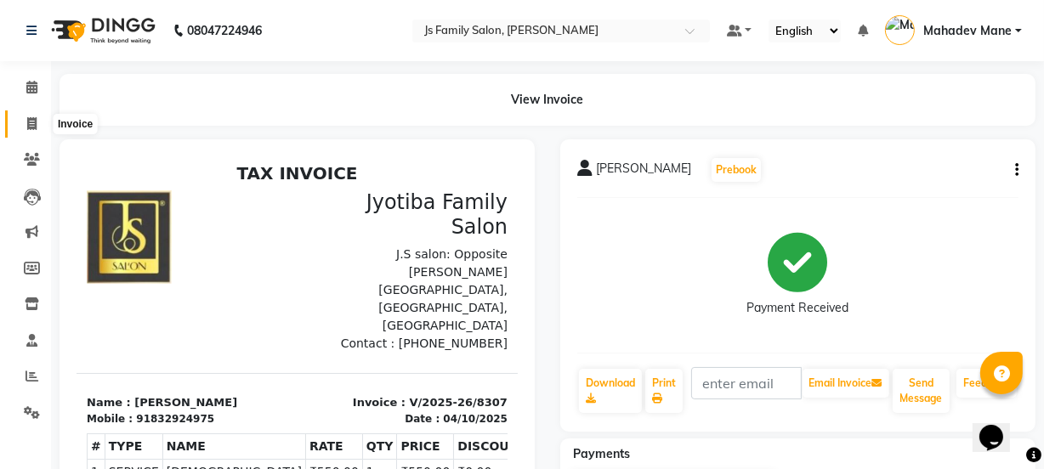
click at [37, 125] on span at bounding box center [32, 125] width 30 height 20
select select "service"
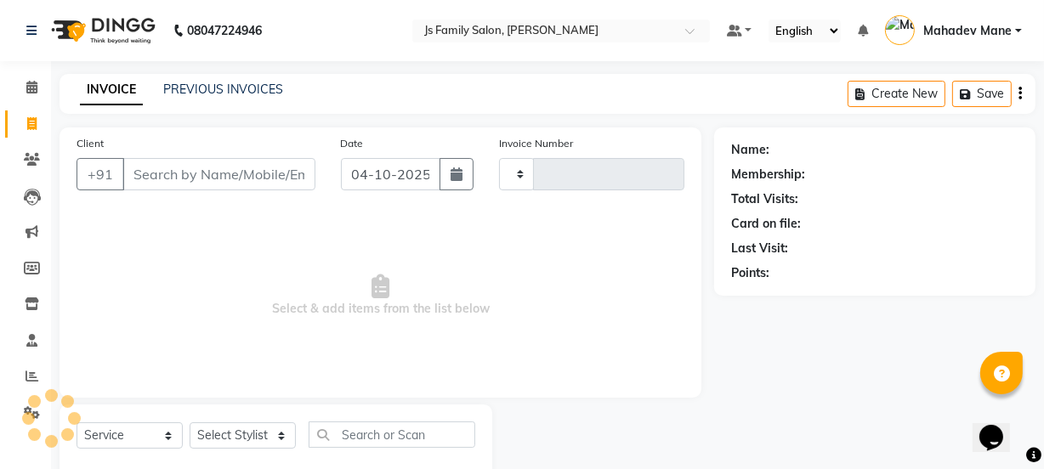
scroll to position [43, 0]
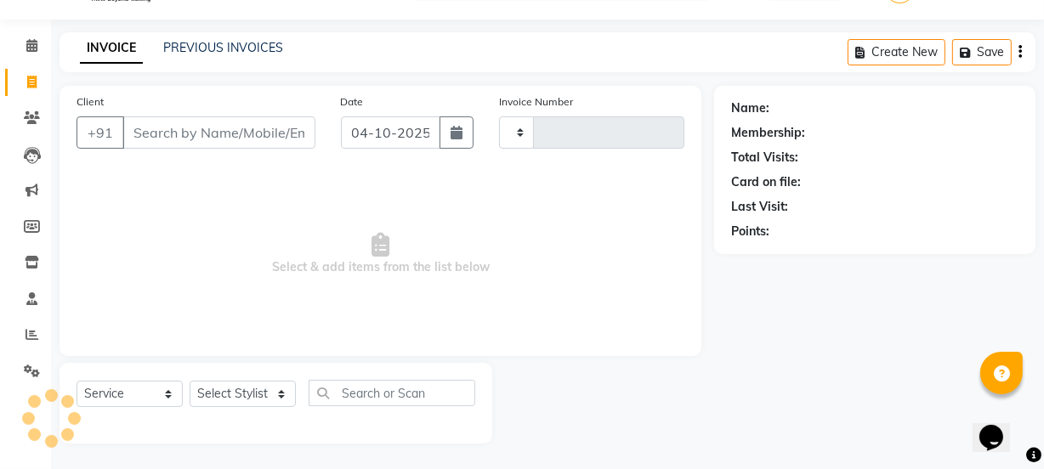
type input "8308"
select select "3729"
click at [156, 132] on input "Client" at bounding box center [218, 133] width 193 height 32
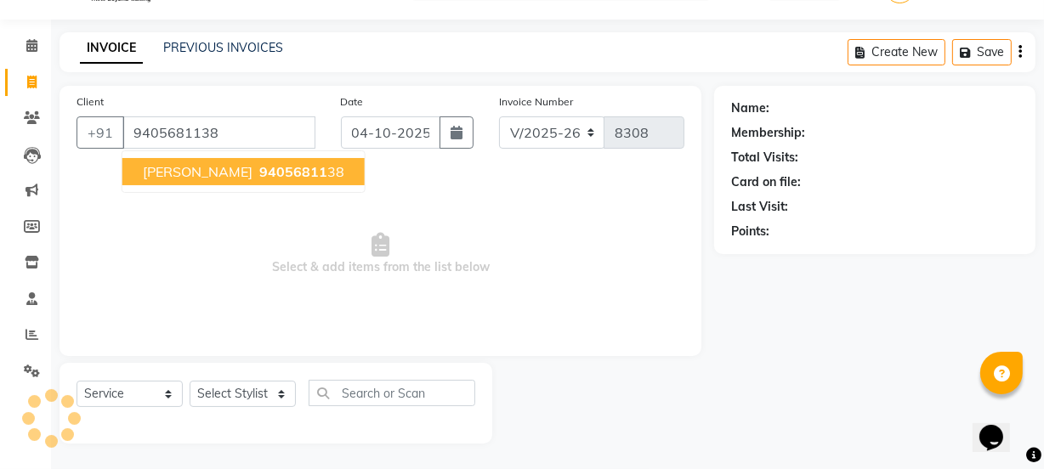
type input "9405681138"
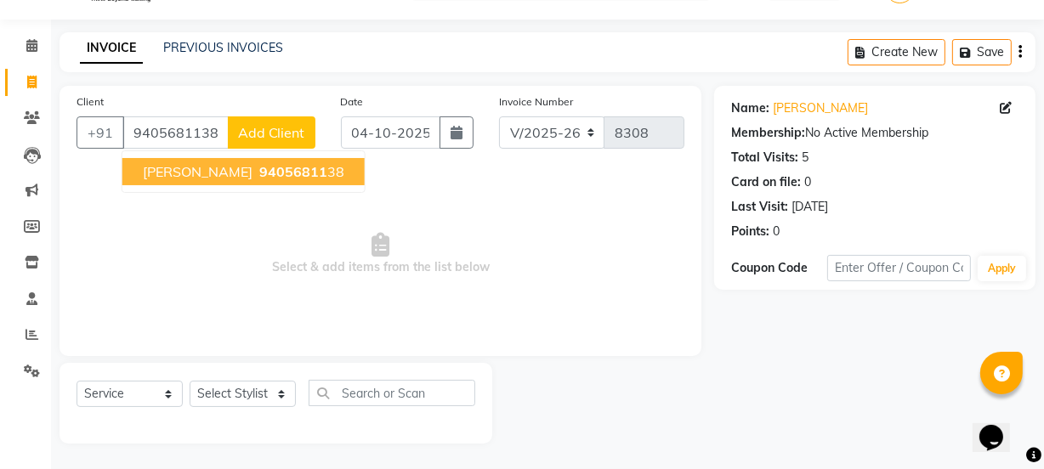
drag, startPoint x: 147, startPoint y: 168, endPoint x: 196, endPoint y: 255, distance: 100.5
click at [149, 170] on span "[PERSON_NAME]" at bounding box center [198, 171] width 110 height 17
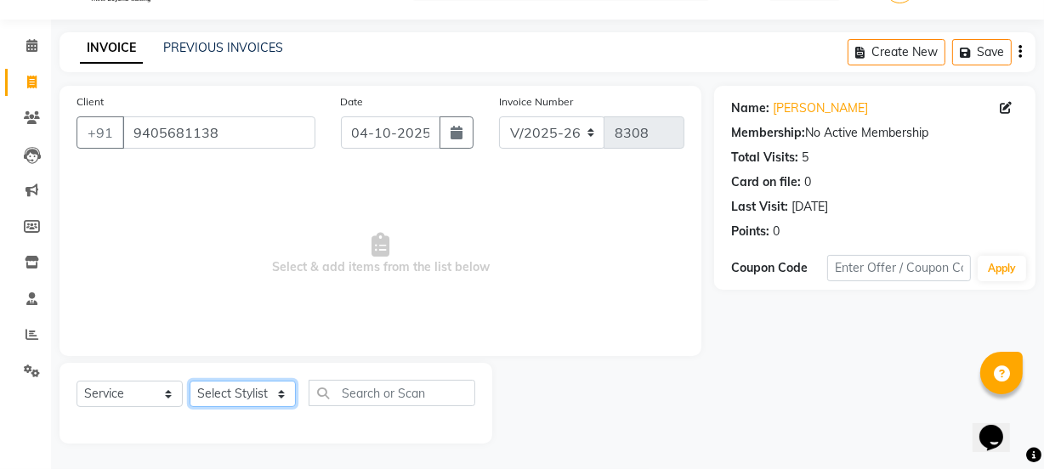
click at [234, 397] on select "Select Stylist arif [PERSON_NAME] Vaidyakar [PERSON_NAME] [PERSON_NAME] Mane Mo…" at bounding box center [243, 394] width 106 height 26
select select "17712"
click at [190, 381] on select "Select Stylist arif [PERSON_NAME] Vaidyakar [PERSON_NAME] [PERSON_NAME] Mane Mo…" at bounding box center [243, 394] width 106 height 26
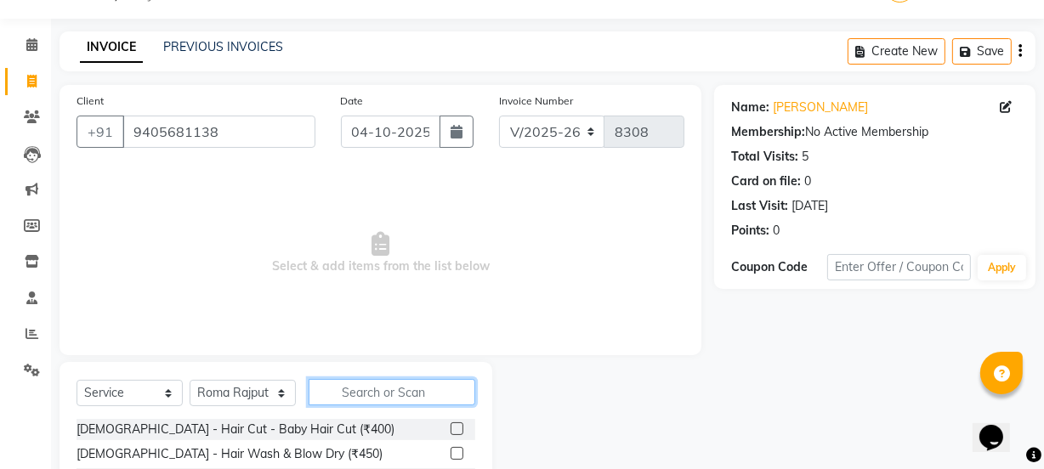
click at [370, 400] on input "text" at bounding box center [392, 392] width 167 height 26
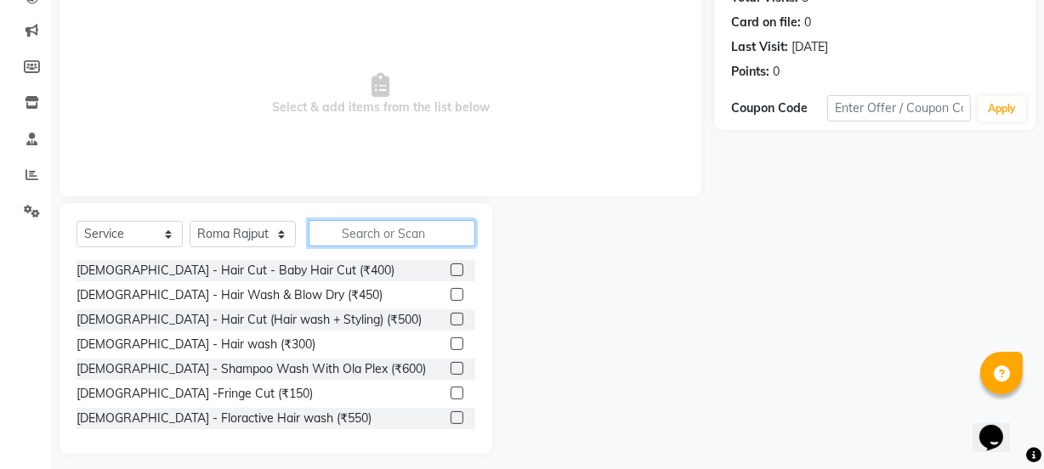
scroll to position [213, 0]
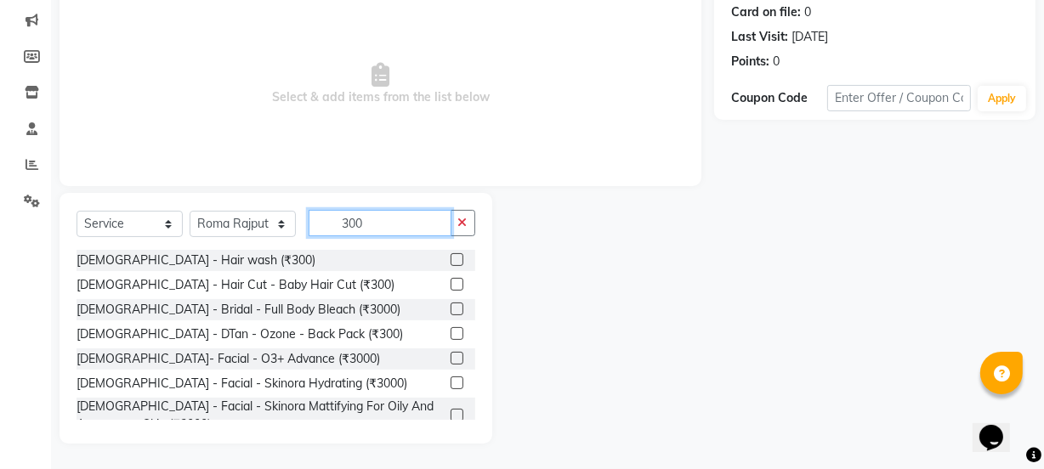
click at [399, 215] on input "300" at bounding box center [380, 223] width 143 height 26
type input "3"
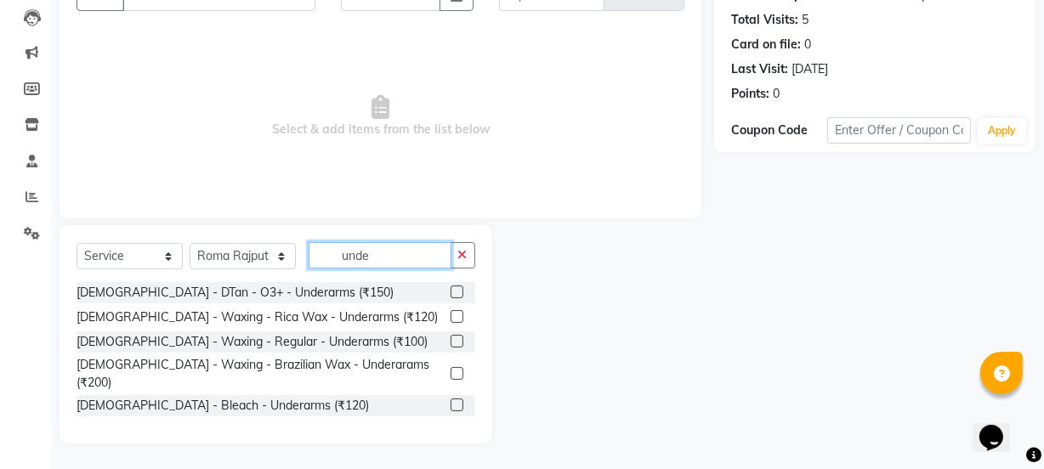
scroll to position [165, 0]
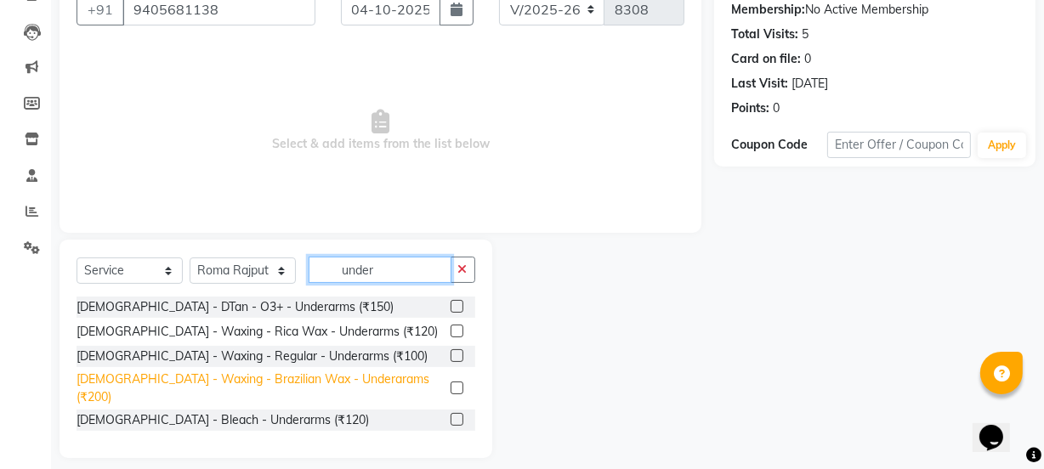
type input "under"
drag, startPoint x: 349, startPoint y: 378, endPoint x: 410, endPoint y: 236, distance: 155.4
click at [349, 378] on div "[DEMOGRAPHIC_DATA] - Waxing - Brazilian Wax - Underarams (₹200)" at bounding box center [260, 389] width 367 height 36
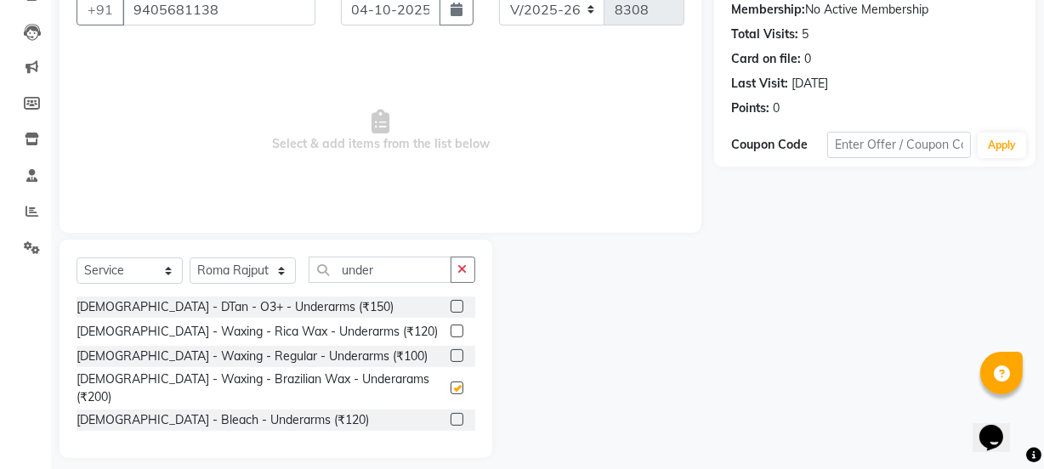
checkbox input "false"
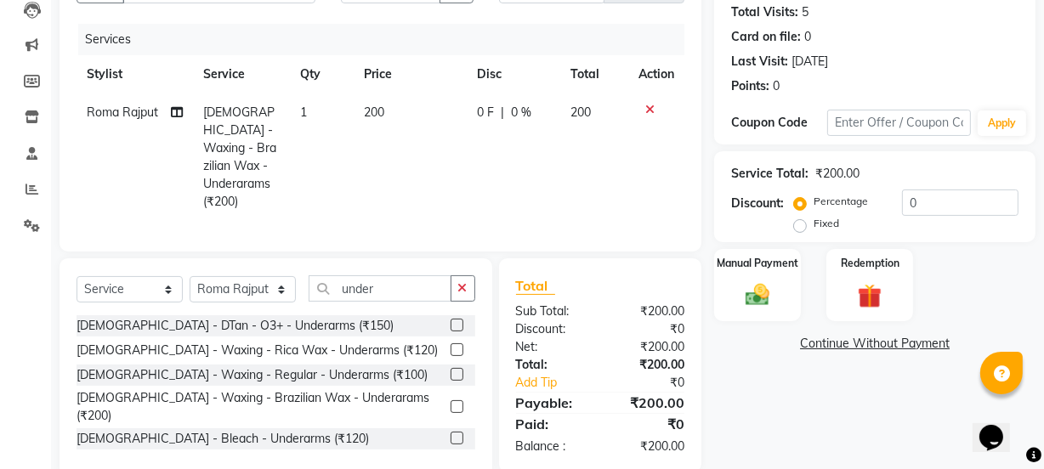
scroll to position [210, 0]
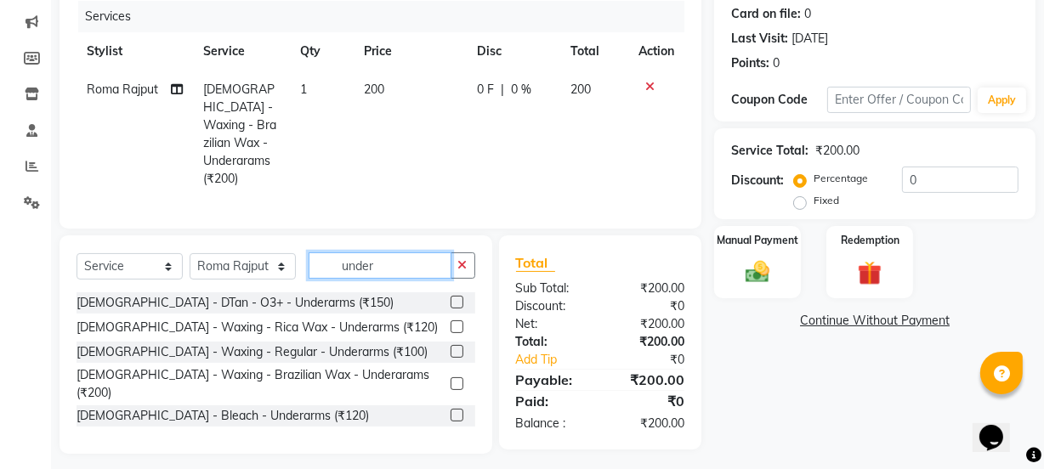
click at [408, 271] on input "under" at bounding box center [380, 266] width 143 height 26
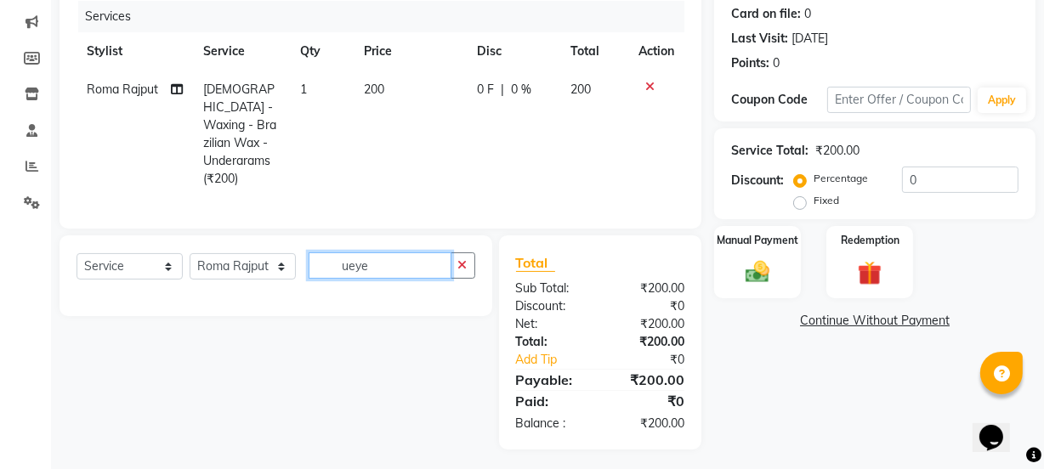
click at [344, 260] on input "ueye" at bounding box center [380, 266] width 143 height 26
click at [346, 257] on input "ueye" at bounding box center [380, 266] width 143 height 26
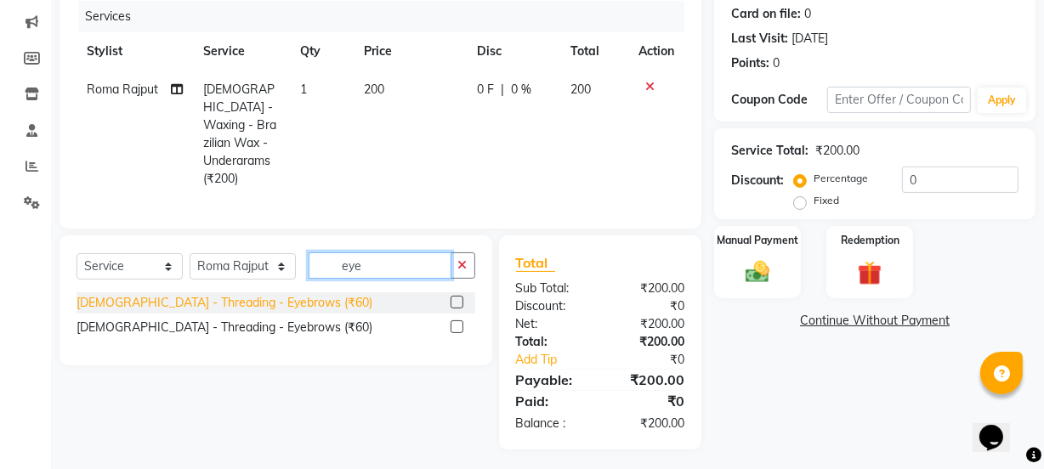
type input "eye"
drag, startPoint x: 268, startPoint y: 298, endPoint x: 339, endPoint y: 264, distance: 79.1
click at [268, 298] on div "[DEMOGRAPHIC_DATA] - Threading - Eyebrows (₹60)" at bounding box center [225, 303] width 296 height 18
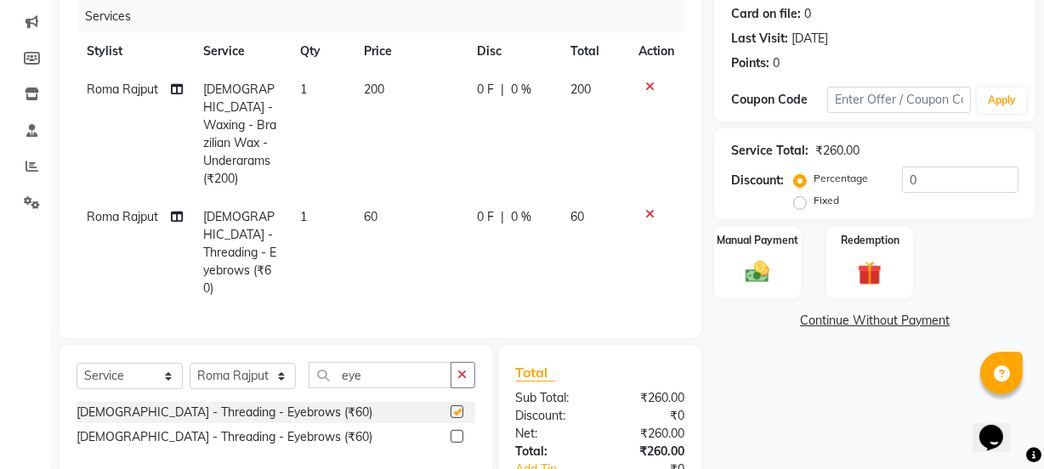
checkbox input "false"
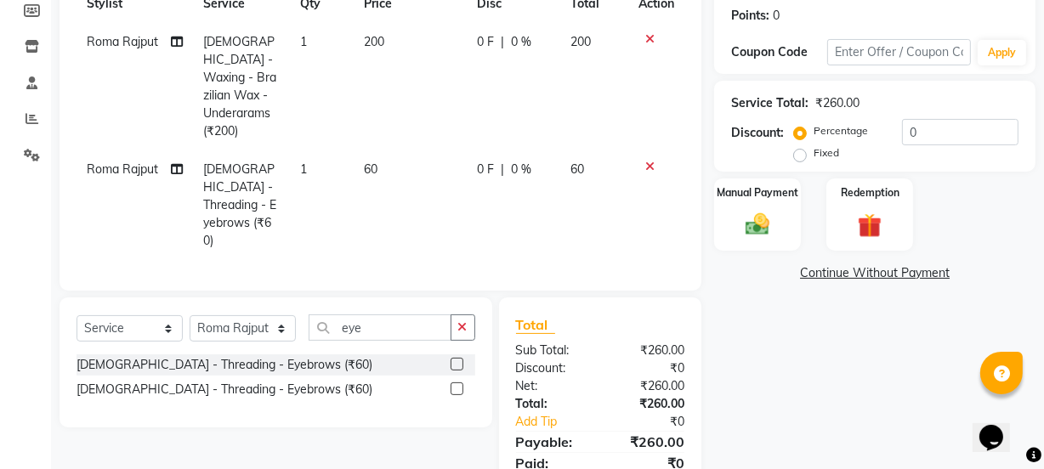
scroll to position [284, 0]
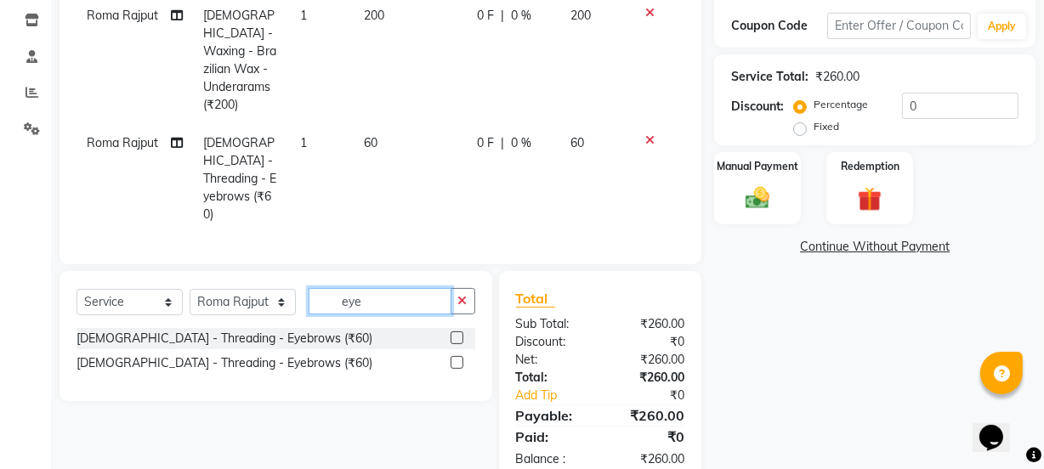
click at [361, 288] on input "eye" at bounding box center [380, 301] width 143 height 26
type input "e"
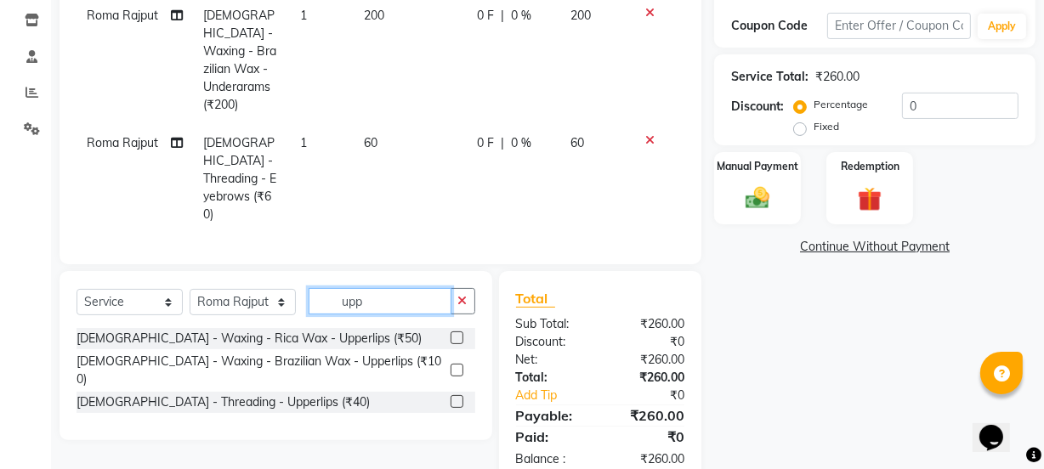
type input "upp"
